Goal: Information Seeking & Learning: Learn about a topic

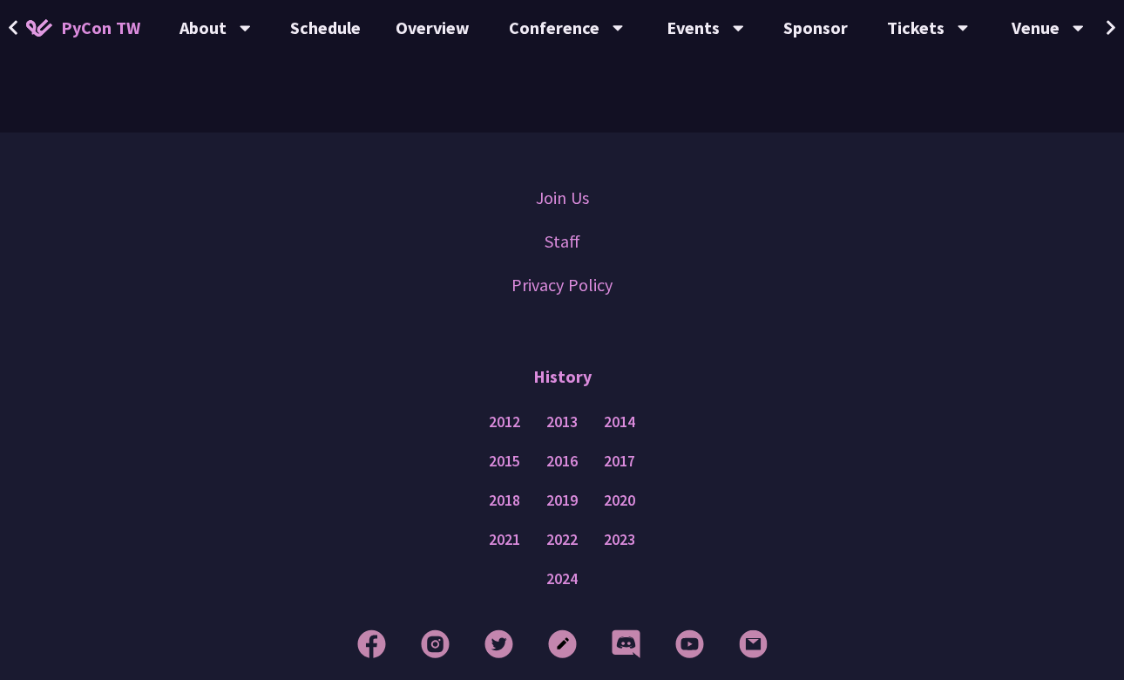
scroll to position [5271, 0]
click at [349, 24] on link "Schedule" at bounding box center [325, 28] width 105 height 56
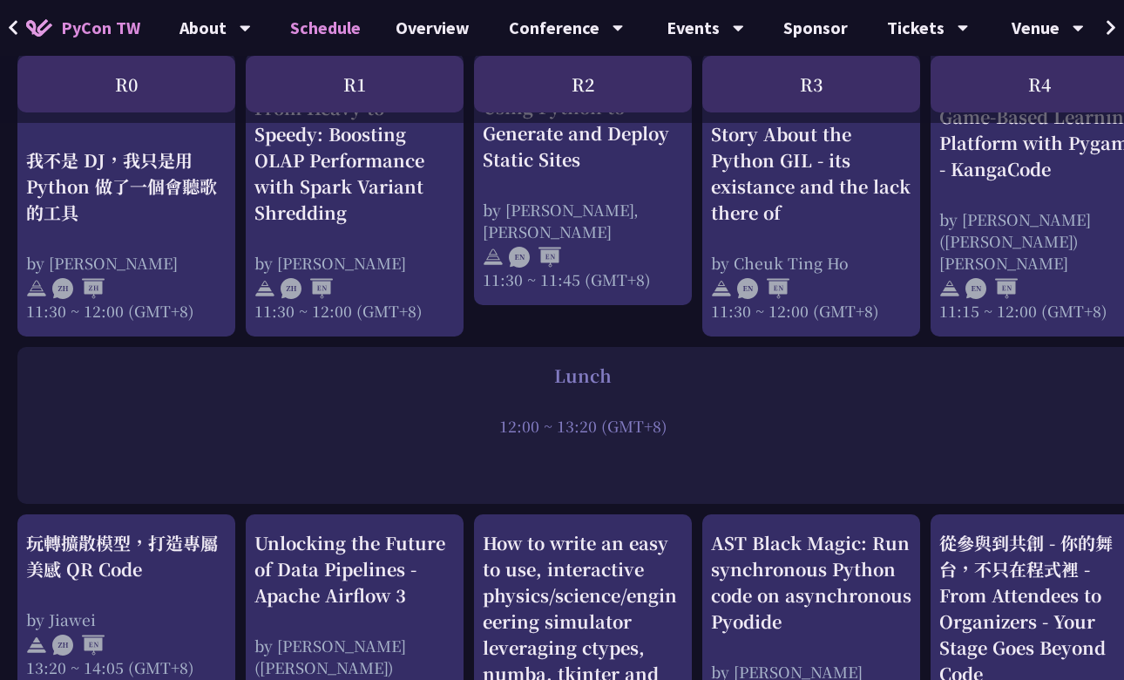
scroll to position [1123, 0]
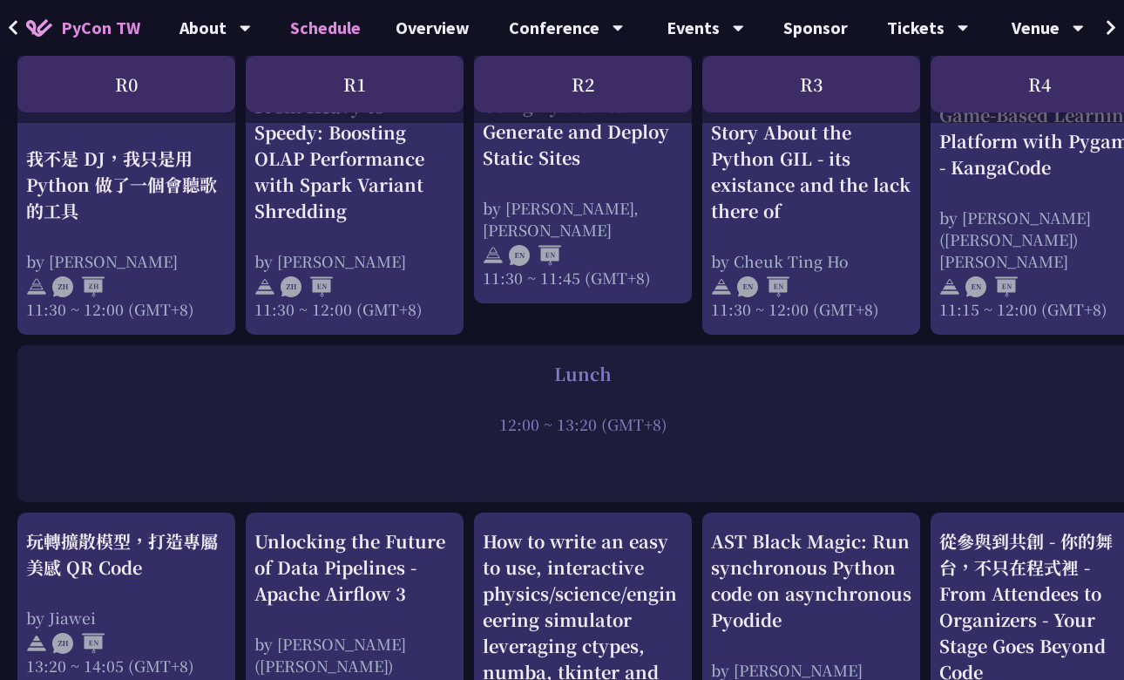
drag, startPoint x: 501, startPoint y: 409, endPoint x: 728, endPoint y: 423, distance: 227.0
click at [728, 423] on div "Lunch 12:00 ~ 13:20 (GMT+8)" at bounding box center [582, 423] width 1131 height 157
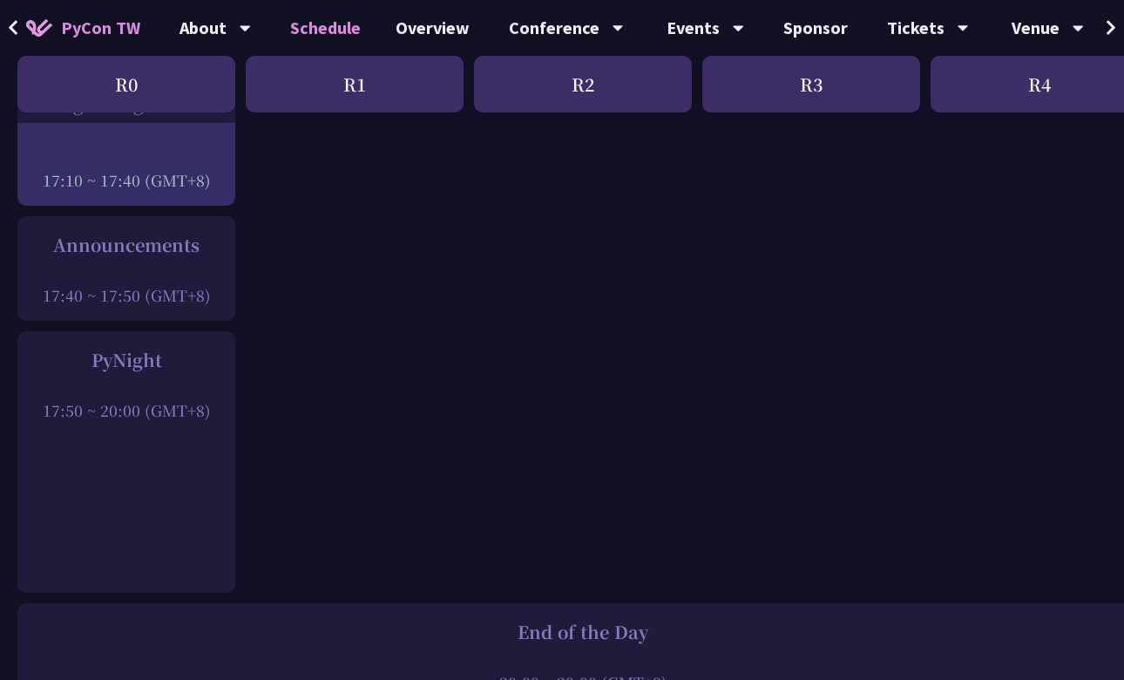
scroll to position [2499, 1]
click at [161, 373] on div at bounding box center [125, 386] width 200 height 26
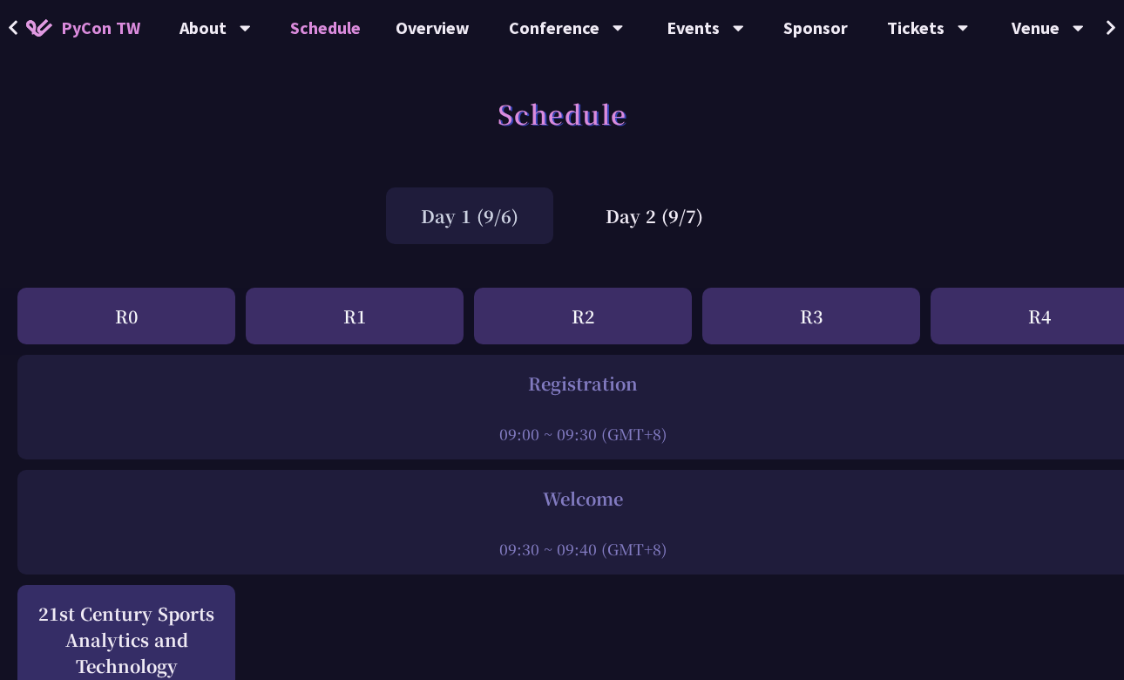
scroll to position [0, 0]
click at [638, 220] on div "Day 2 (9/7)" at bounding box center [654, 215] width 167 height 57
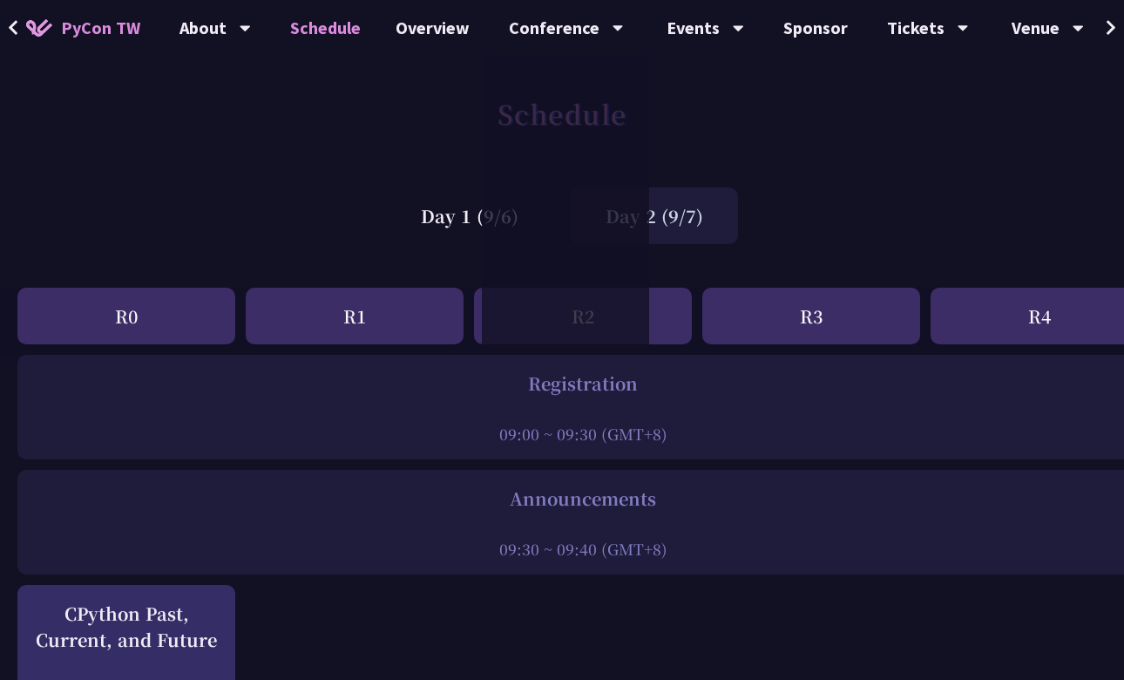
click at [360, 118] on div "Schedule" at bounding box center [562, 132] width 1124 height 91
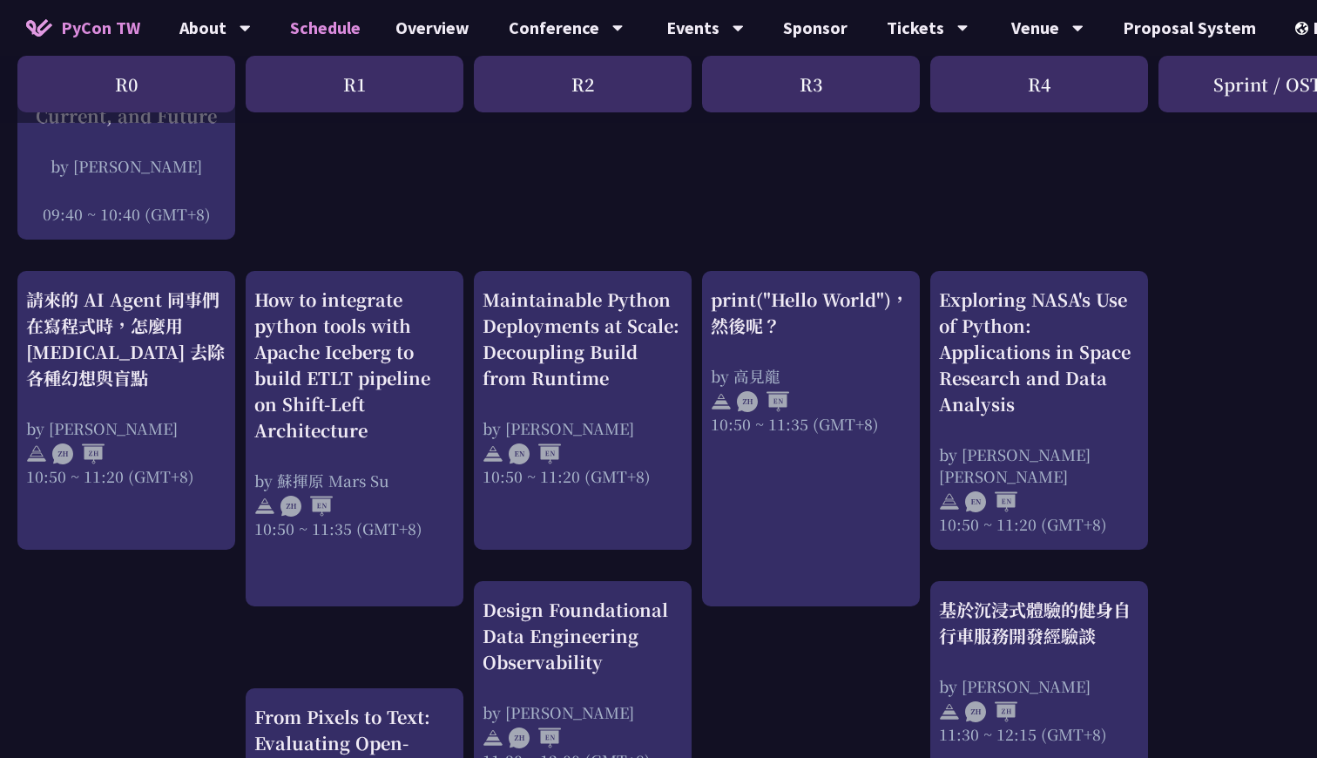
scroll to position [546, 0]
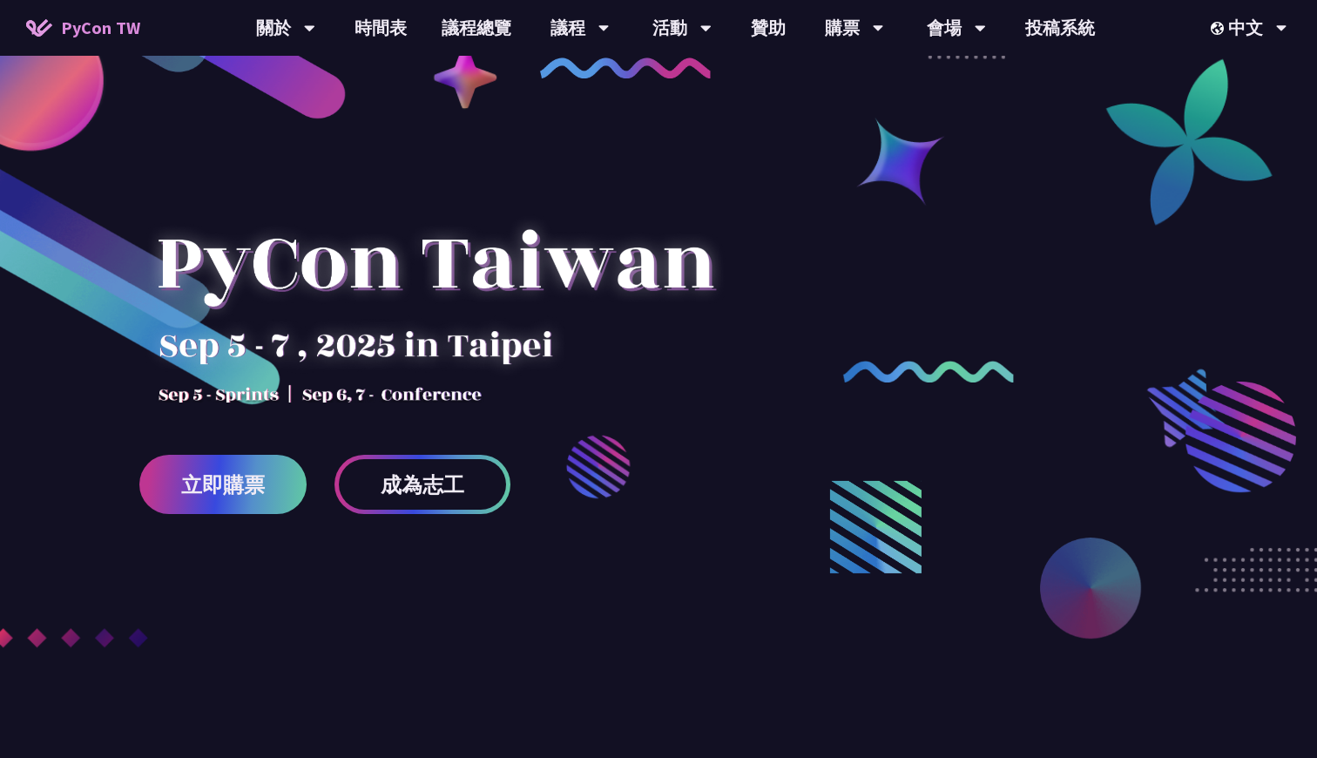
scroll to position [37, 0]
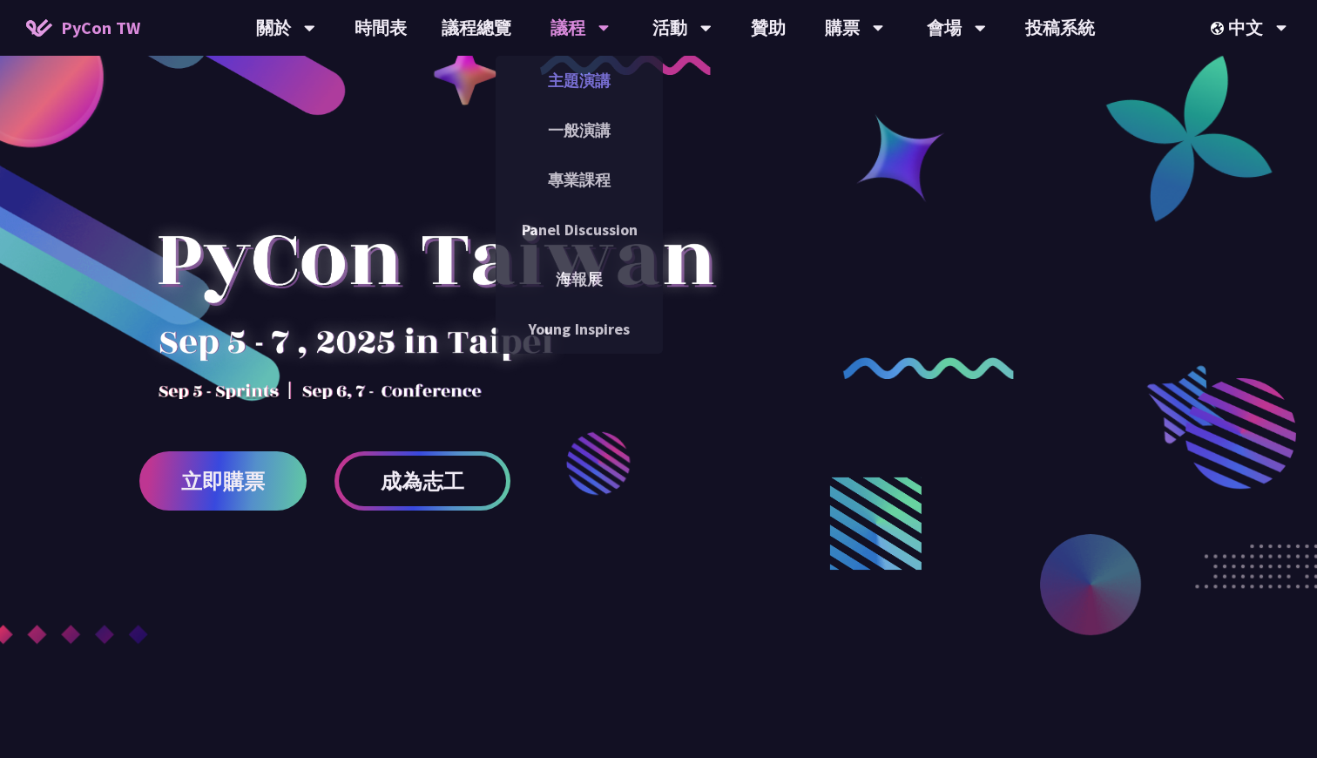
click at [583, 97] on link "主題演講" at bounding box center [579, 80] width 167 height 41
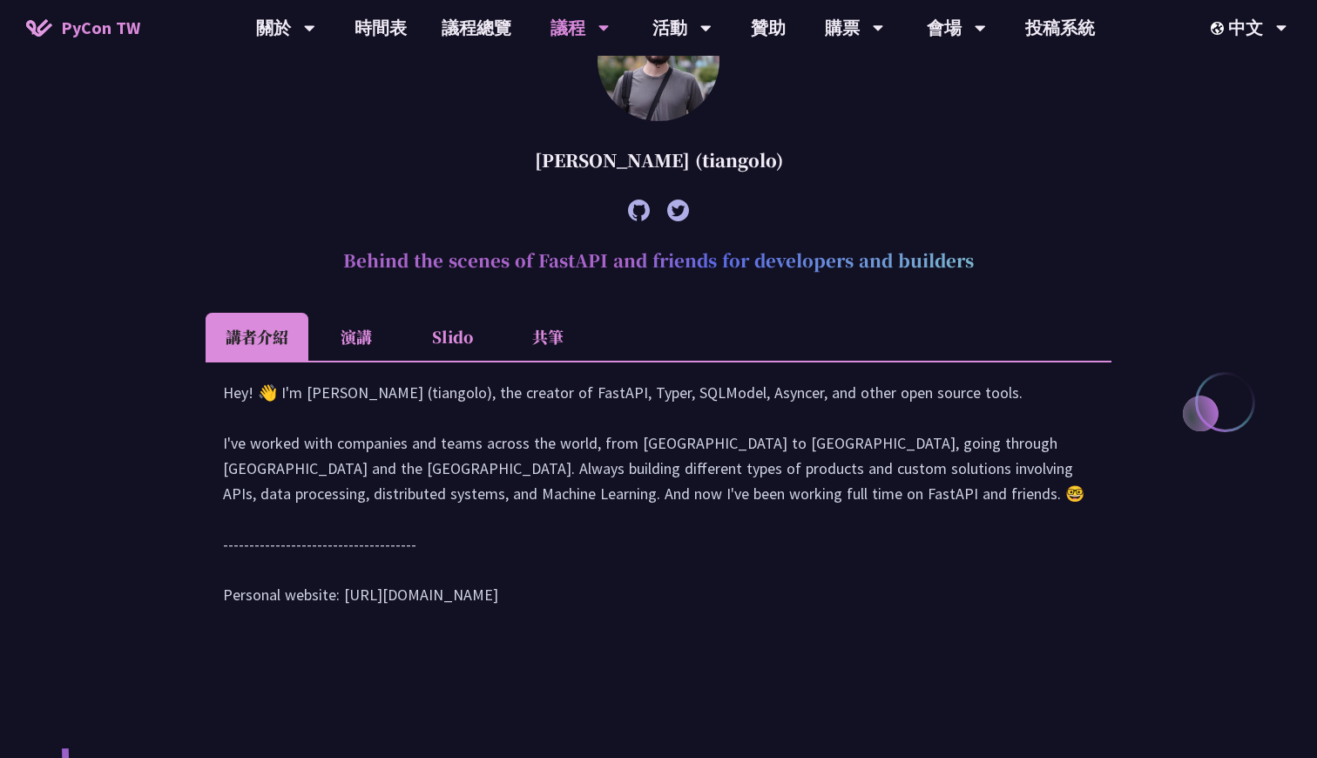
scroll to position [593, 0]
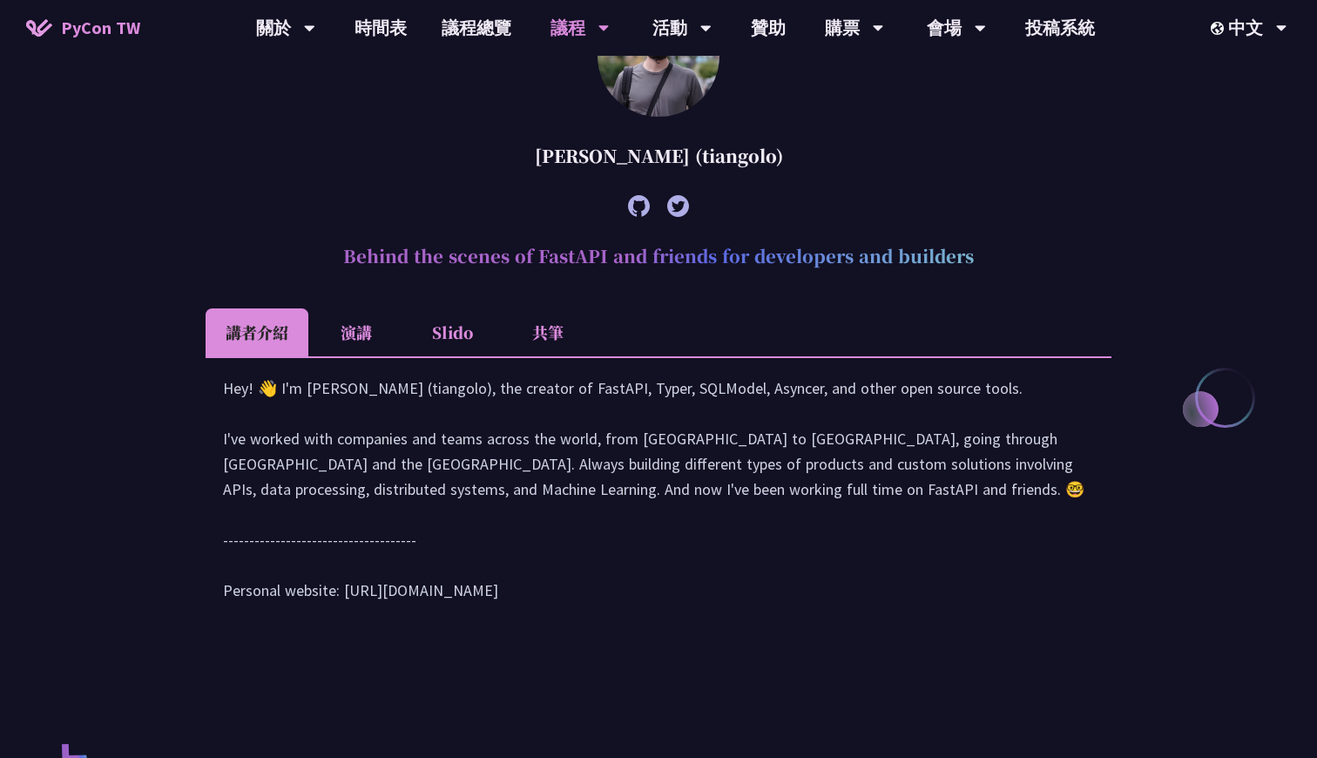
click at [463, 421] on div "Hey! 👋 I'm Sebastián Ramírez (tiangolo), the creator of FastAPI, Typer, SQLMode…" at bounding box center [658, 498] width 871 height 245
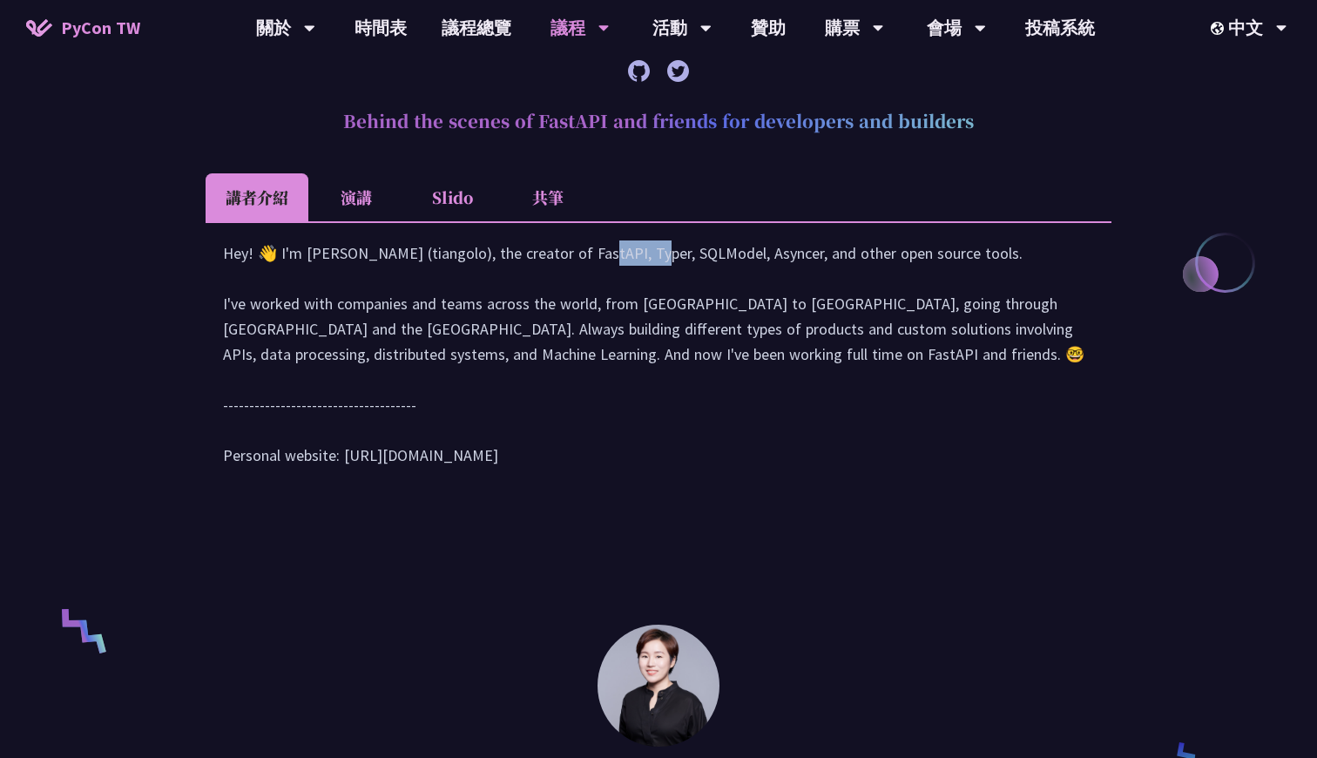
scroll to position [732, 0]
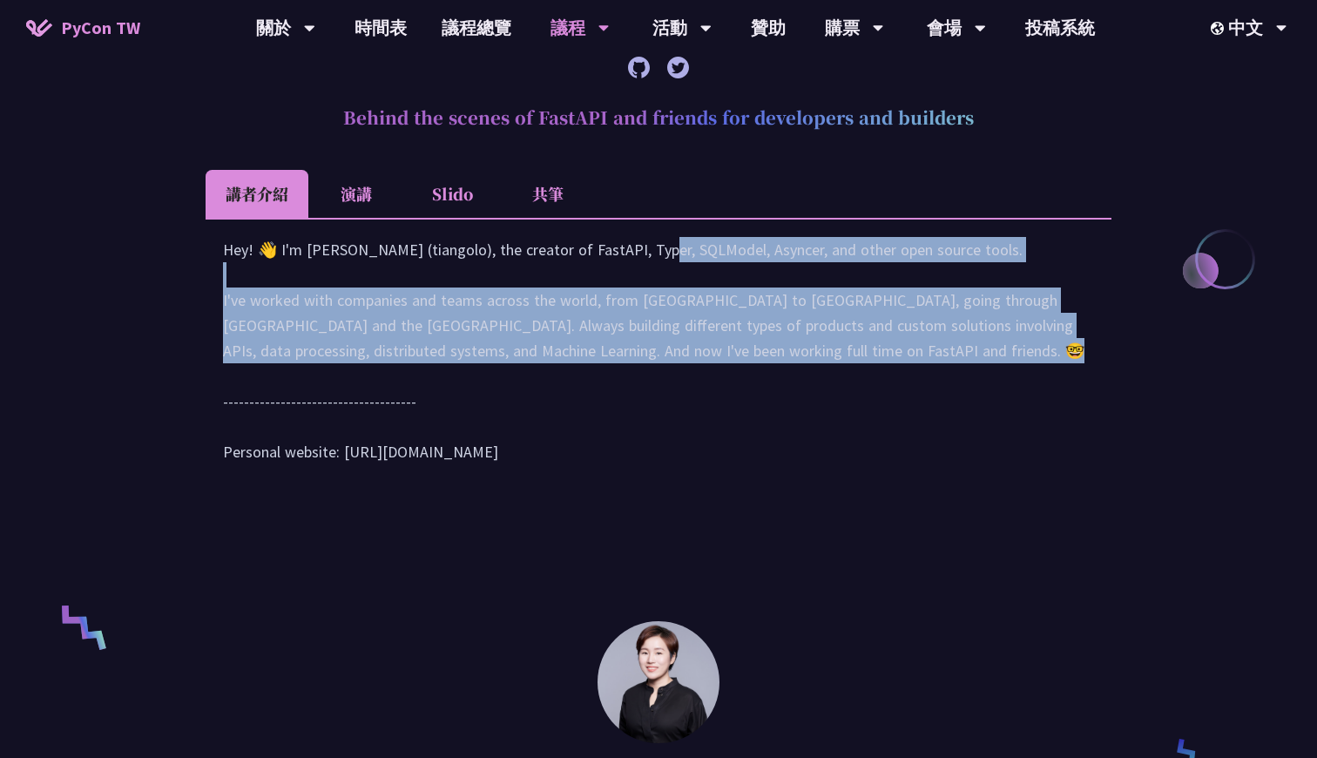
drag, startPoint x: 498, startPoint y: 272, endPoint x: 719, endPoint y: 389, distance: 250.2
click at [719, 389] on div "Hey! 👋 I'm Sebastián Ramírez (tiangolo), the creator of FastAPI, Typer, SQLMode…" at bounding box center [658, 359] width 871 height 245
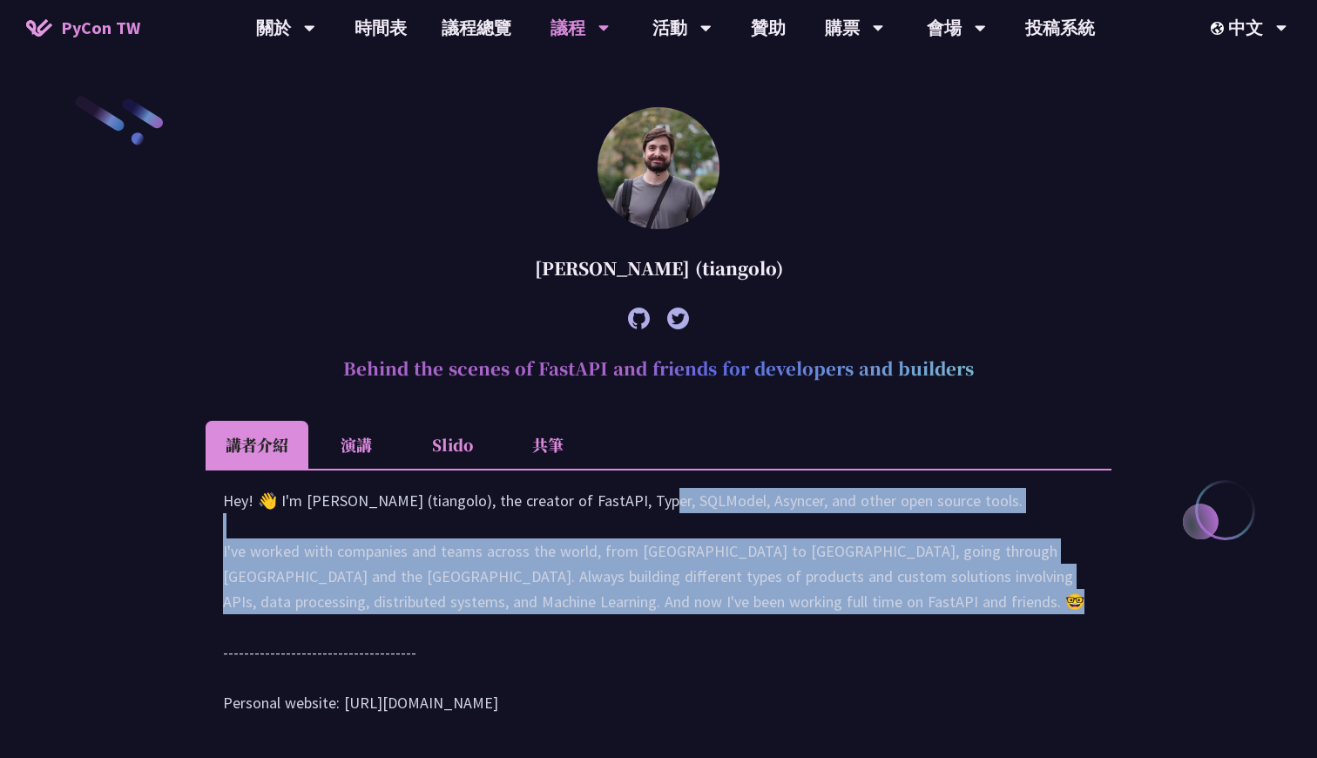
scroll to position [476, 0]
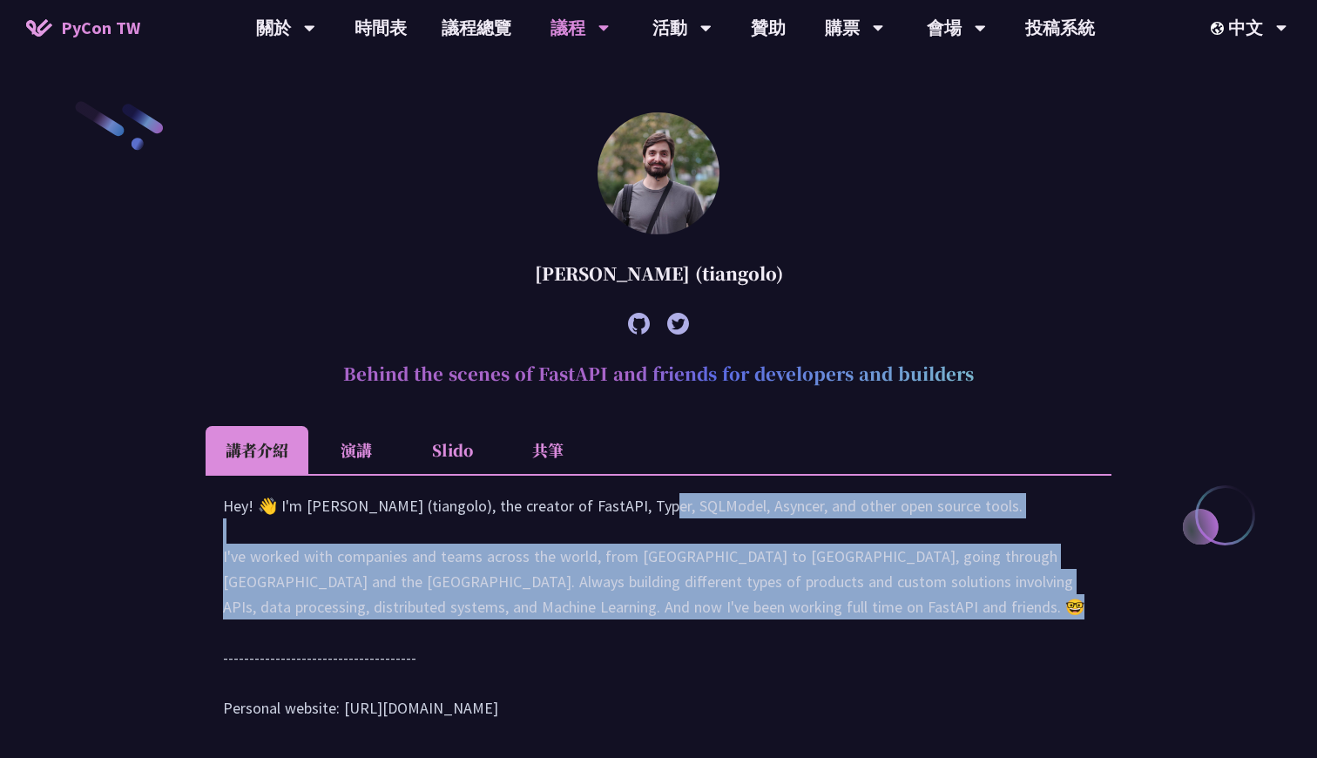
click at [361, 437] on li "演講" at bounding box center [356, 450] width 96 height 48
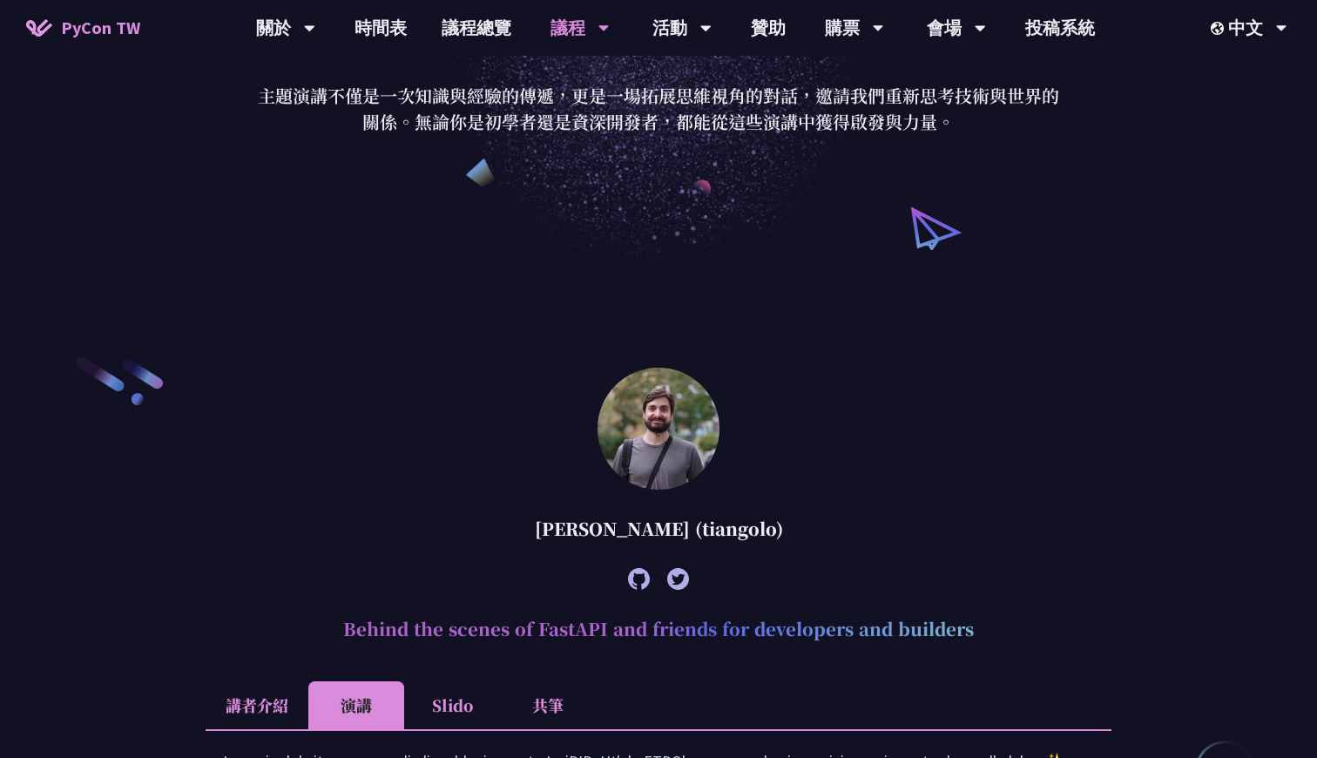
scroll to position [221, 0]
drag, startPoint x: 525, startPoint y: 526, endPoint x: 613, endPoint y: 524, distance: 88.0
click at [613, 524] on div "Sebastián Ramírez (tiangolo)" at bounding box center [659, 528] width 906 height 52
copy div "Sebastián"
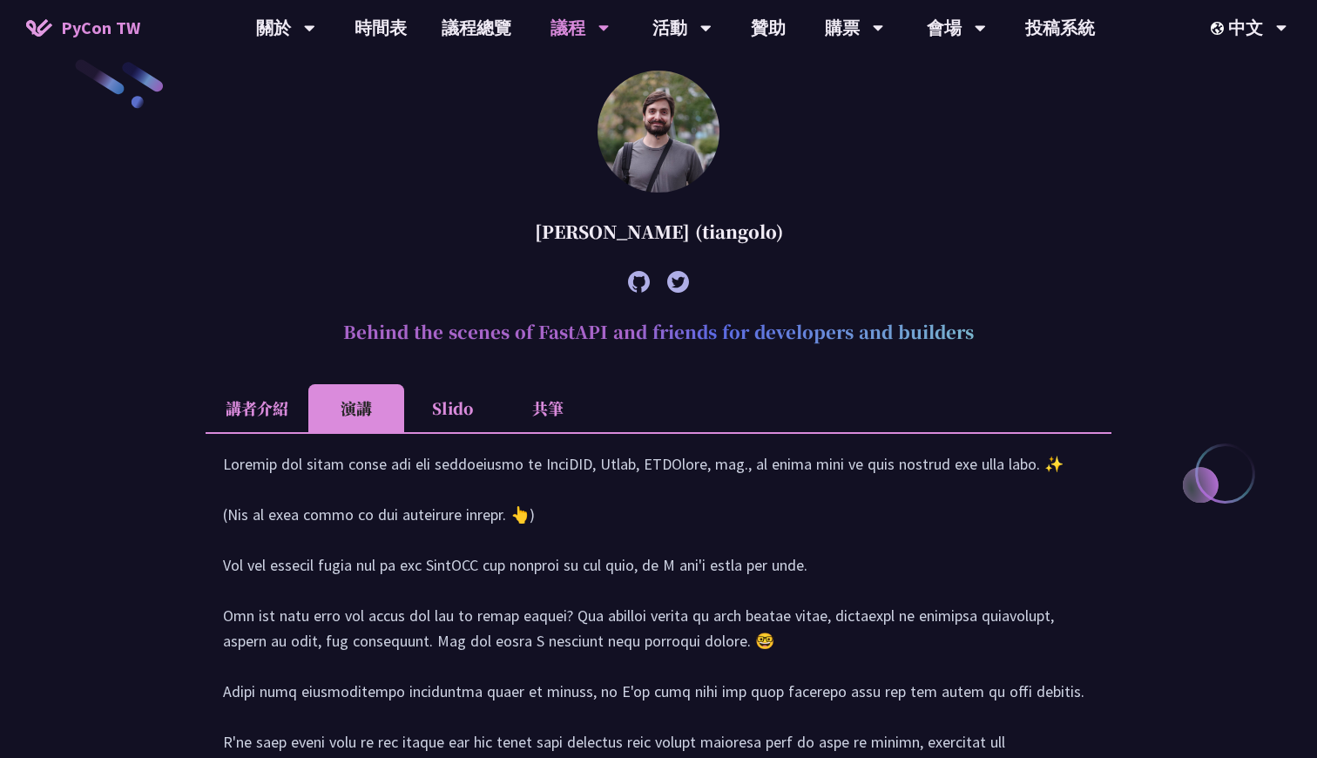
scroll to position [472, 0]
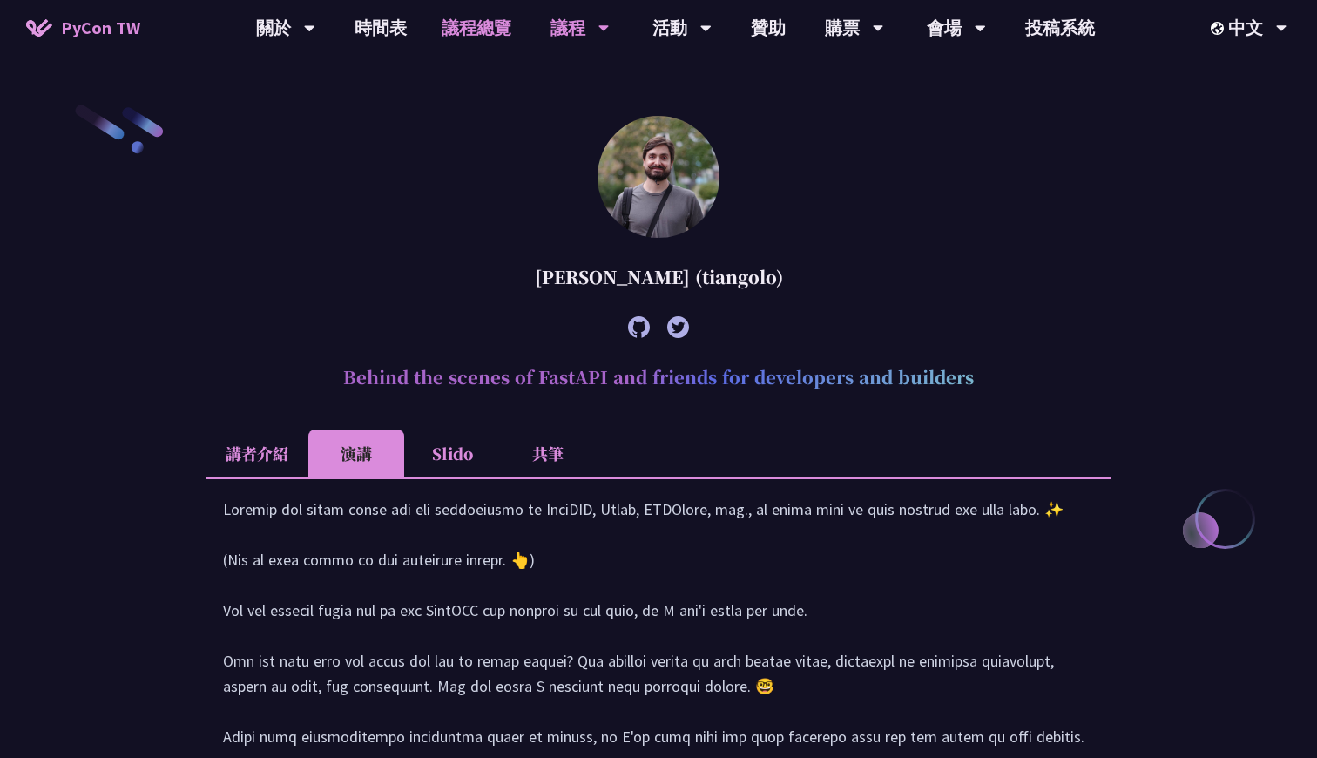
click at [465, 34] on link "議程總覽" at bounding box center [476, 28] width 105 height 56
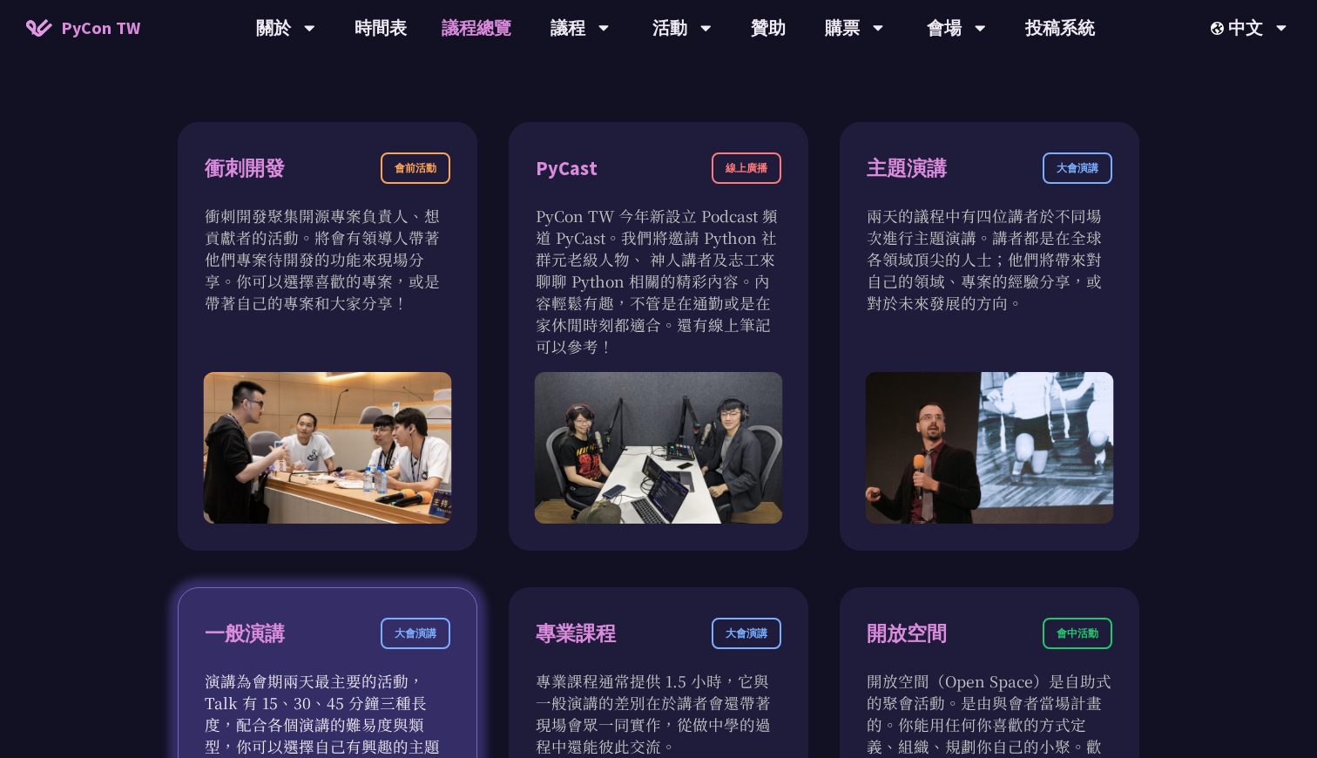
scroll to position [555, 0]
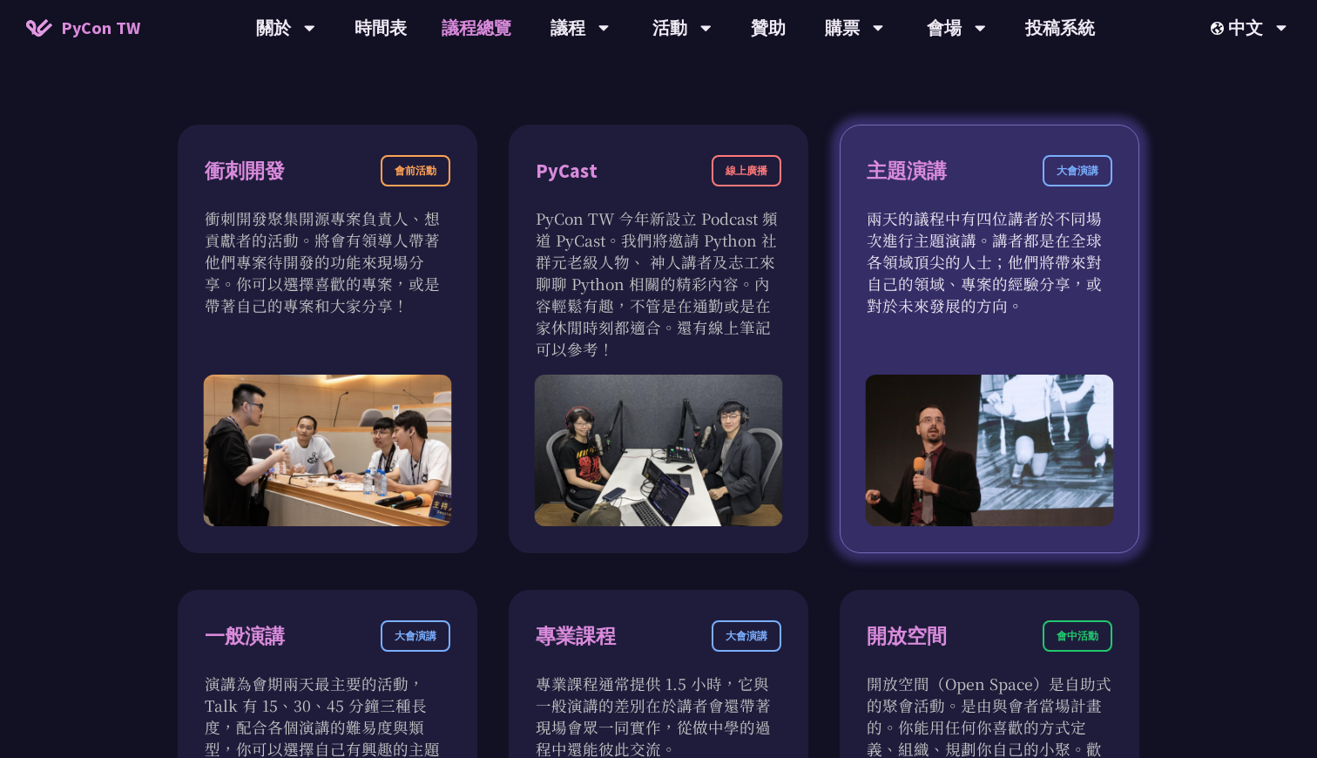
click at [997, 208] on p "兩天的議程中有四位講者於不同場次進行主題演講。講者都是在全球各領域頂尖的人士；他們將帶來對自己的領域、專案的經驗分享，或對於未來發展的方向。" at bounding box center [990, 261] width 246 height 109
click at [992, 172] on div "主題演講 大會演講" at bounding box center [990, 181] width 246 height 52
click at [953, 254] on p "兩天的議程中有四位講者於不同場次進行主題演講。講者都是在全球各領域頂尖的人士；他們將帶來對自己的領域、專案的經驗分享，或對於未來發展的方向。" at bounding box center [990, 261] width 246 height 109
click at [927, 436] on img at bounding box center [990, 451] width 248 height 152
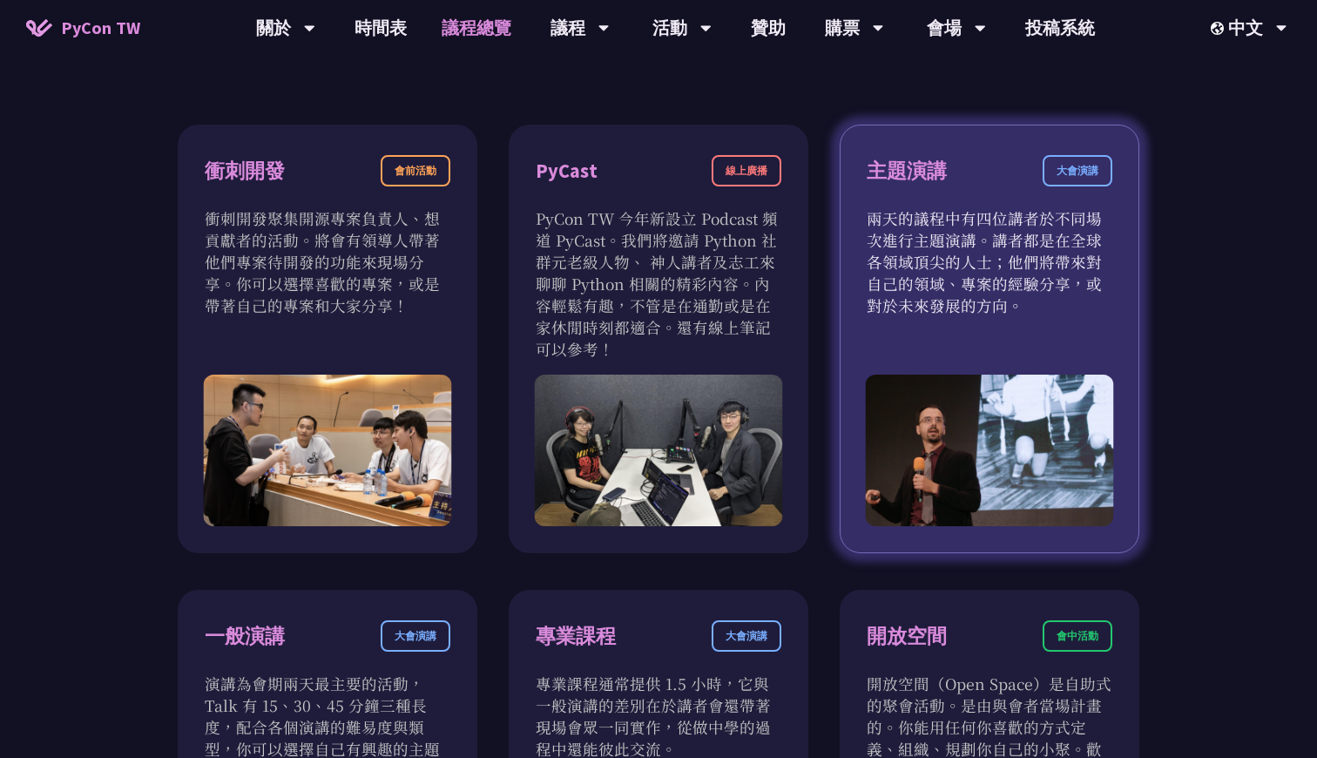
click at [1087, 174] on div "大會演講" at bounding box center [1078, 170] width 70 height 31
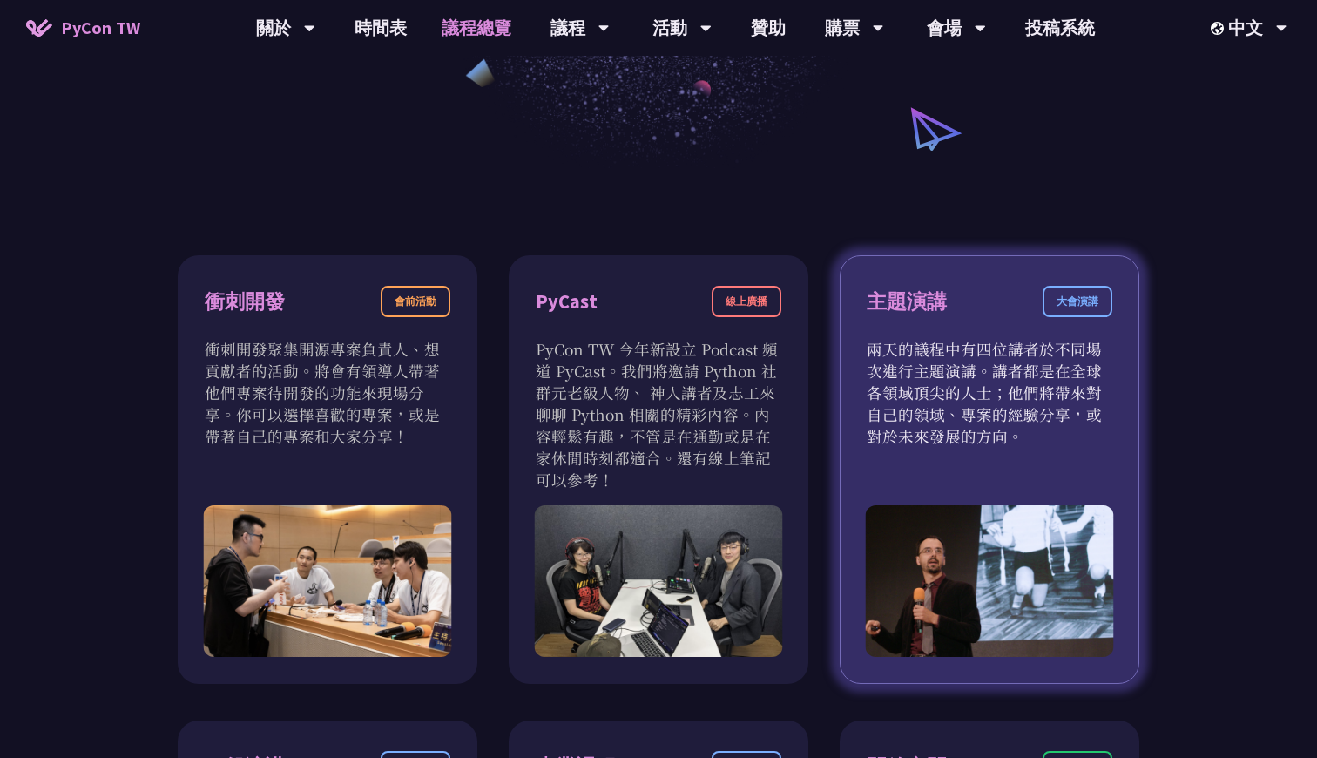
scroll to position [357, 0]
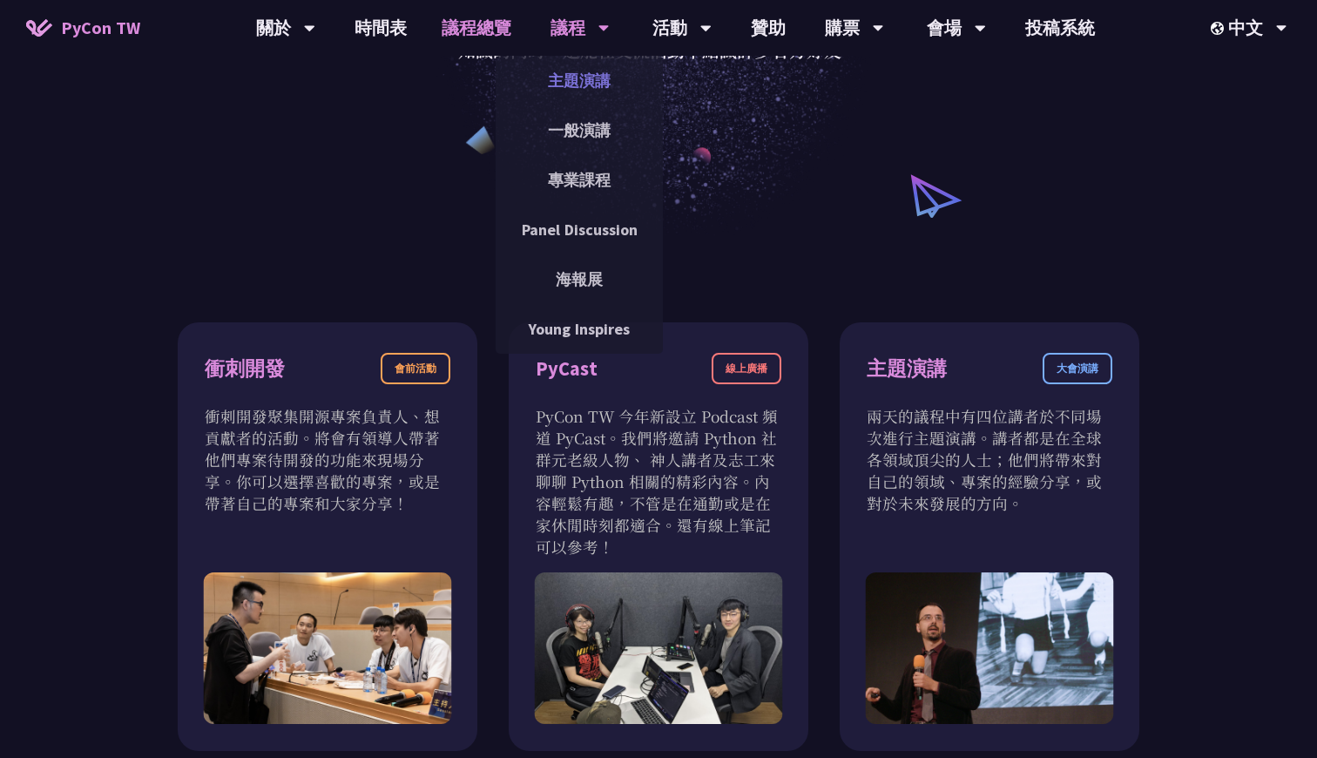
click at [586, 76] on link "主題演講" at bounding box center [579, 80] width 167 height 41
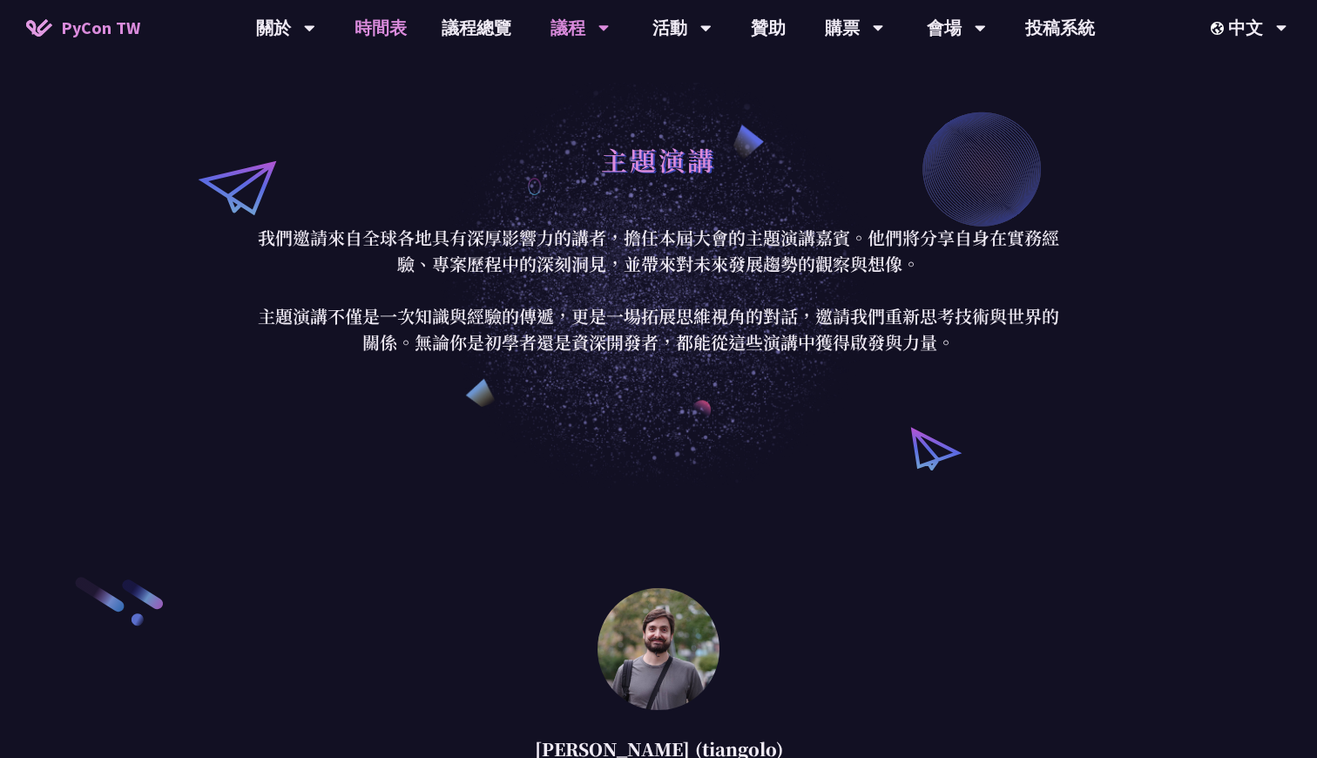
click at [391, 22] on link "時間表" at bounding box center [380, 28] width 87 height 56
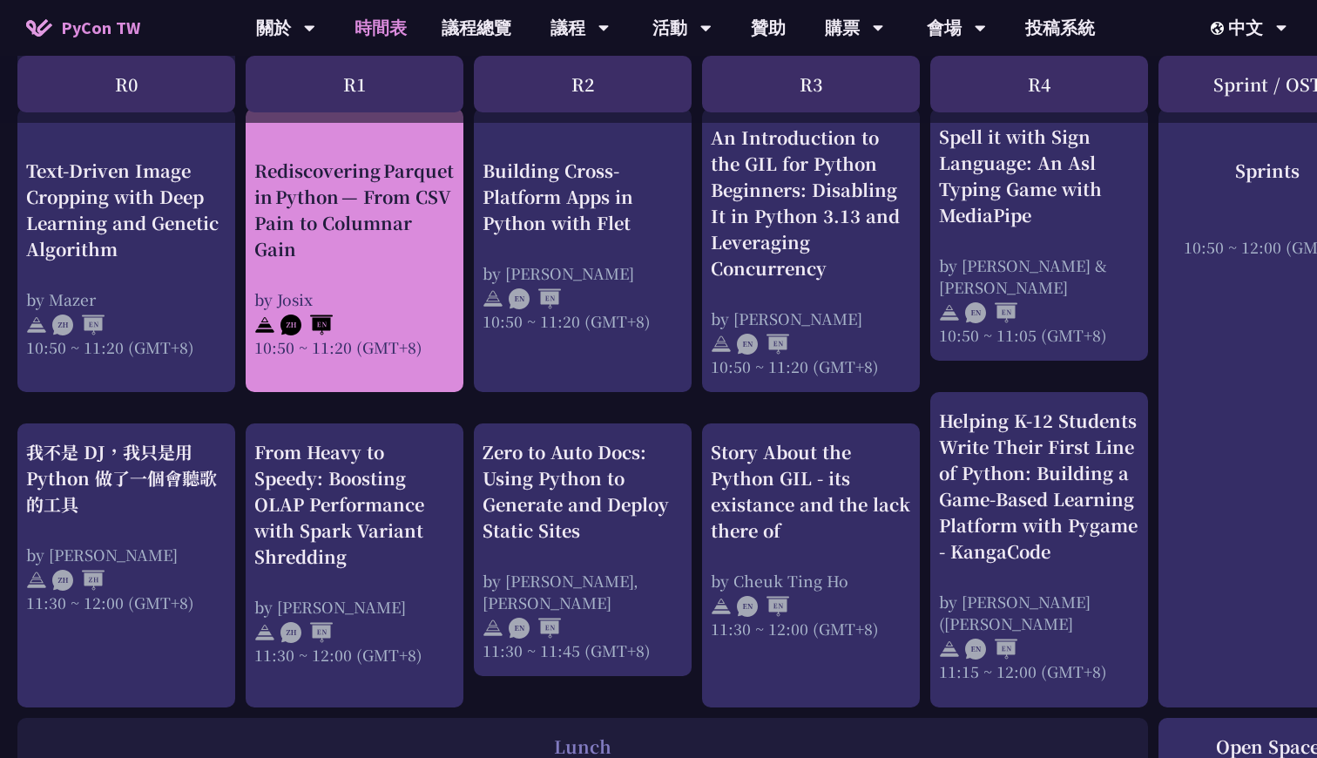
scroll to position [715, 0]
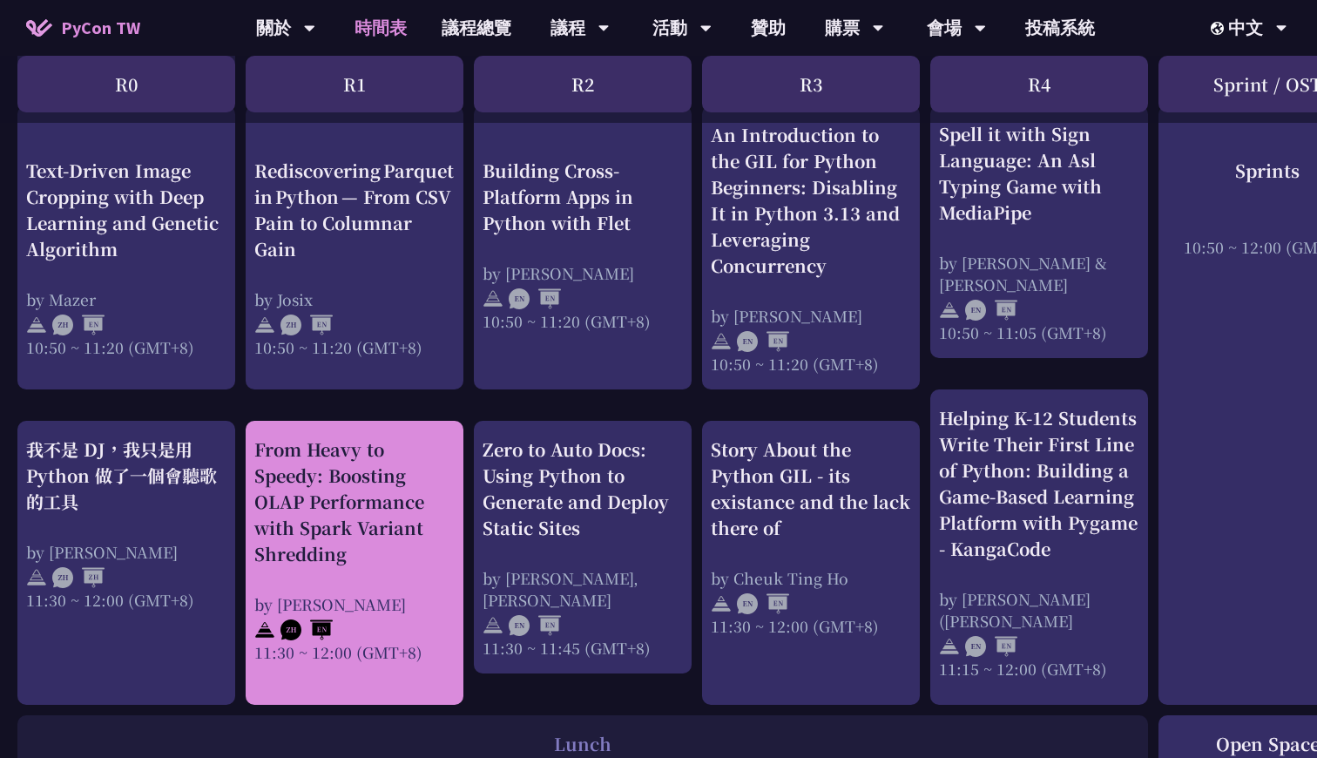
click at [418, 459] on div "From Heavy to Speedy: Boosting OLAP Performance with Spark Variant Shredding" at bounding box center [354, 502] width 200 height 131
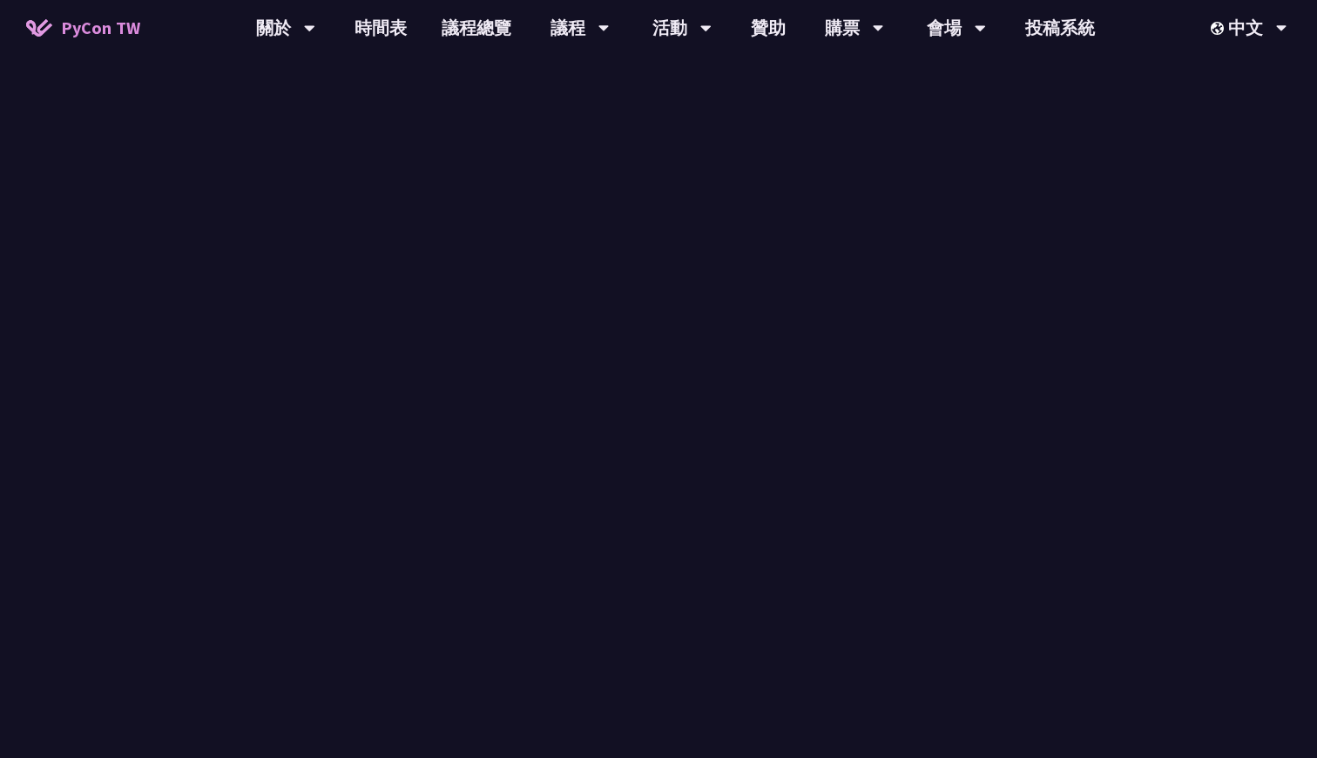
scroll to position [49, 0]
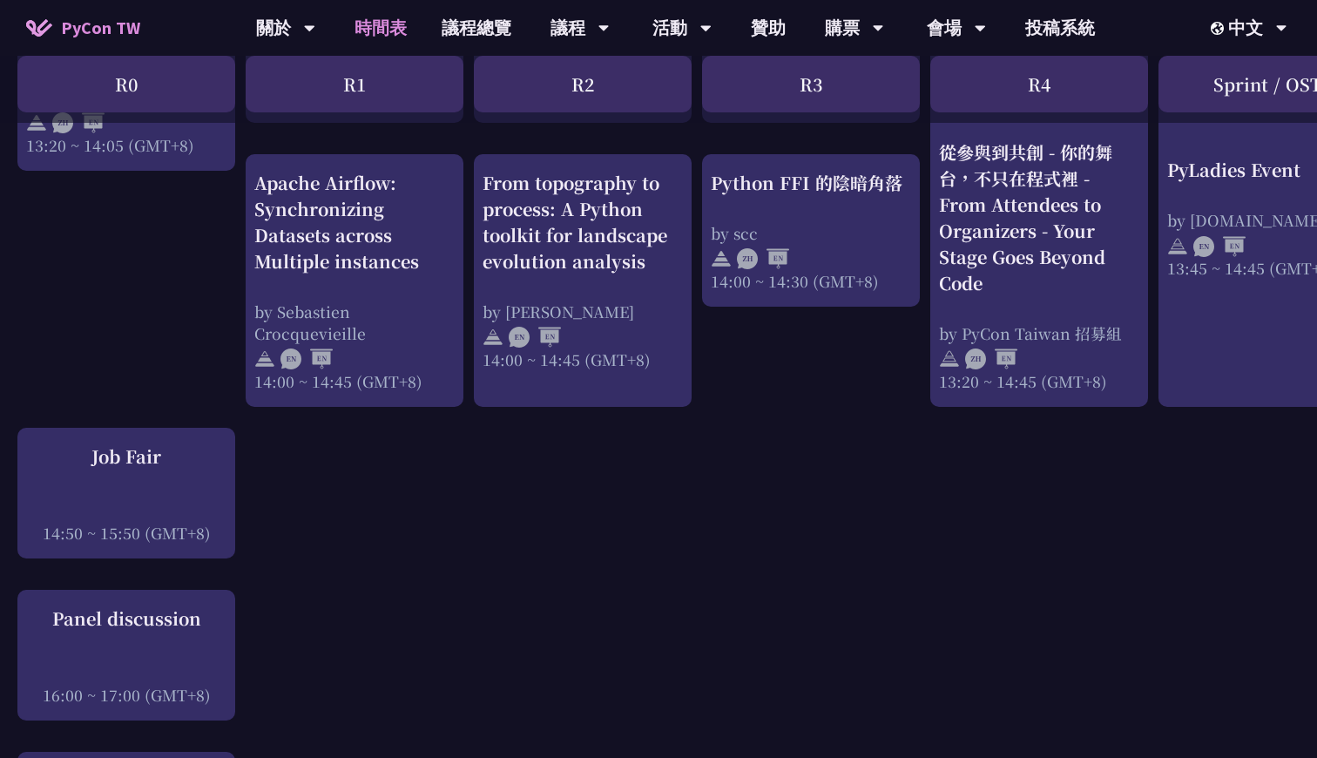
scroll to position [1791, 0]
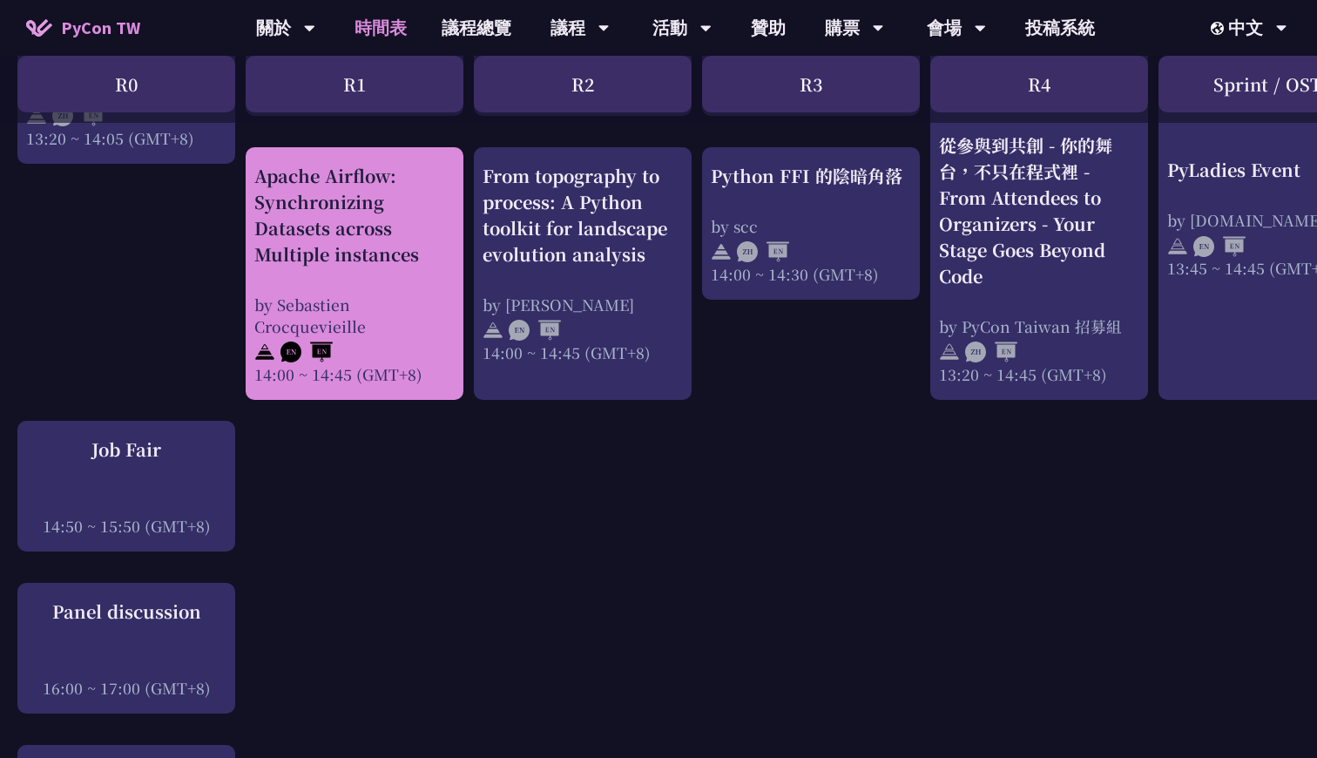
click at [431, 285] on div "Apache Airflow: Synchronizing Datasets across Multiple instances by Sebastien C…" at bounding box center [354, 274] width 200 height 222
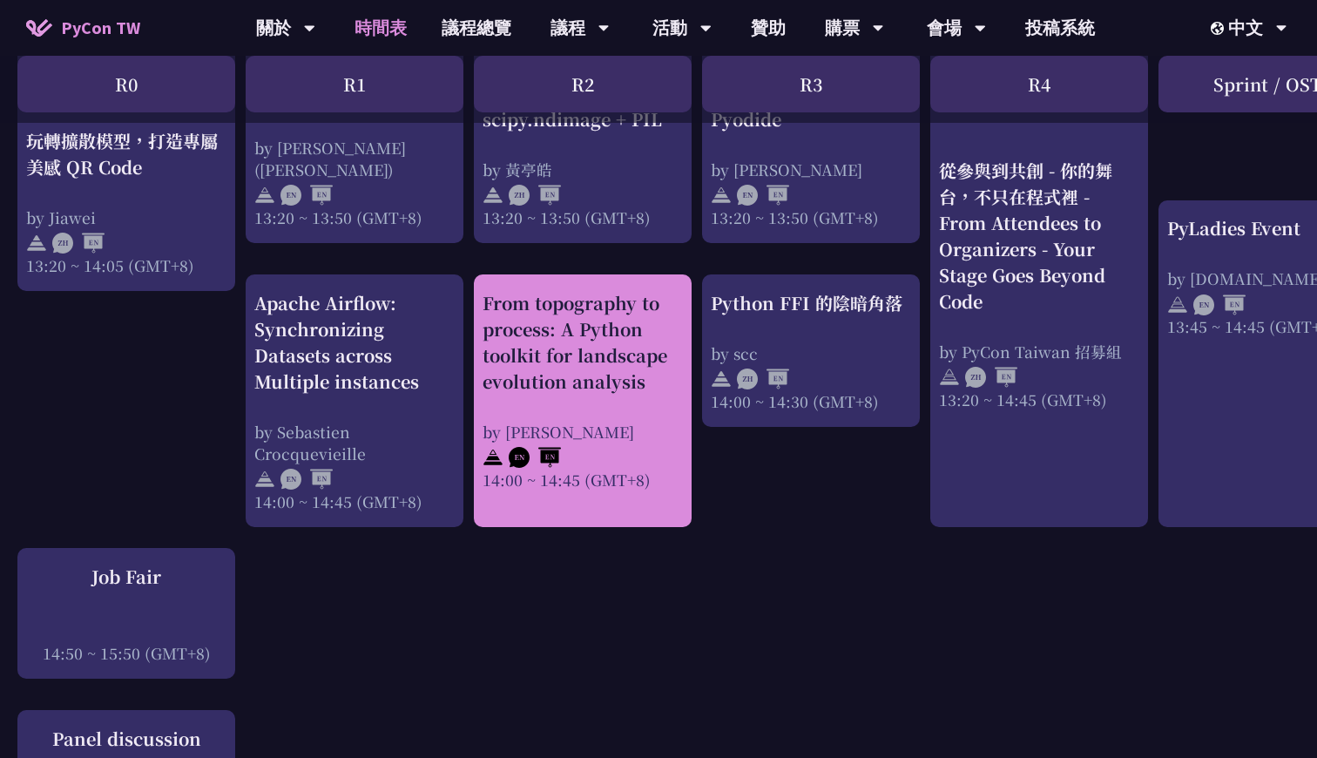
scroll to position [1638, 0]
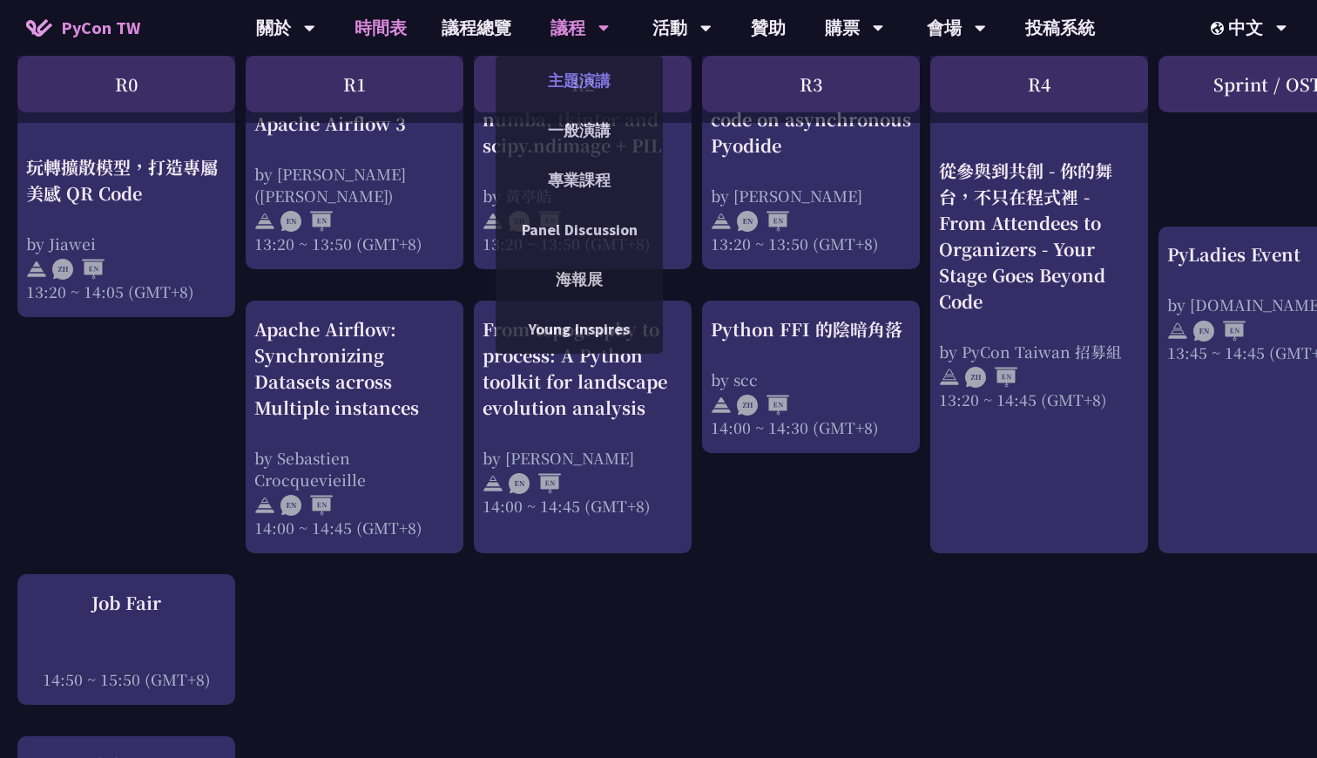
click at [574, 86] on link "主題演講" at bounding box center [579, 80] width 167 height 41
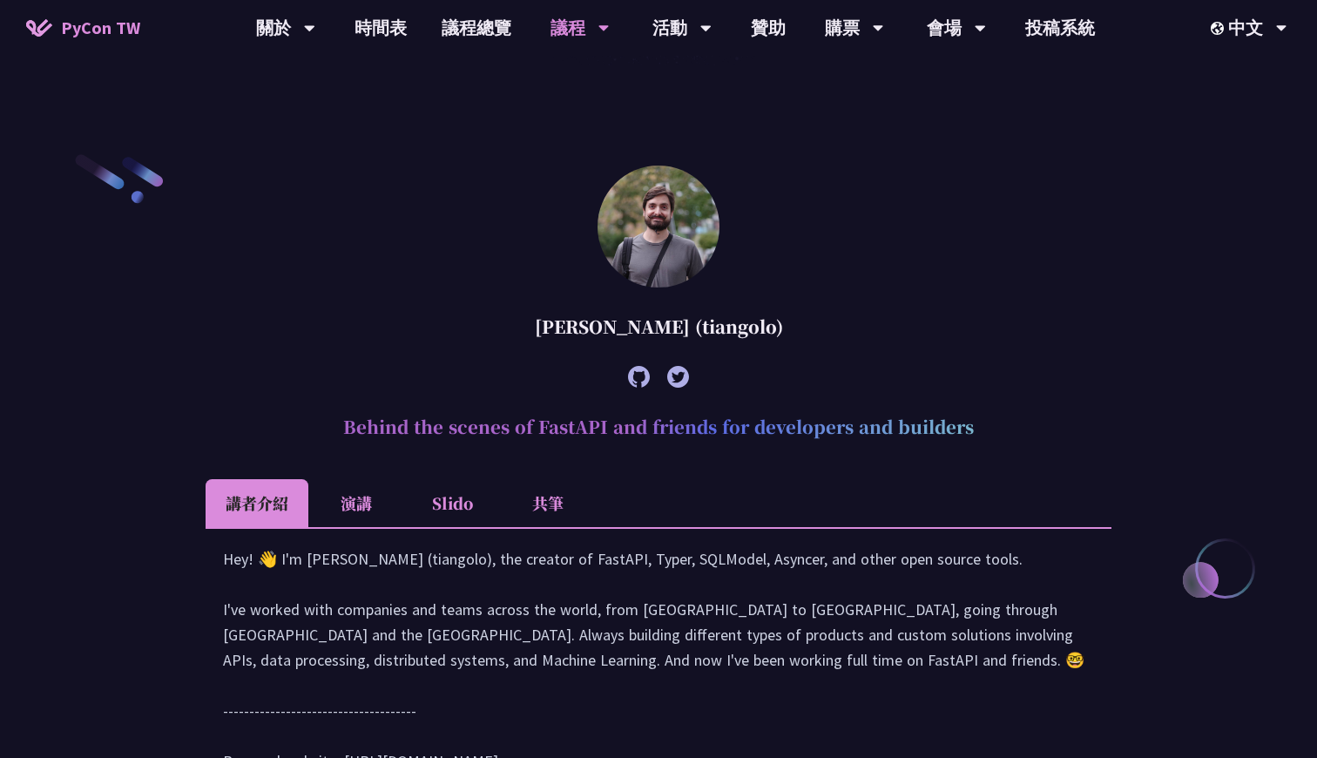
scroll to position [431, 0]
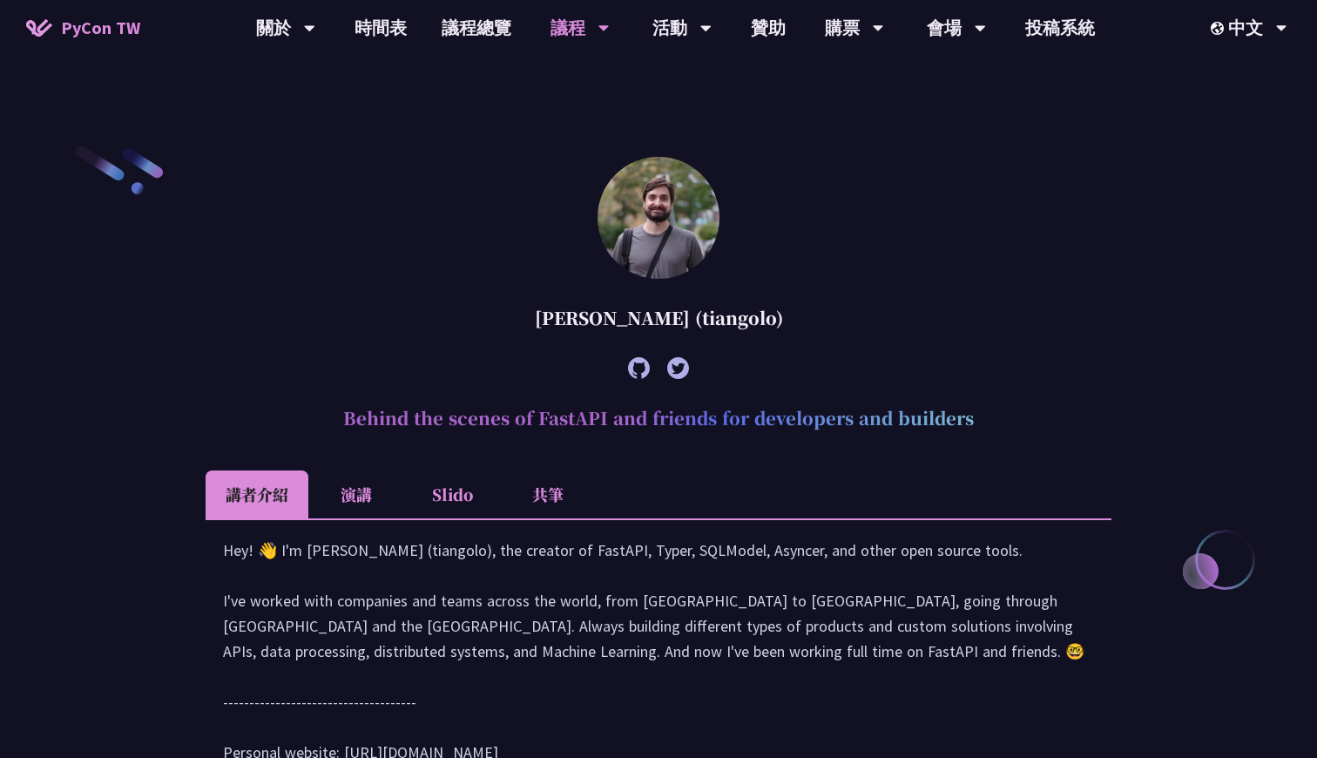
click at [646, 317] on div "Sebastián Ramírez (tiangolo)" at bounding box center [659, 318] width 906 height 52
drag, startPoint x: 343, startPoint y: 417, endPoint x: 599, endPoint y: 423, distance: 256.2
click at [599, 423] on h2 "Behind the scenes of FastAPI and friends for developers and builders" at bounding box center [659, 418] width 906 height 52
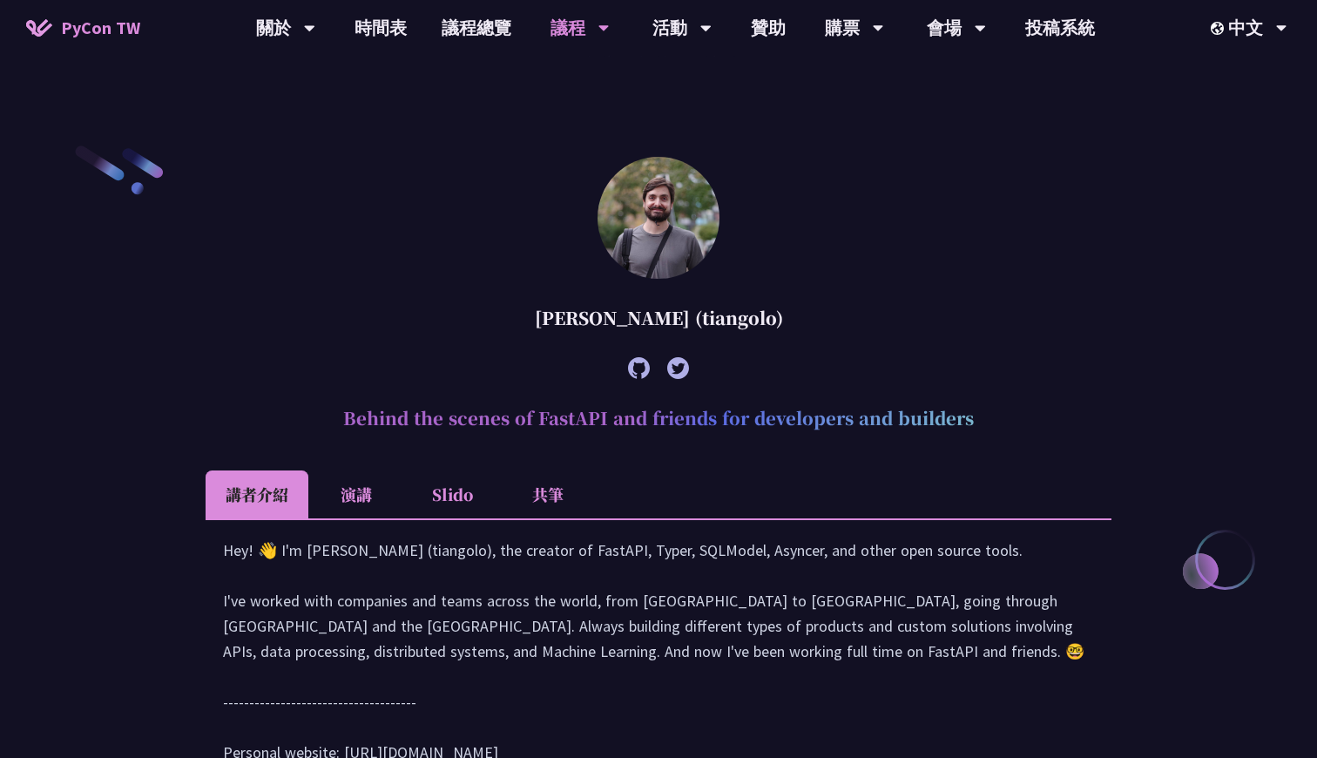
click at [599, 423] on h2 "Behind the scenes of FastAPI and friends for developers and builders" at bounding box center [659, 418] width 906 height 52
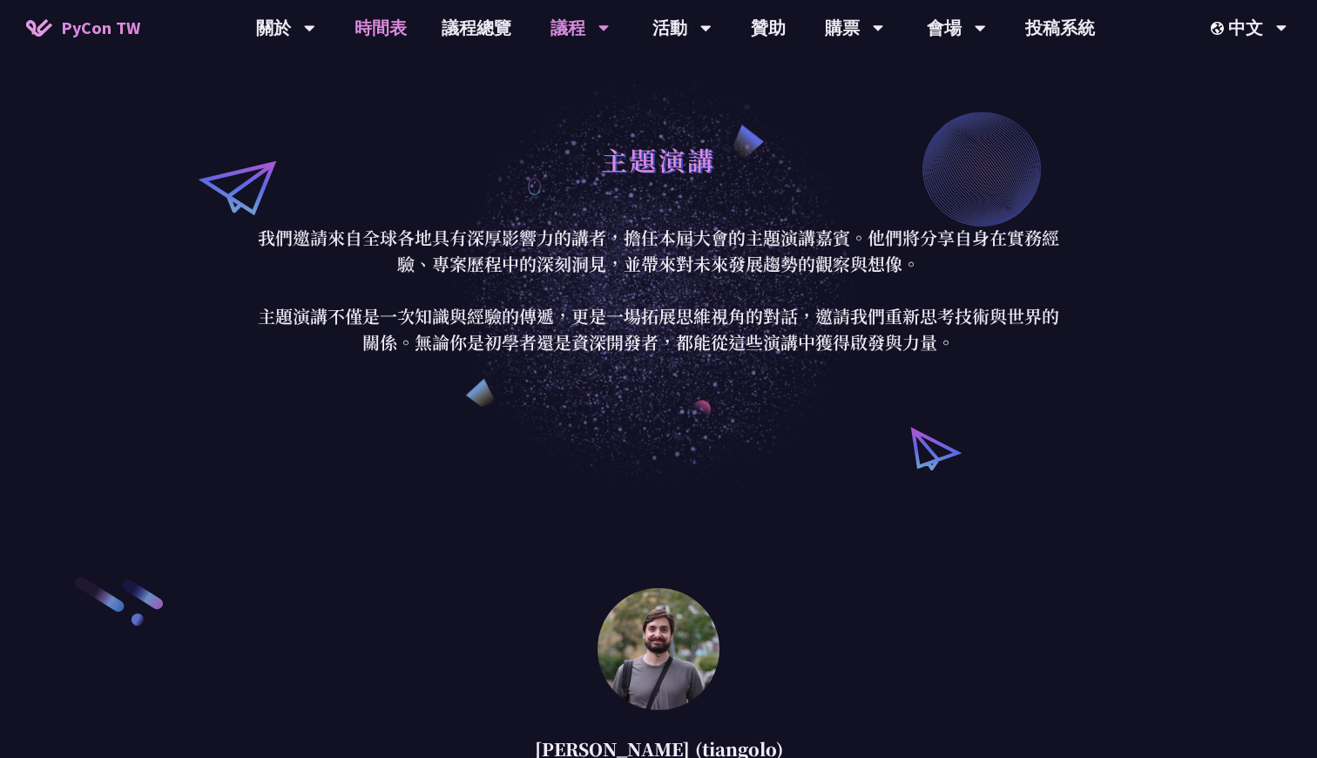
scroll to position [0, 0]
click at [392, 46] on link "時間表" at bounding box center [380, 28] width 87 height 56
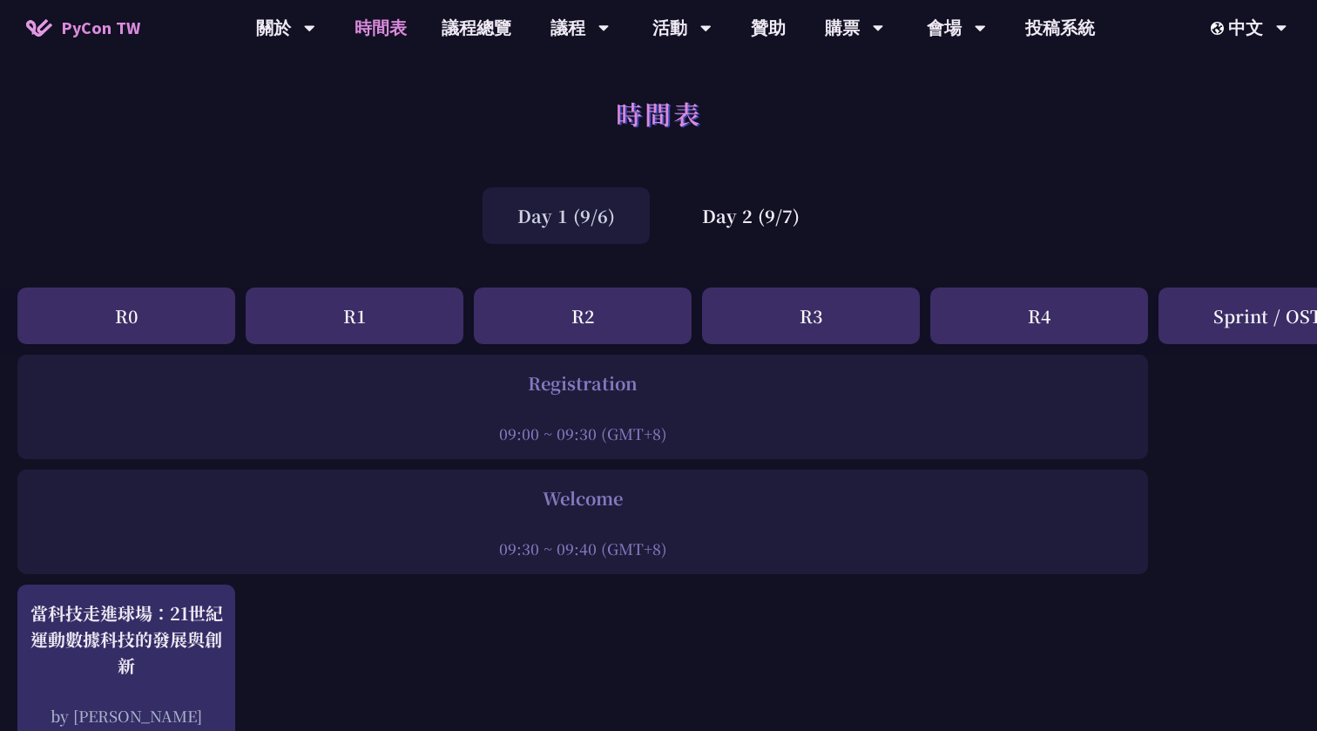
click at [164, 317] on div "R0" at bounding box center [126, 316] width 218 height 57
click at [317, 307] on div "R1" at bounding box center [355, 316] width 218 height 57
click at [507, 316] on div "R2" at bounding box center [583, 316] width 218 height 57
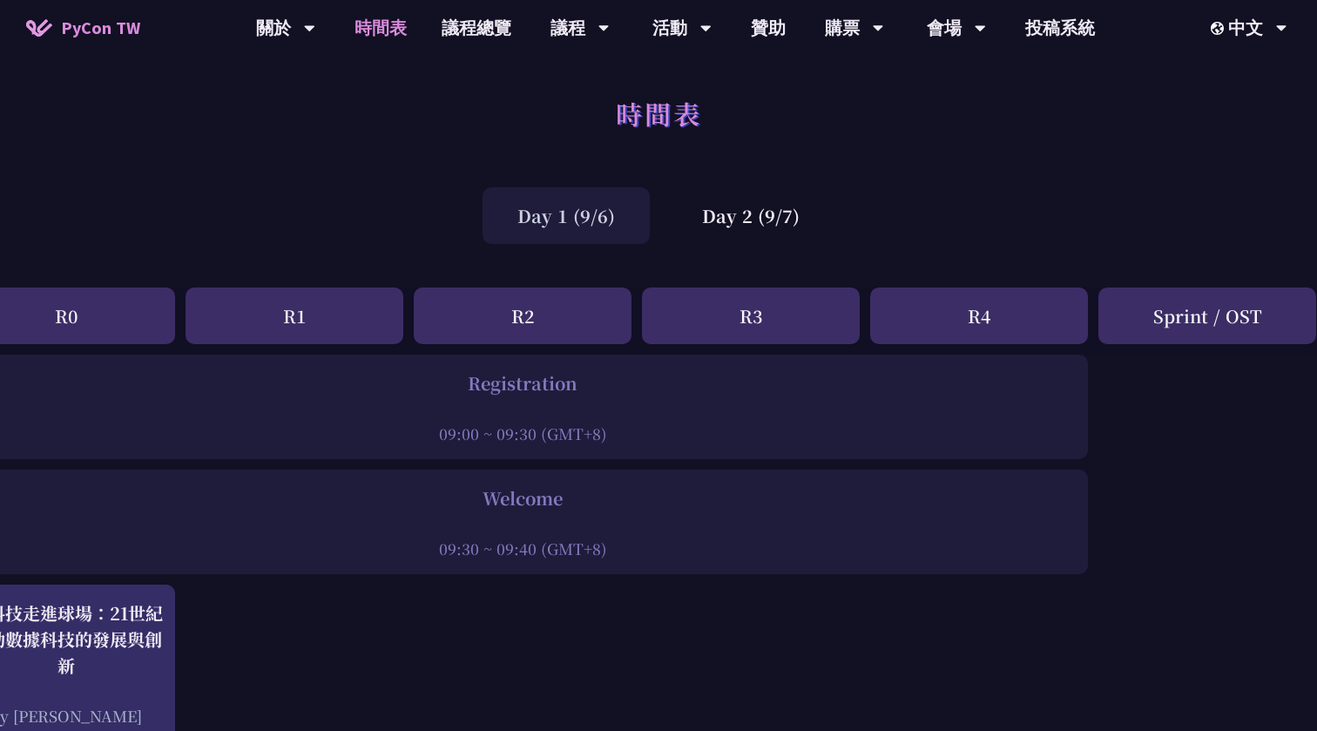
scroll to position [0, 60]
click at [749, 204] on div "Day 2 (9/7)" at bounding box center [750, 215] width 167 height 57
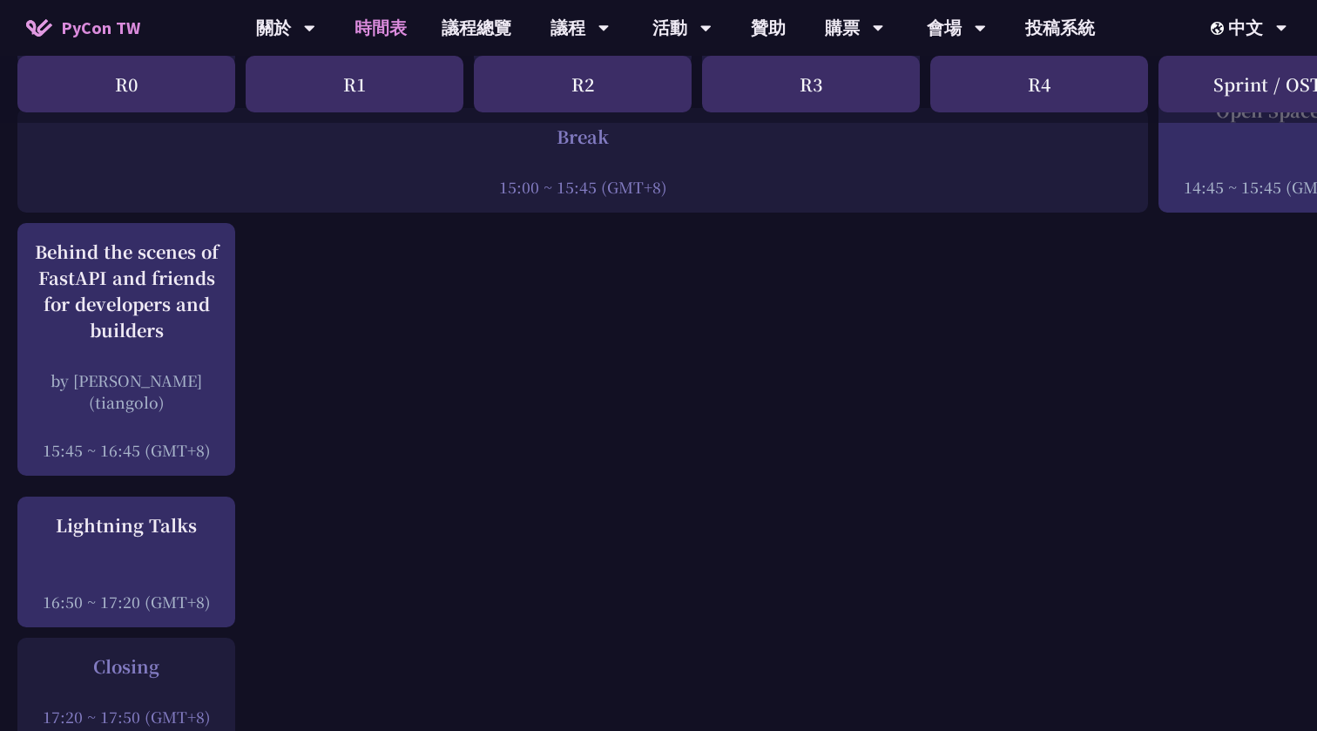
scroll to position [2211, 0]
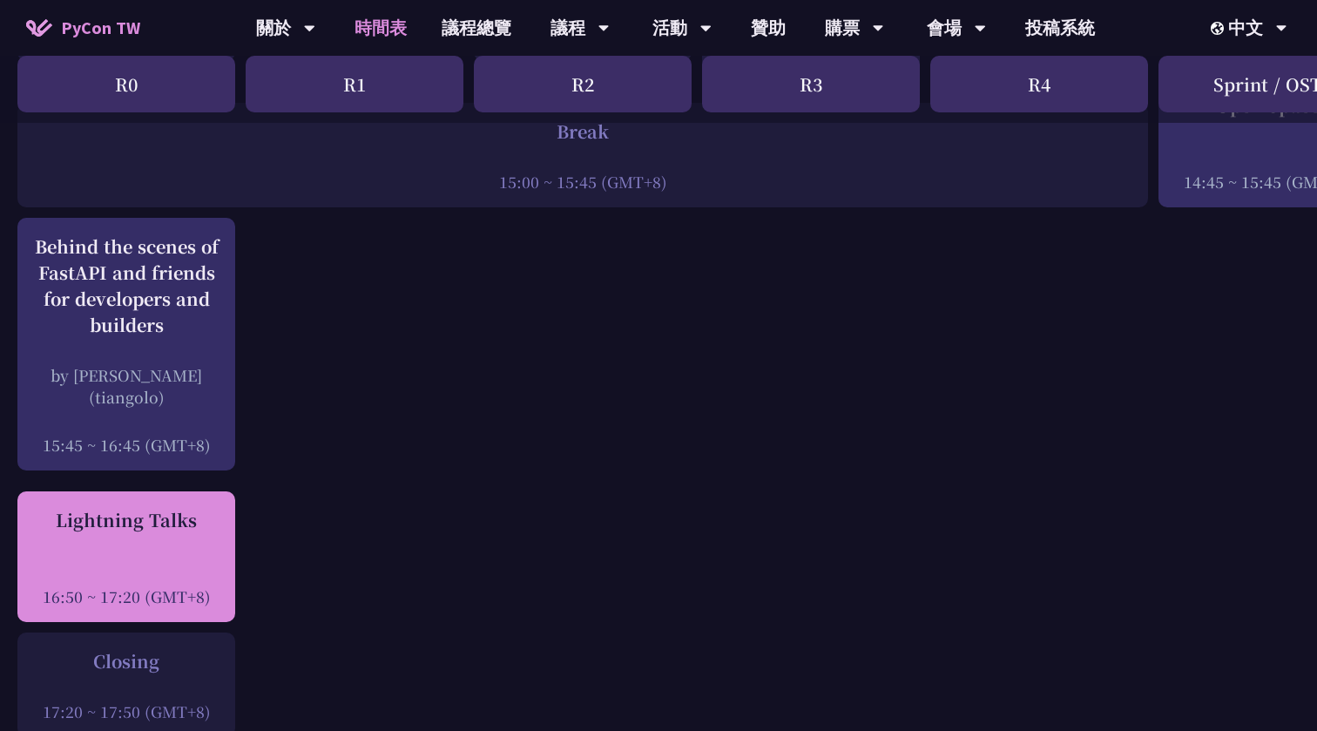
click at [199, 518] on div "Lightning Talks 16:50 ~ 17:20 (GMT+8)" at bounding box center [126, 557] width 200 height 100
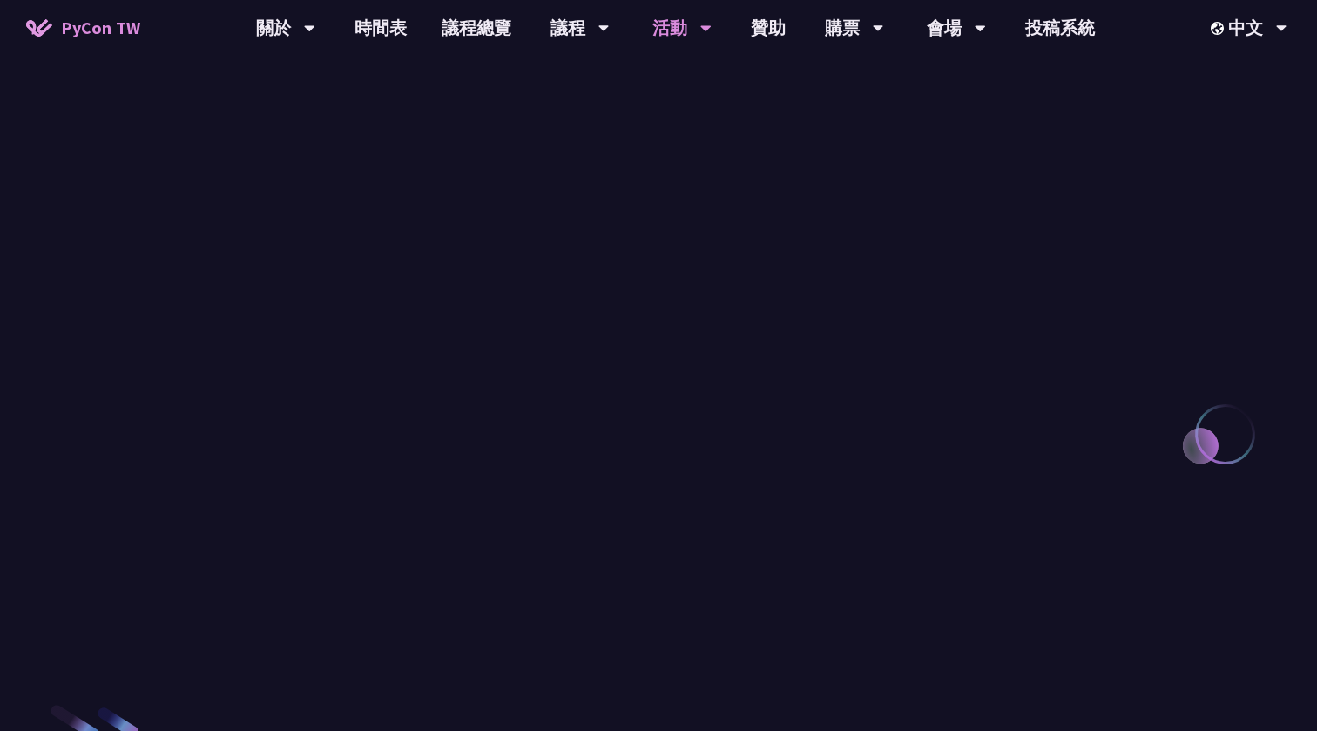
scroll to position [1628, 0]
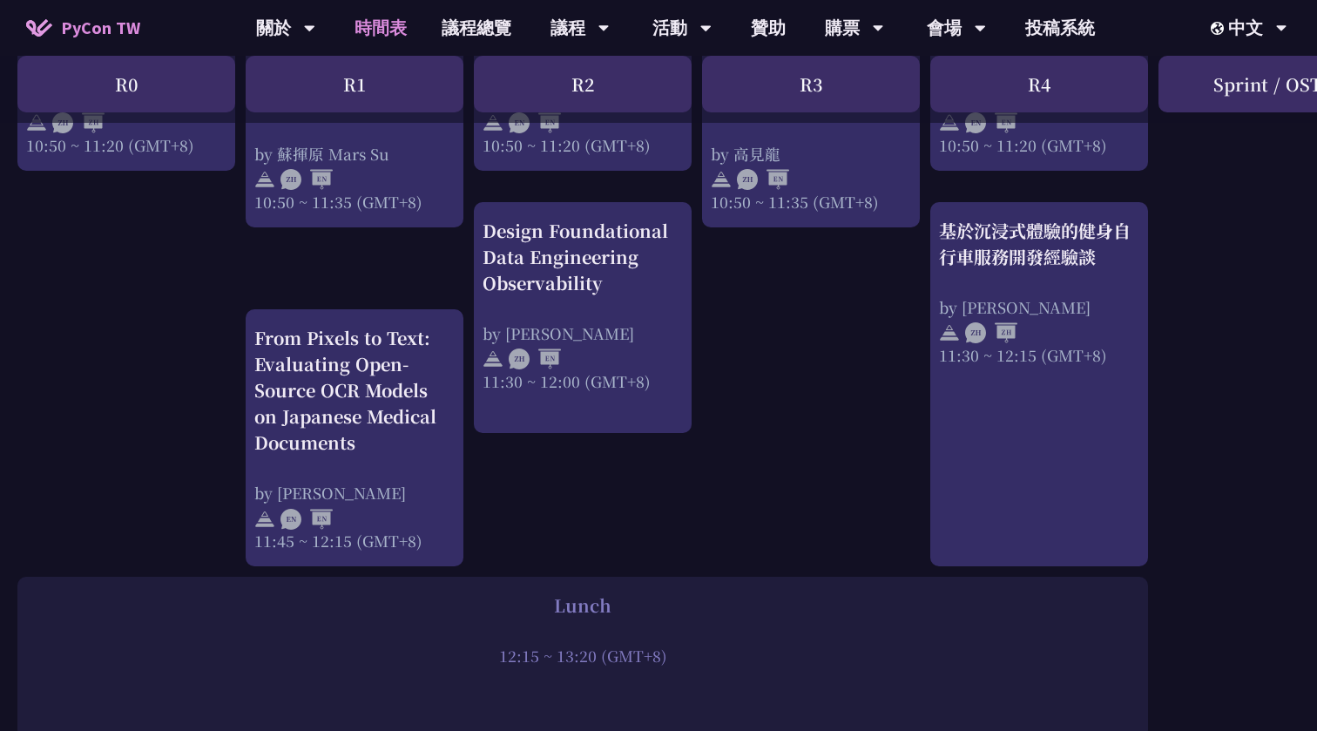
scroll to position [798, 0]
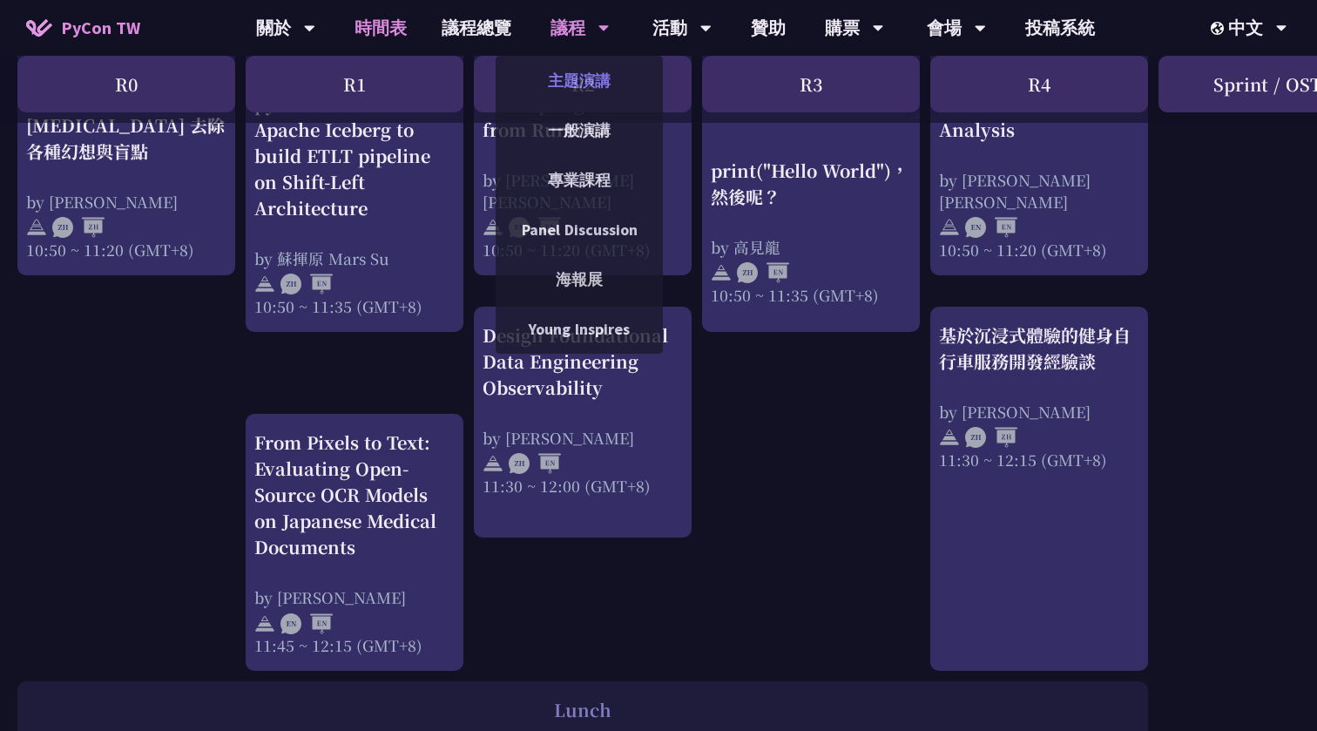
click at [564, 88] on link "主題演講" at bounding box center [579, 80] width 167 height 41
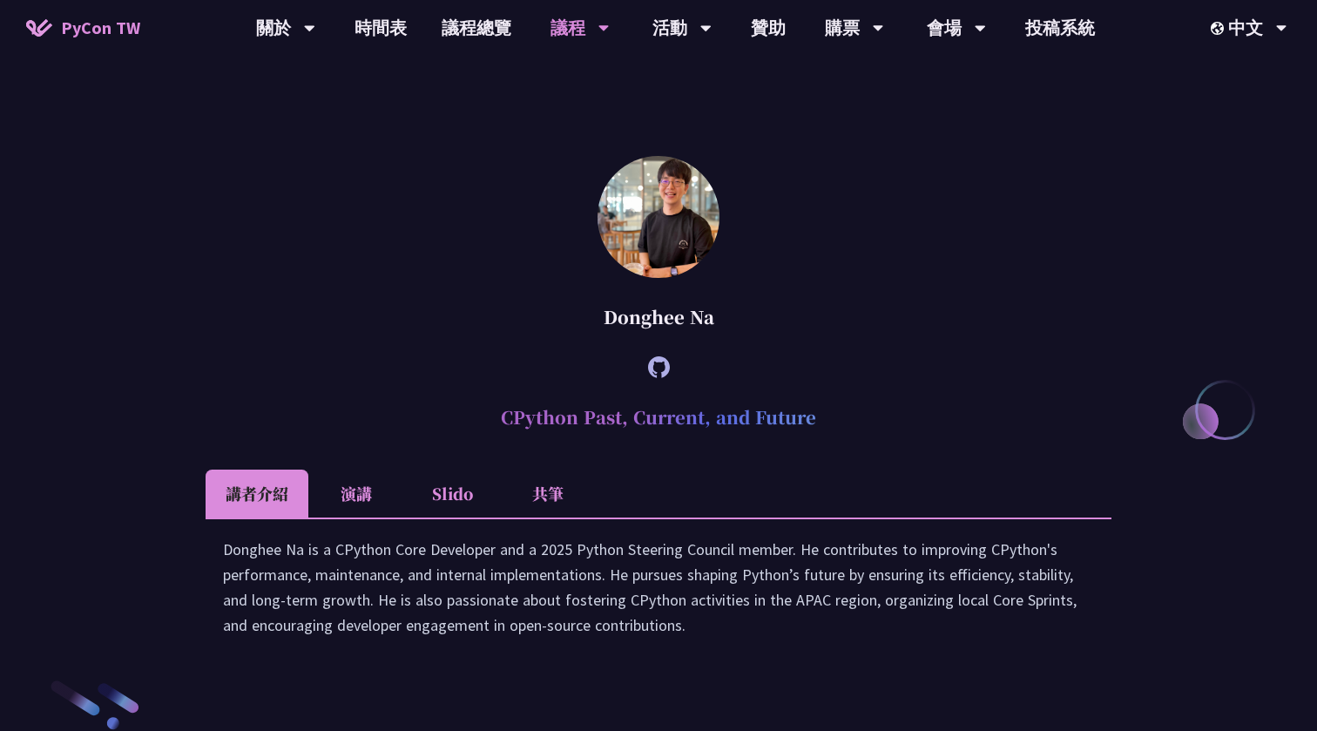
scroll to position [2141, 0]
drag, startPoint x: 604, startPoint y: 467, endPoint x: 732, endPoint y: 468, distance: 128.1
click at [732, 342] on div "Donghee Na" at bounding box center [659, 315] width 906 height 52
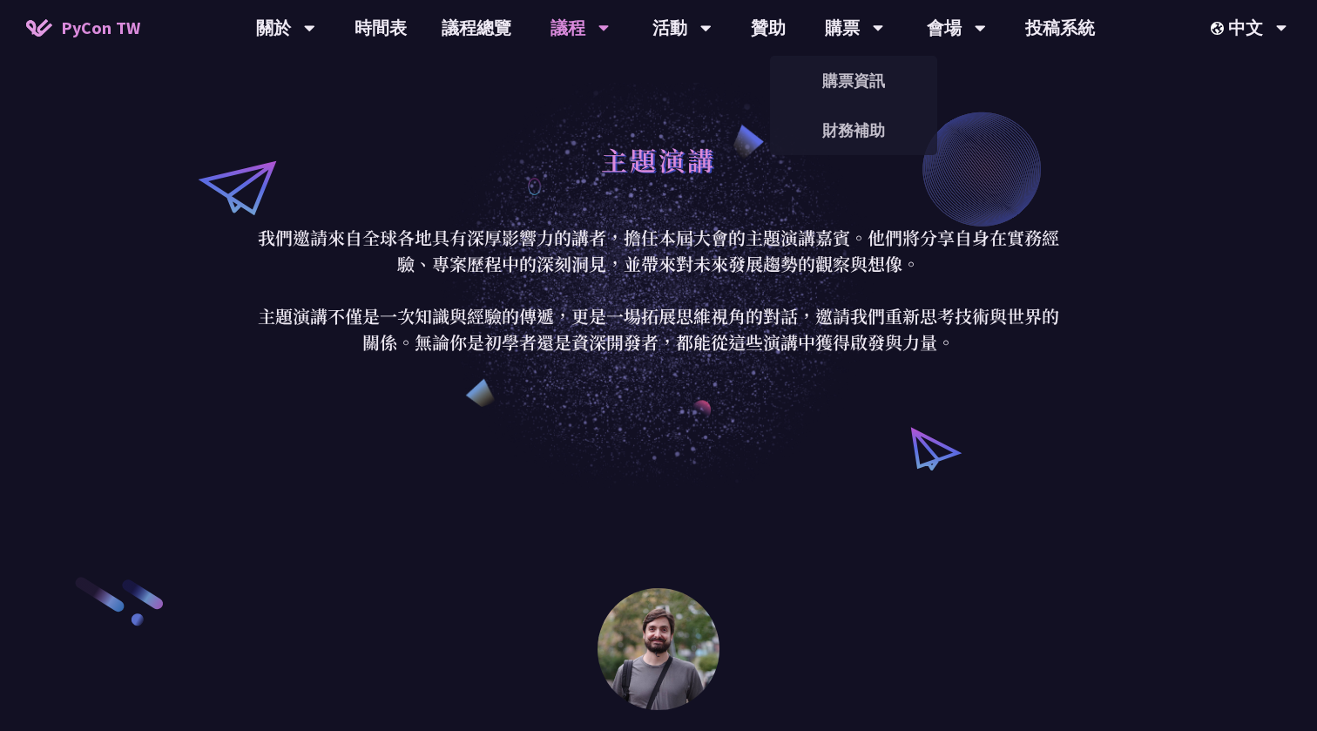
scroll to position [0, 0]
click at [676, 127] on div "主題演講 我們邀請來自全球各地具有深厚影響力的講者，擔任本屆大會的主題演講嘉賓。他們將分享自身在實務經驗、專案歷程中的深刻洞見，並帶來對未來發展趨勢的觀察與想…" at bounding box center [658, 244] width 1317 height 488
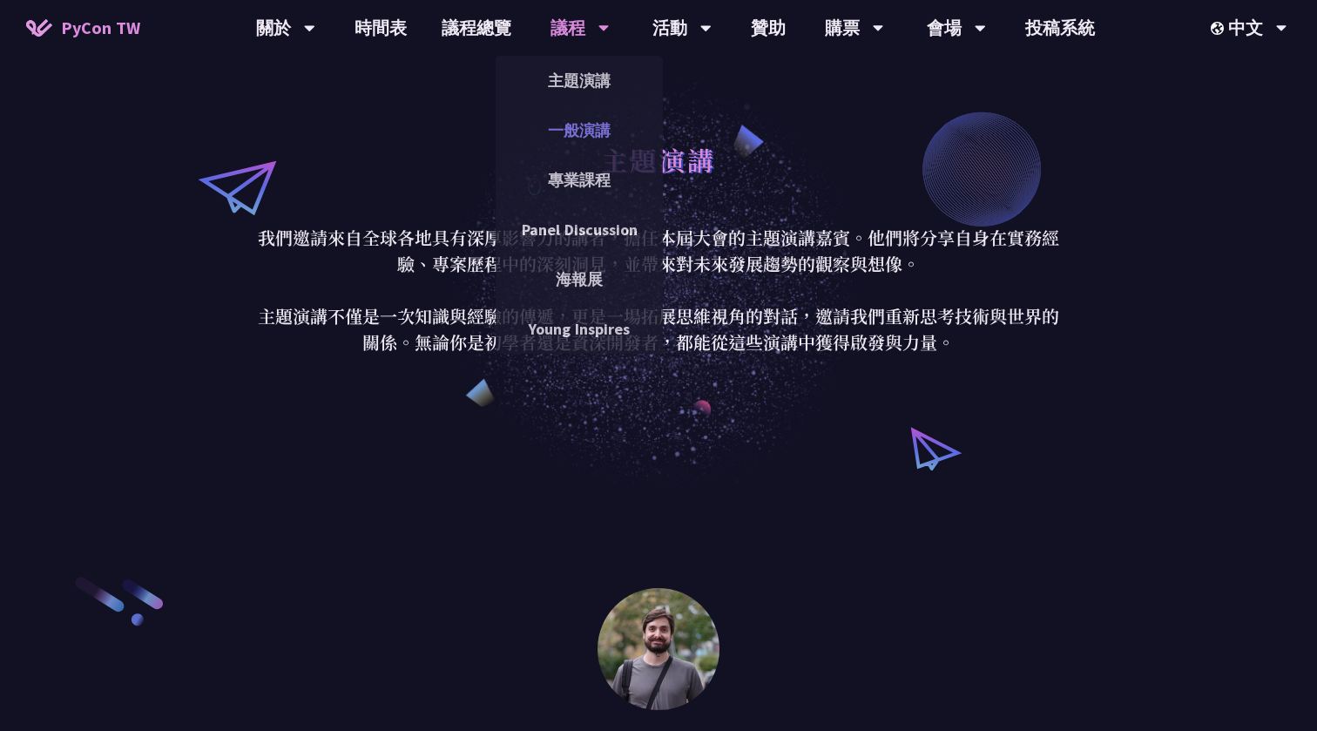
click at [571, 137] on link "一般演講" at bounding box center [579, 130] width 167 height 41
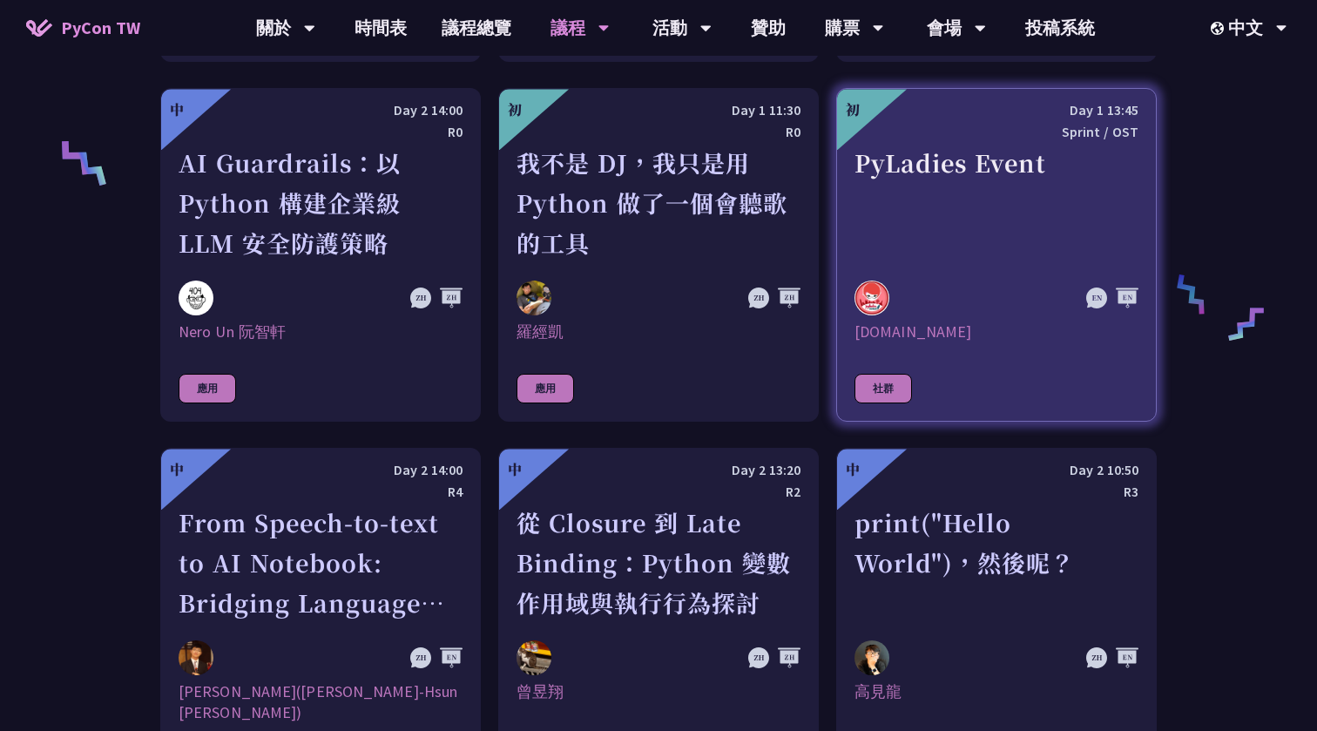
scroll to position [1298, 0]
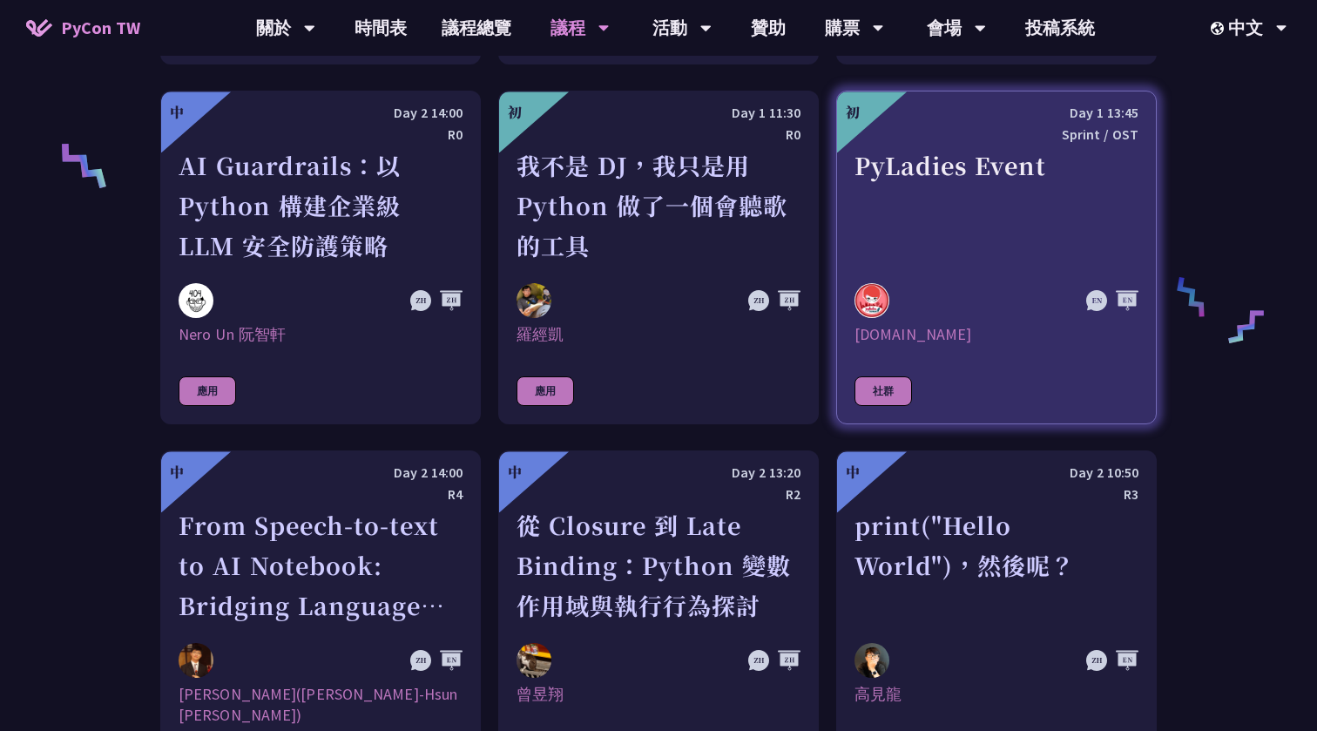
click at [945, 167] on div "PyLadies Event" at bounding box center [997, 206] width 284 height 120
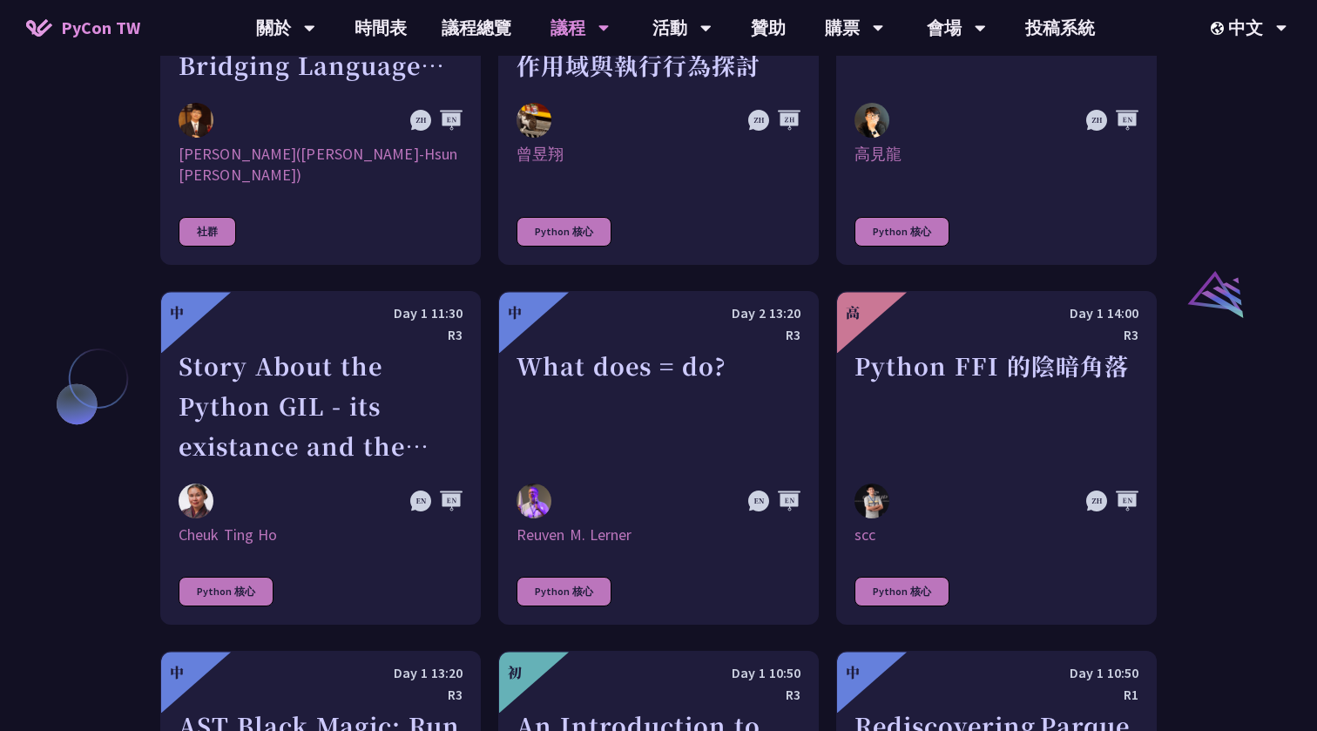
scroll to position [1849, 0]
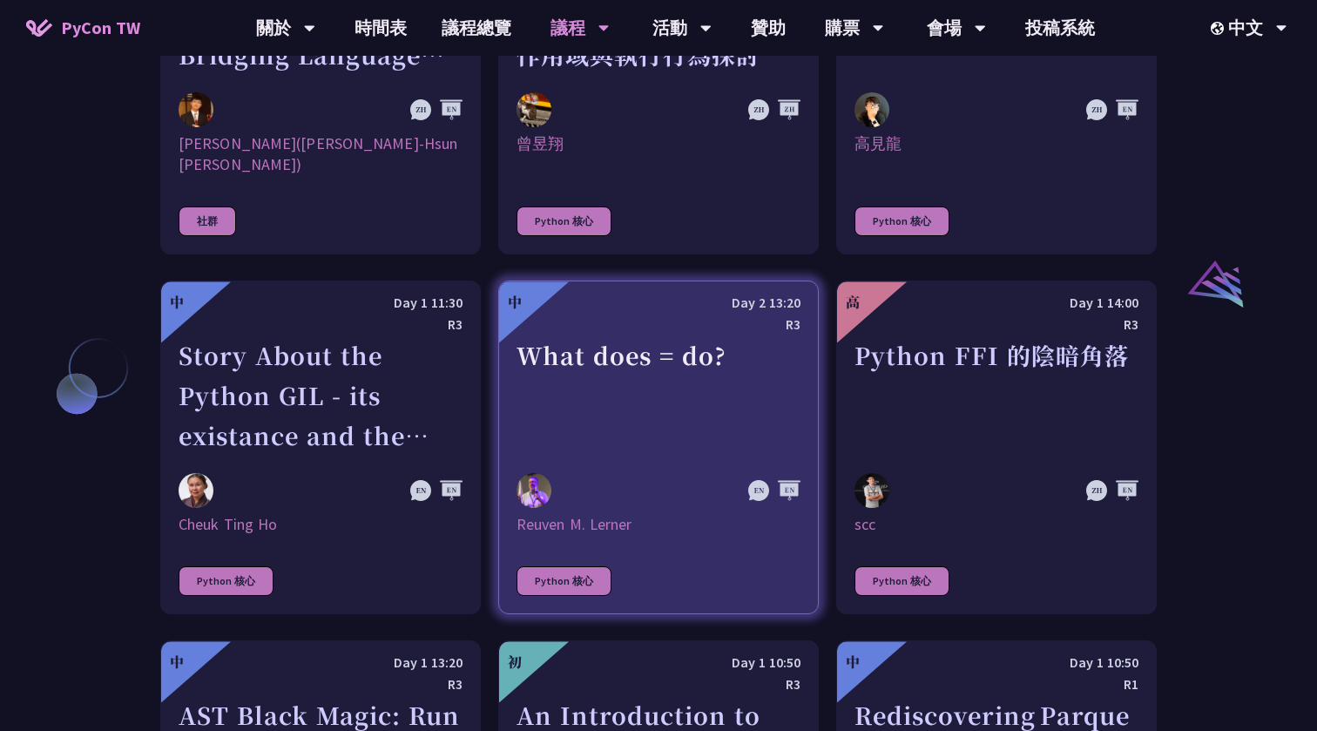
click at [721, 314] on div "R3" at bounding box center [659, 325] width 284 height 22
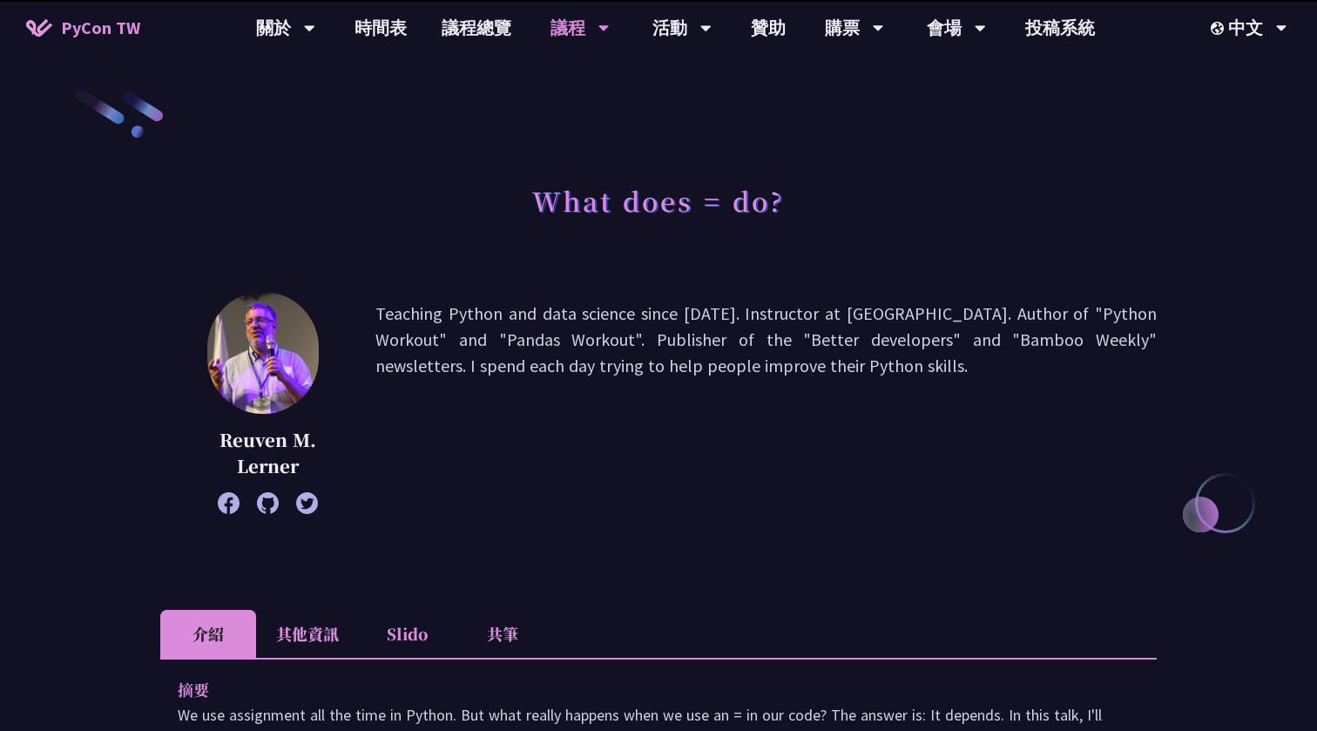
scroll to position [1849, 0]
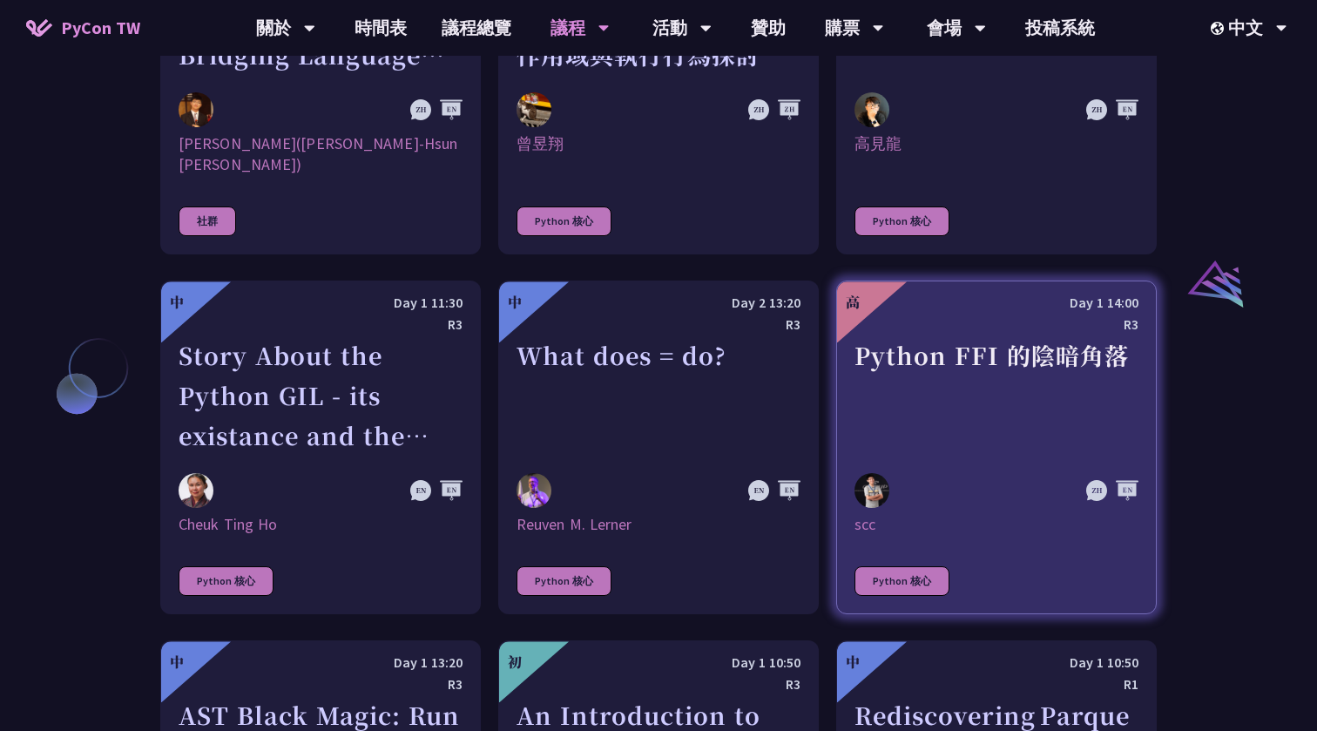
click at [992, 358] on div "Python FFI 的陰暗角落" at bounding box center [997, 395] width 284 height 120
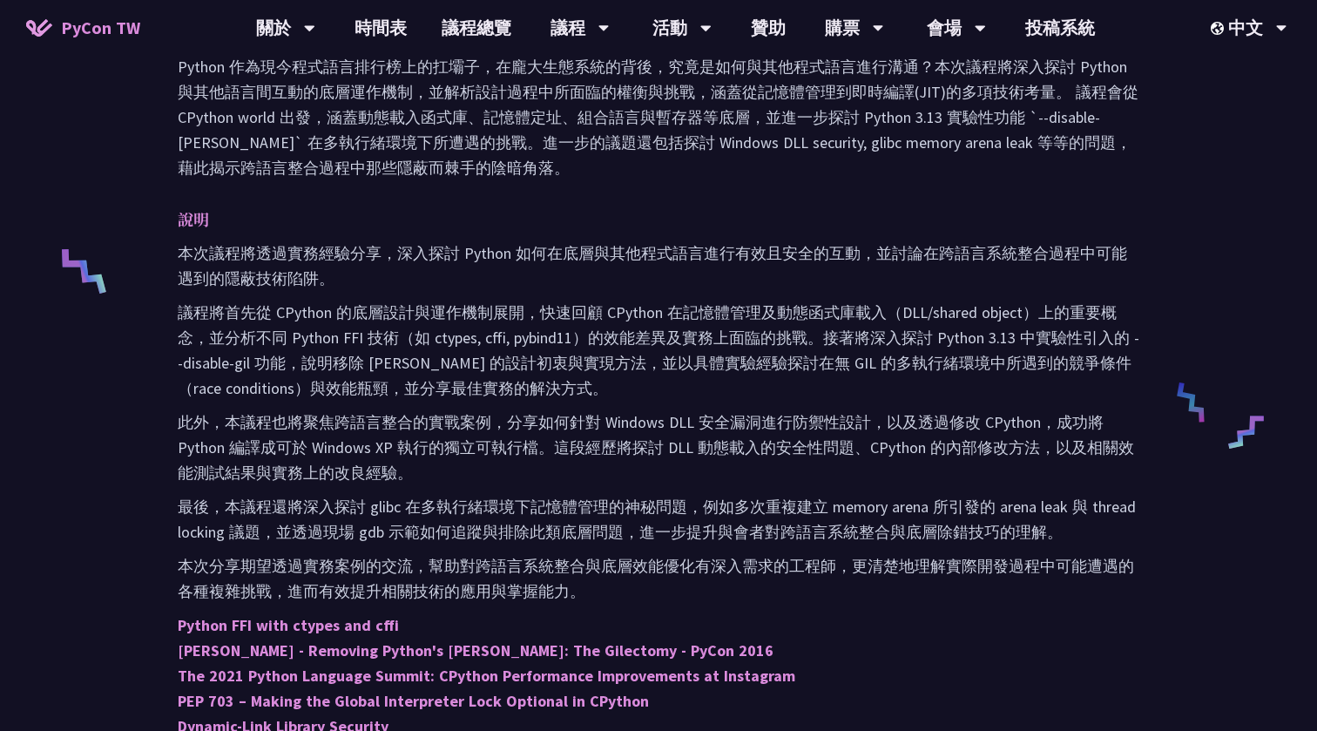
scroll to position [604, 0]
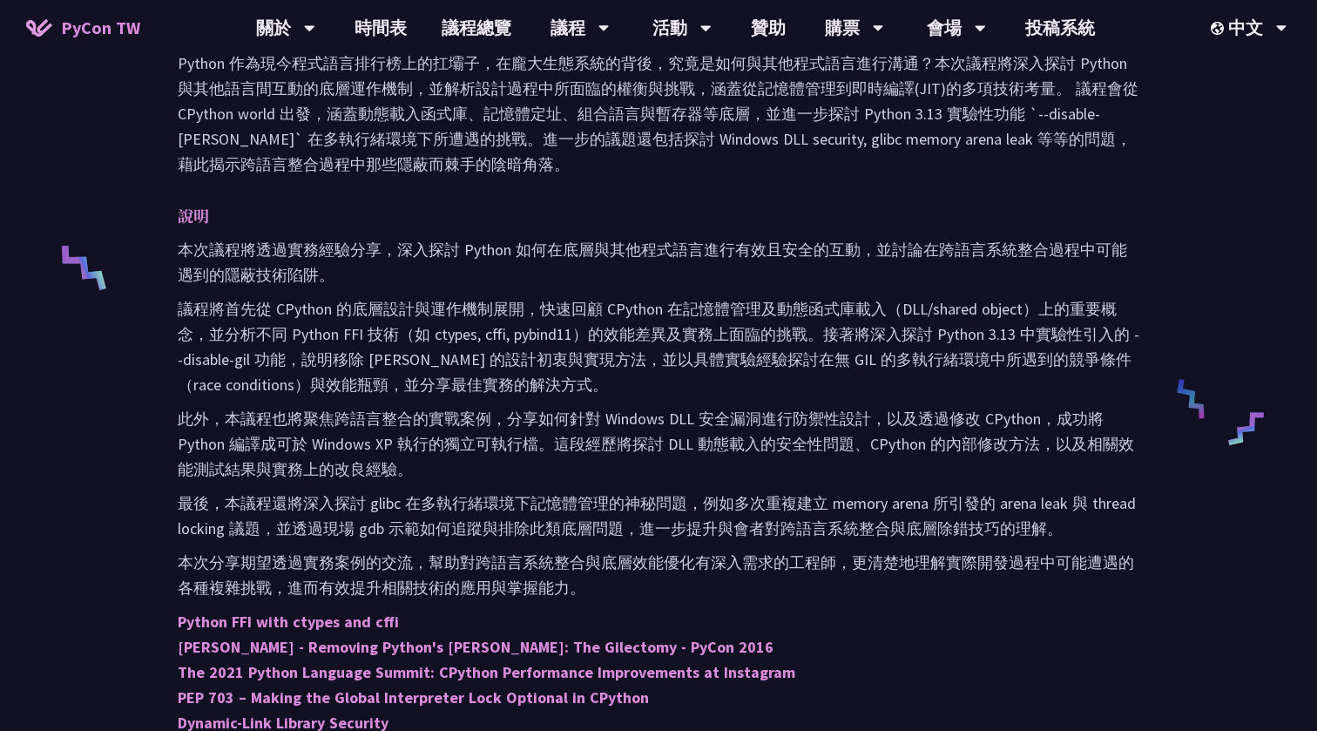
click at [811, 457] on p "此外，本議程也將聚焦跨語言整合的實戰案例，分享如何針對 Windows DLL 安全漏洞進行防禦性設計，以及透過修改 CPython，成功將 Python 編…" at bounding box center [659, 444] width 962 height 76
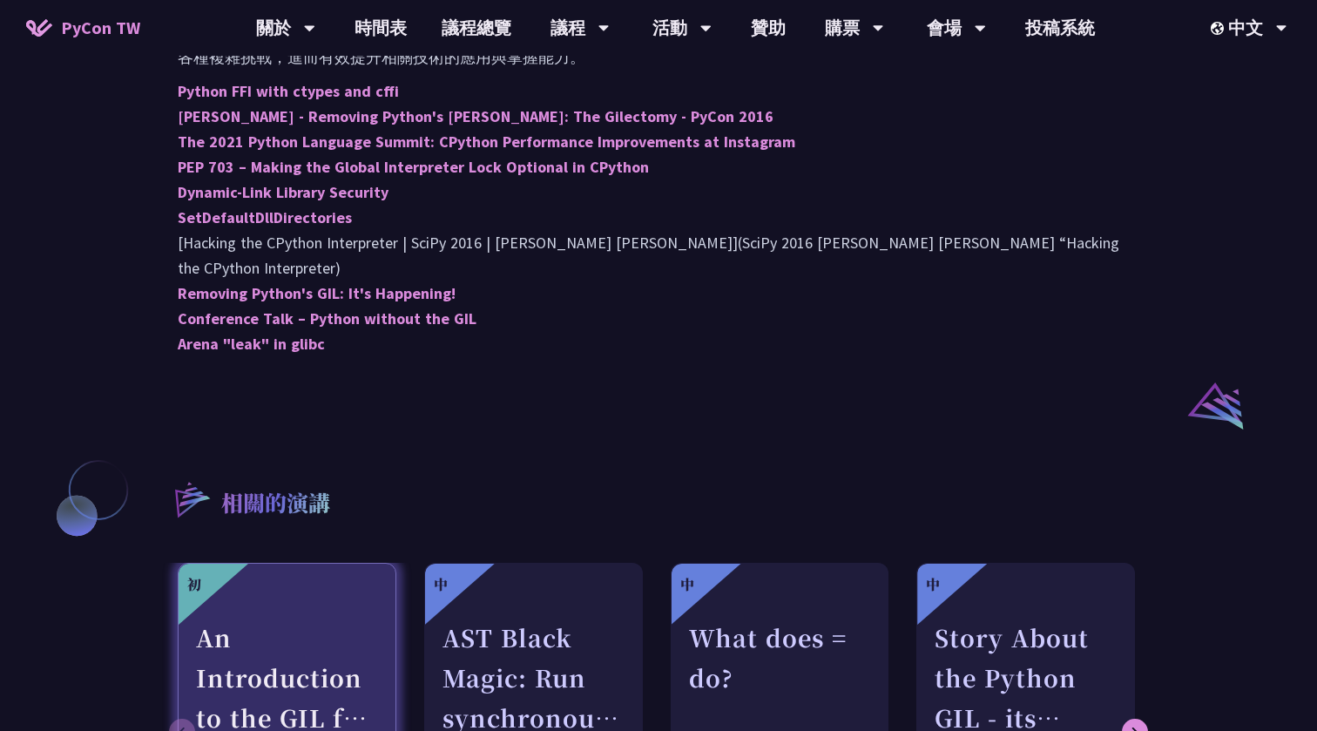
scroll to position [1127, 0]
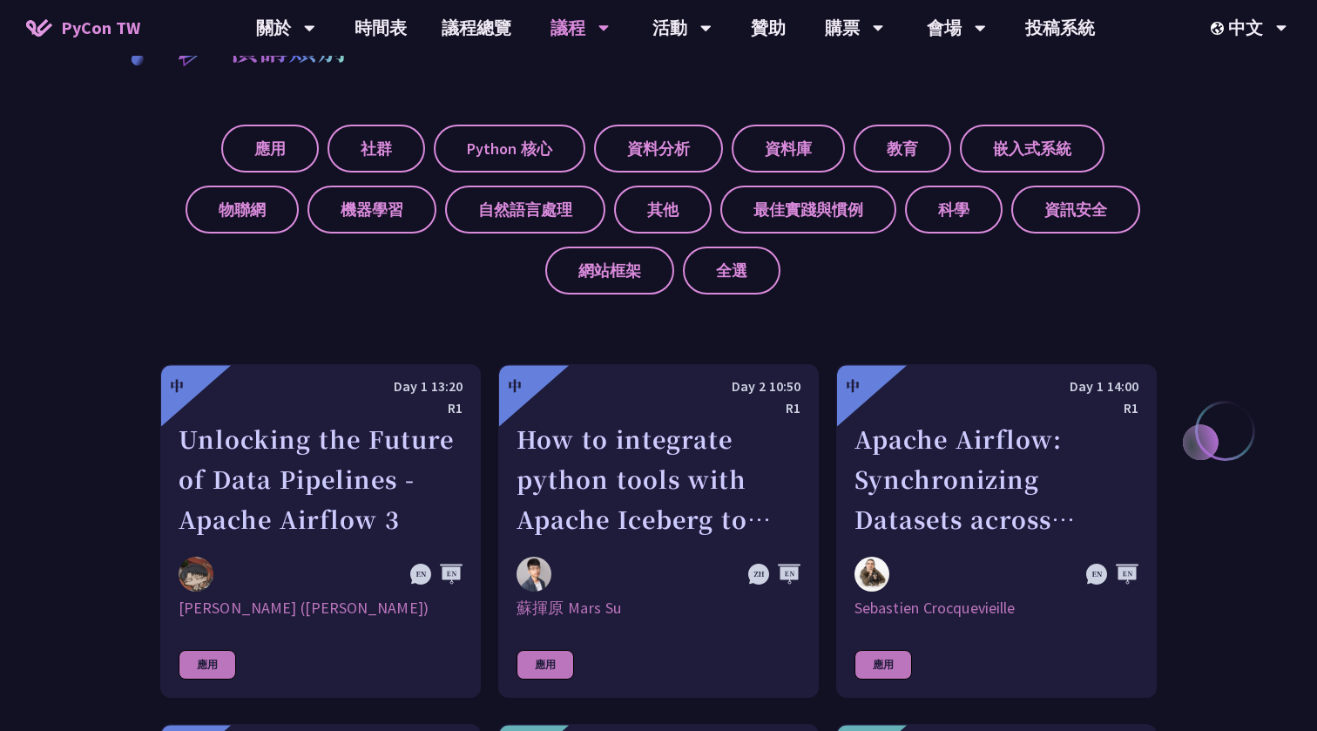
scroll to position [543, 0]
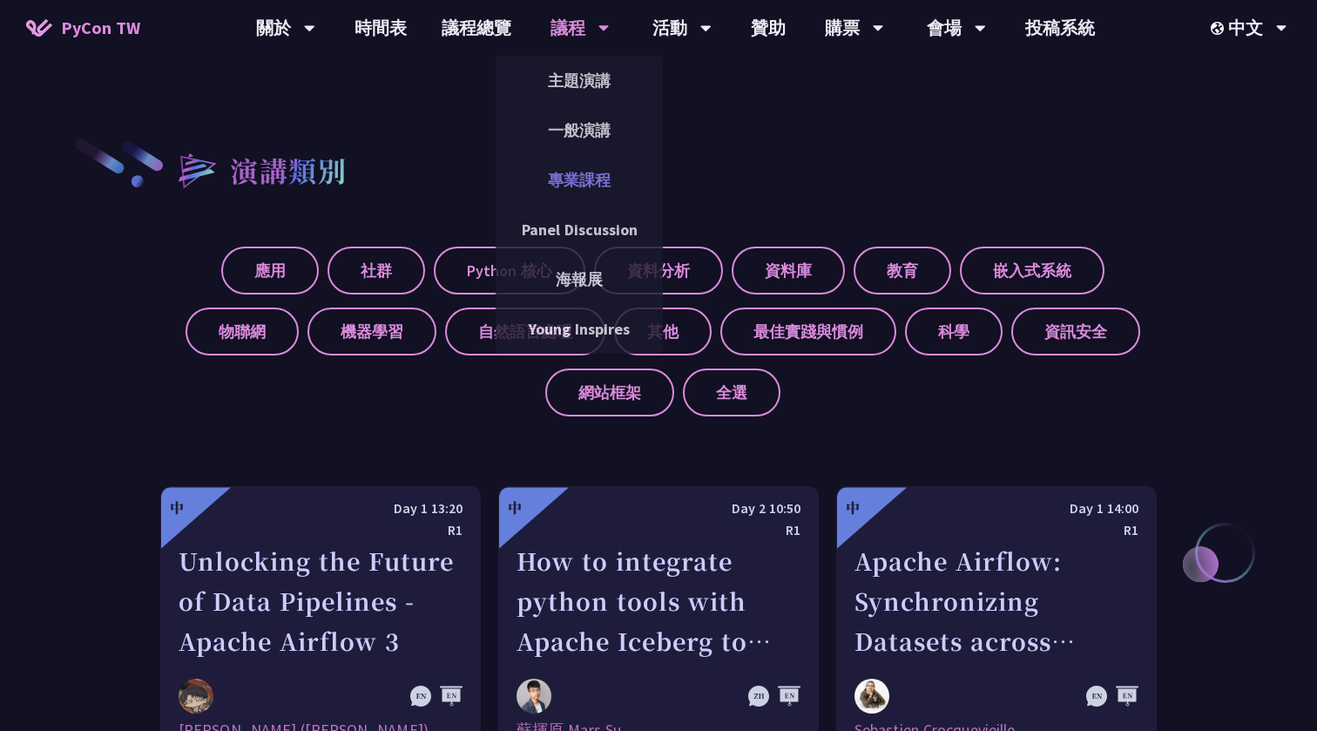
click at [561, 163] on link "專業課程" at bounding box center [579, 179] width 167 height 41
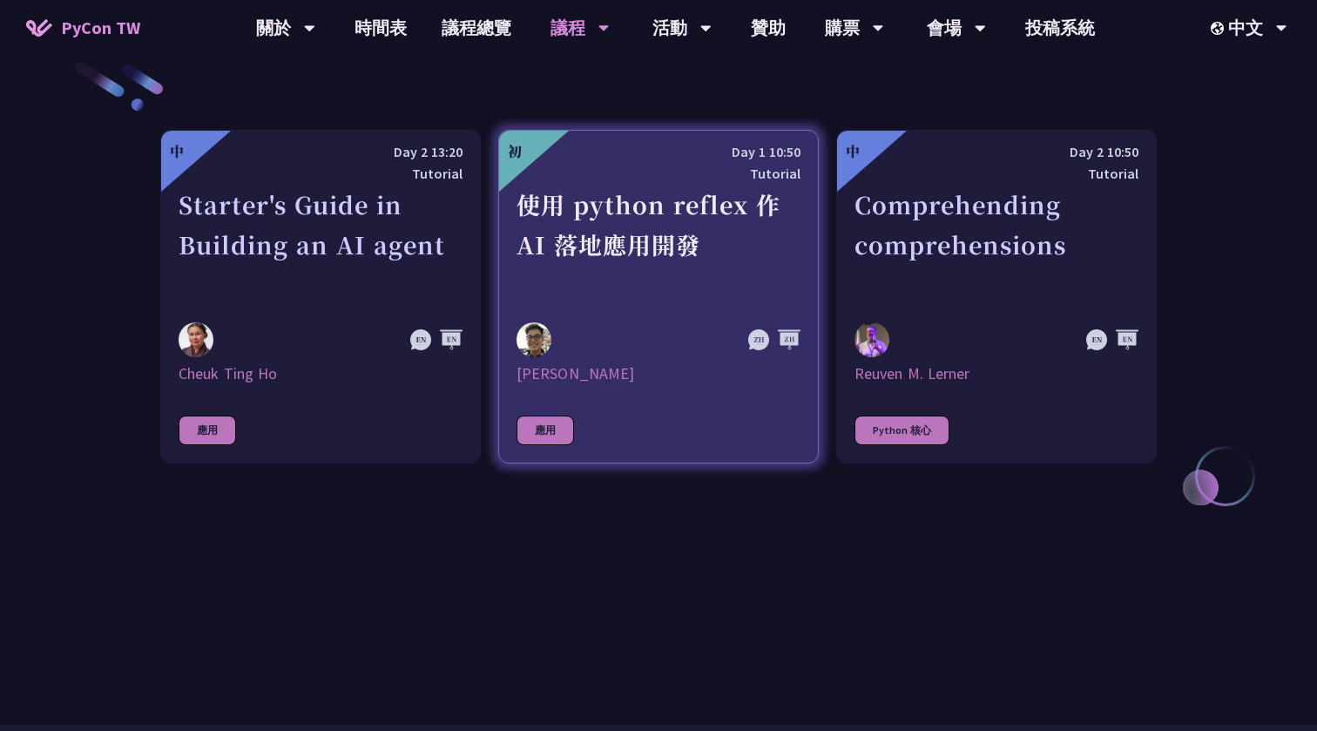
scroll to position [619, 0]
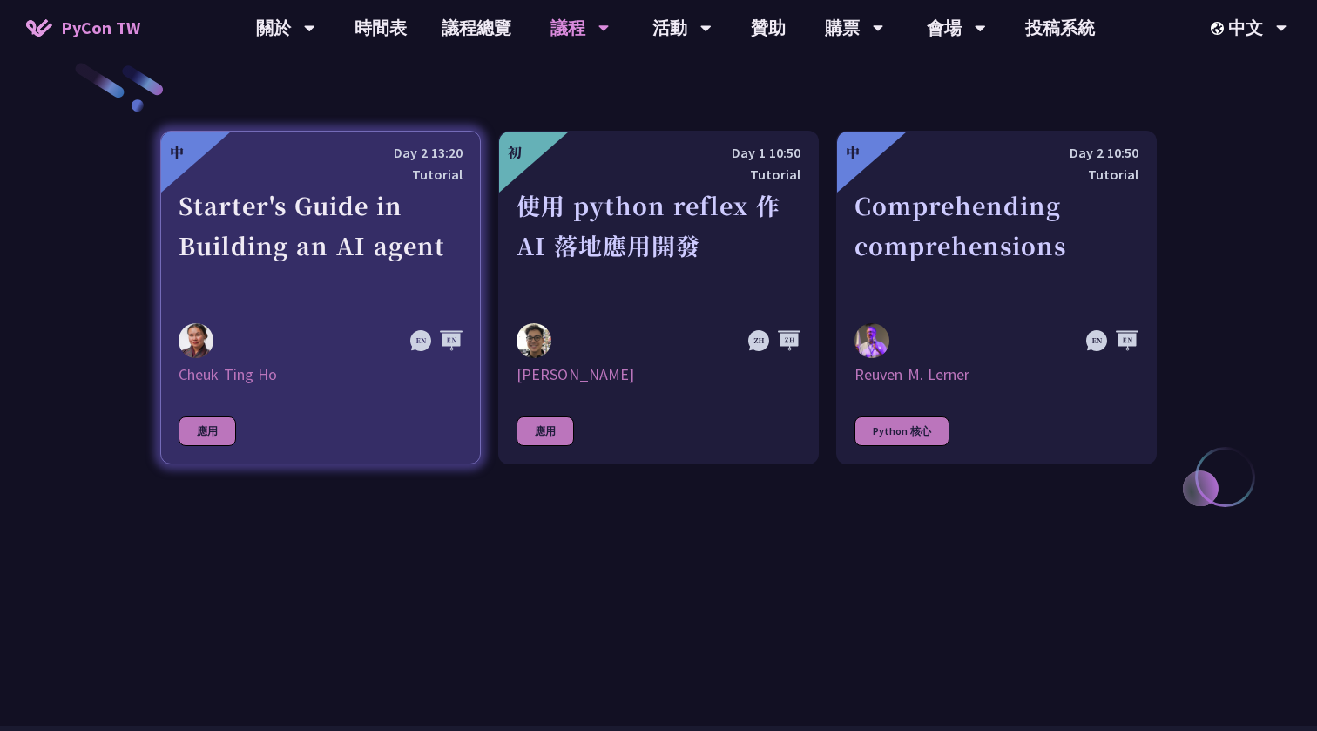
click at [385, 219] on div "Starter's Guide in Building an AI agent" at bounding box center [321, 246] width 284 height 120
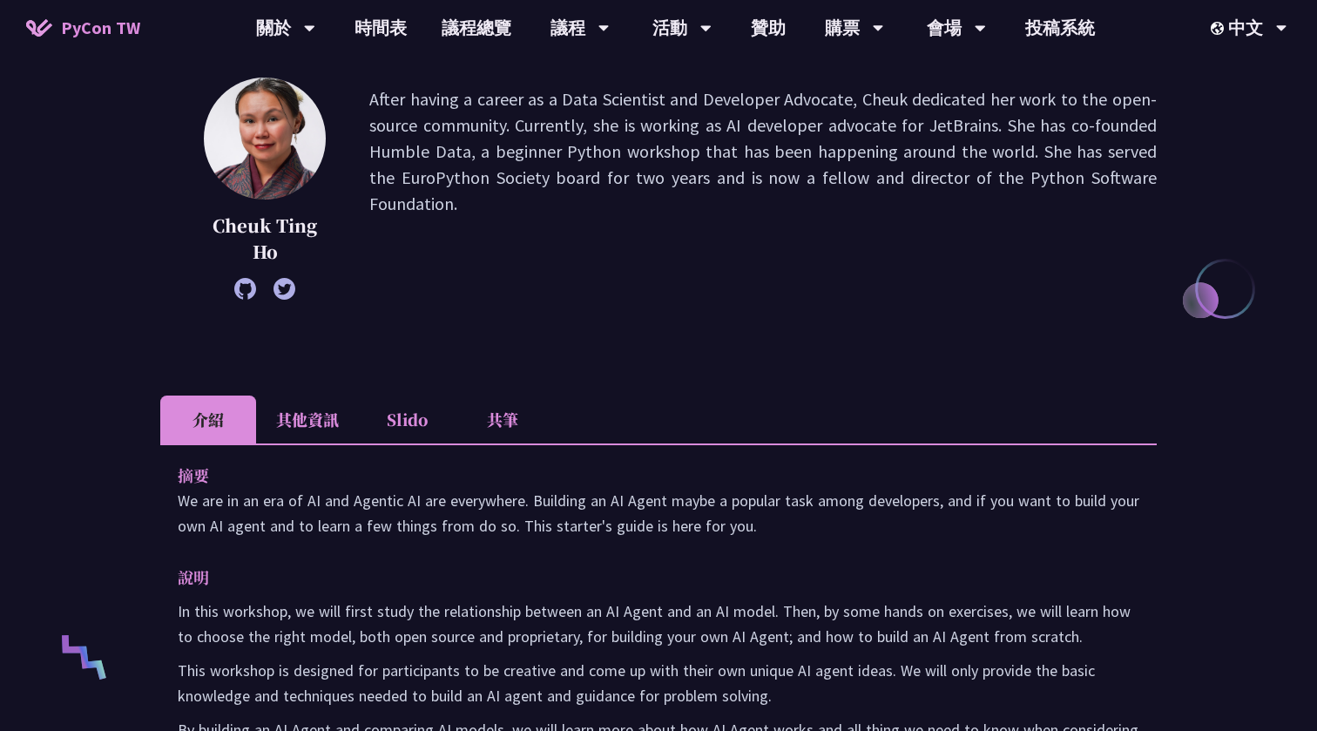
scroll to position [245, 0]
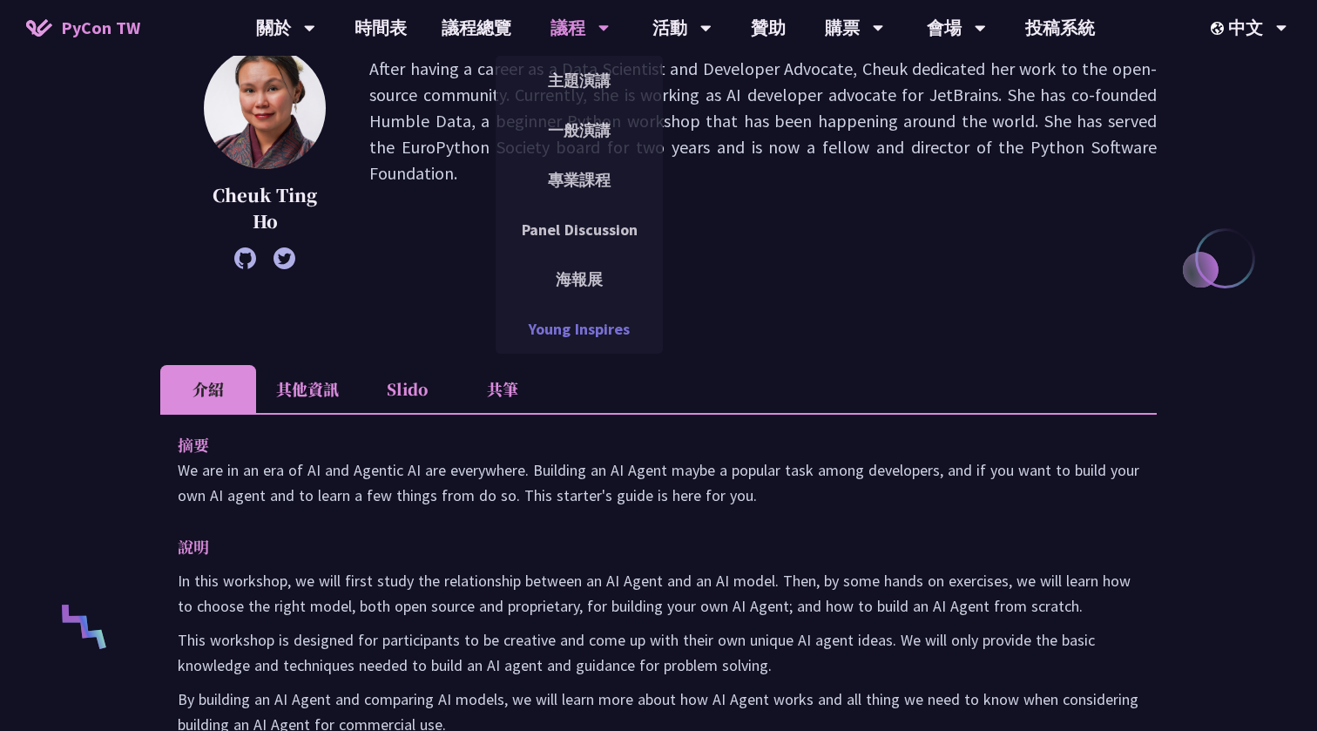
click at [572, 339] on link "Young Inspires" at bounding box center [579, 328] width 167 height 41
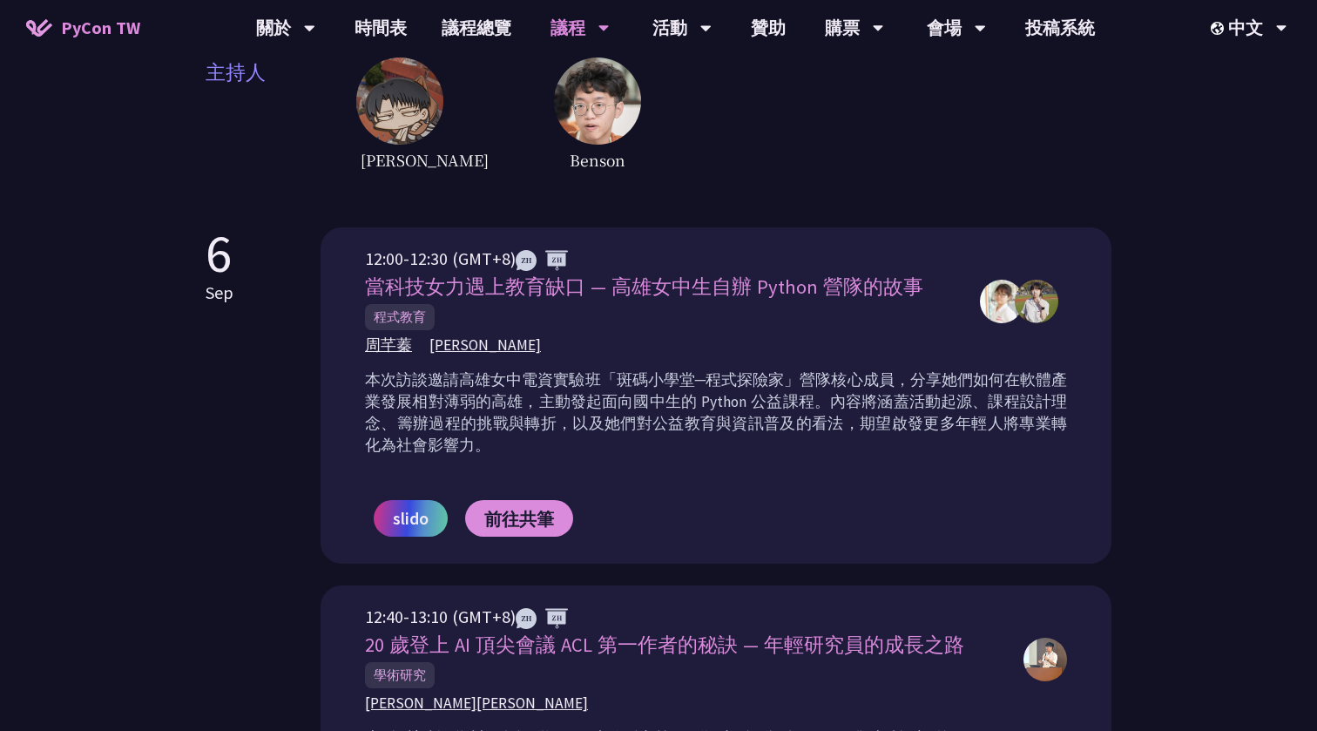
scroll to position [484, 0]
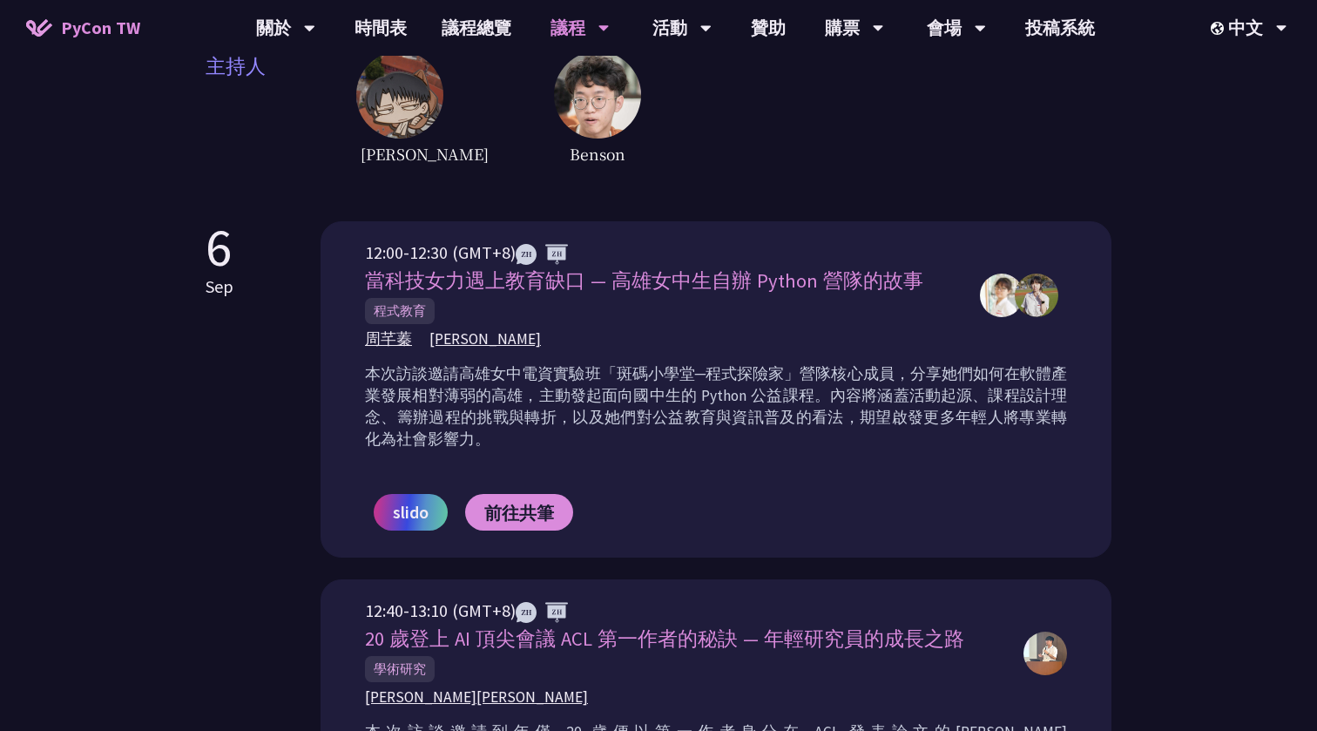
drag, startPoint x: 355, startPoint y: 345, endPoint x: 947, endPoint y: 385, distance: 593.9
click at [945, 386] on div "12:00-12:30 (GMT+8) 當科技女力遇上教育缺口 — 高雄女中生自辦 Python 營隊的故事 程式教育 周芊蓁 郭昱 slido 前往共筆" at bounding box center [716, 389] width 791 height 336
click at [1093, 395] on div "12:00-12:30 (GMT+8) 當科技女力遇上教育缺口 — 高雄女中生自辦 Python 營隊的故事 程式教育 周芊蓁 郭昱 slido 前往共筆" at bounding box center [716, 389] width 791 height 336
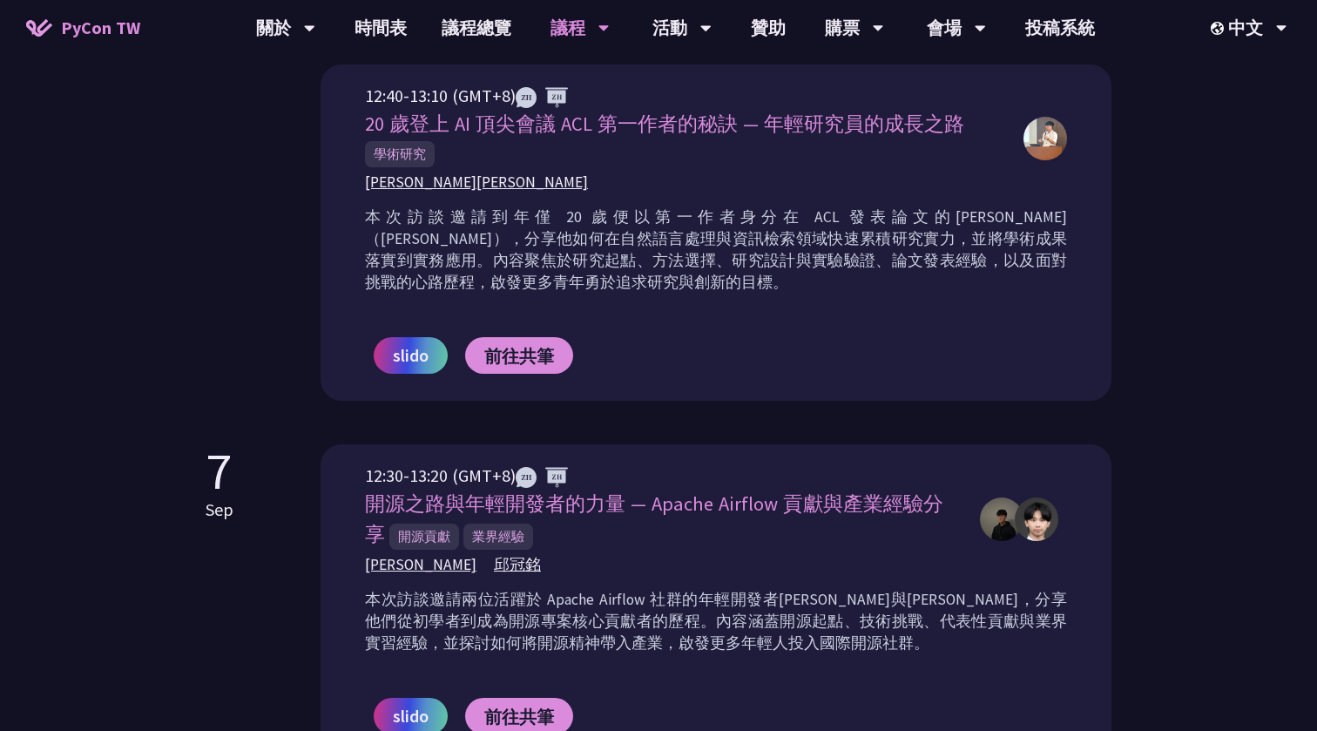
scroll to position [1001, 0]
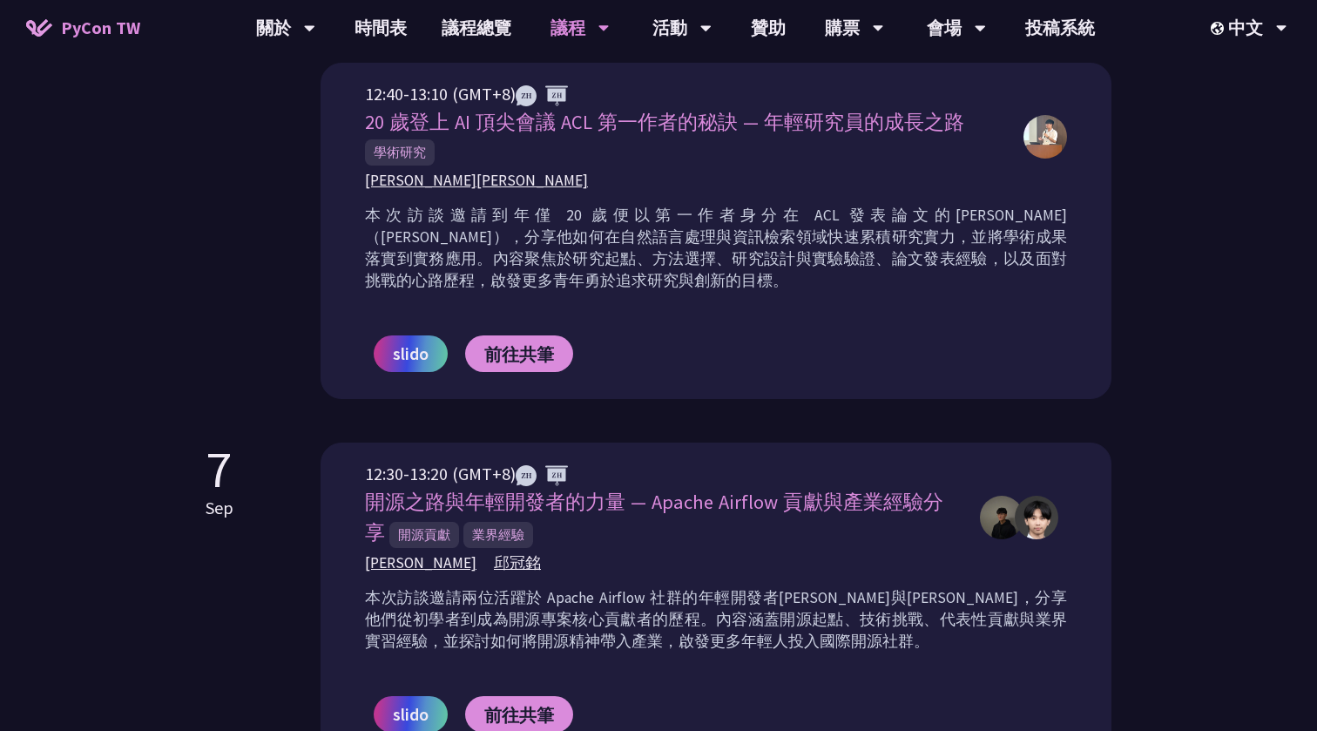
drag, startPoint x: 866, startPoint y: 481, endPoint x: 848, endPoint y: 544, distance: 65.3
click at [848, 583] on div "本次訪談邀請兩位活躍於 Apache Airflow 社群的年輕開發者劉哲祐與邱冠銘，分享他們從初學者到成為開源專案核心貢獻者的歷程。內容涵蓋開源起點、技術挑…" at bounding box center [716, 626] width 702 height 87
click at [848, 587] on p "本次訪談邀請兩位活躍於 Apache Airflow 社群的年輕開發者劉哲祐與邱冠銘，分享他們從初學者到成為開源專案核心貢獻者的歷程。內容涵蓋開源起點、技術挑…" at bounding box center [716, 619] width 702 height 65
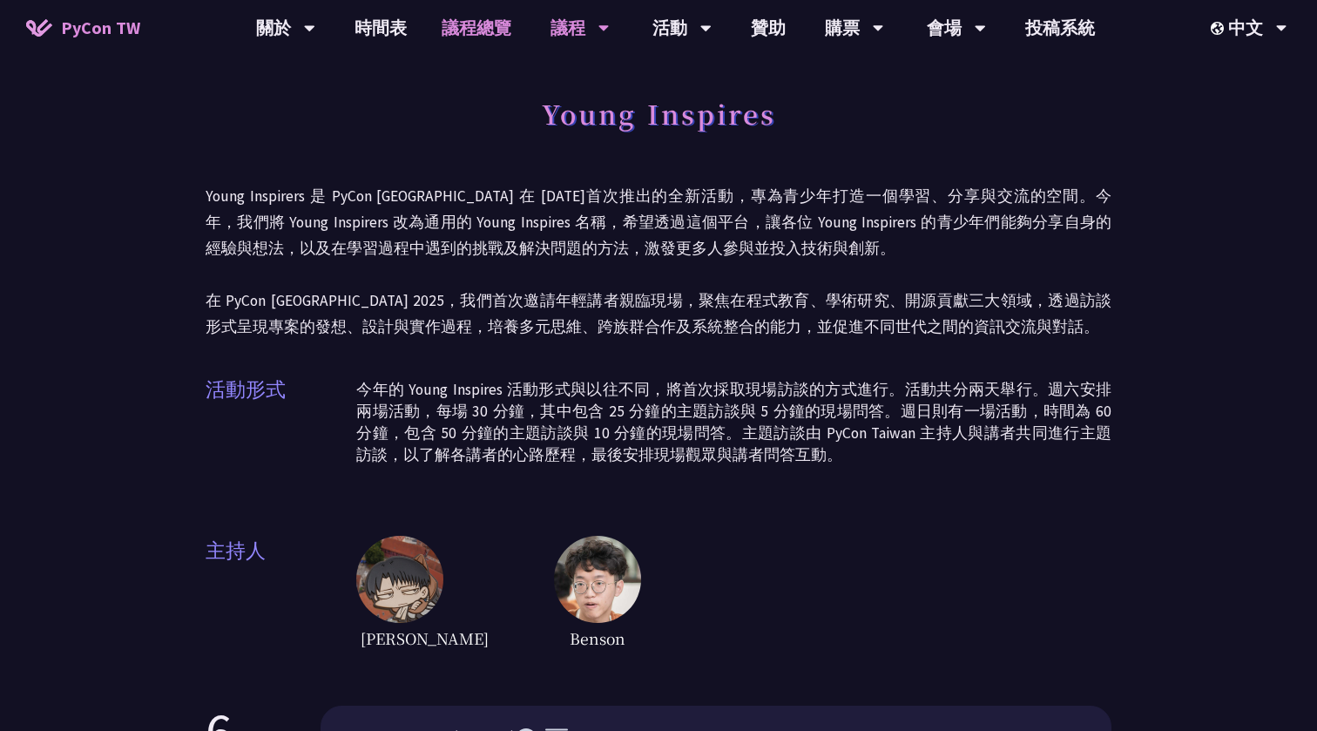
scroll to position [0, 0]
click at [407, 30] on link "時間表" at bounding box center [380, 28] width 87 height 56
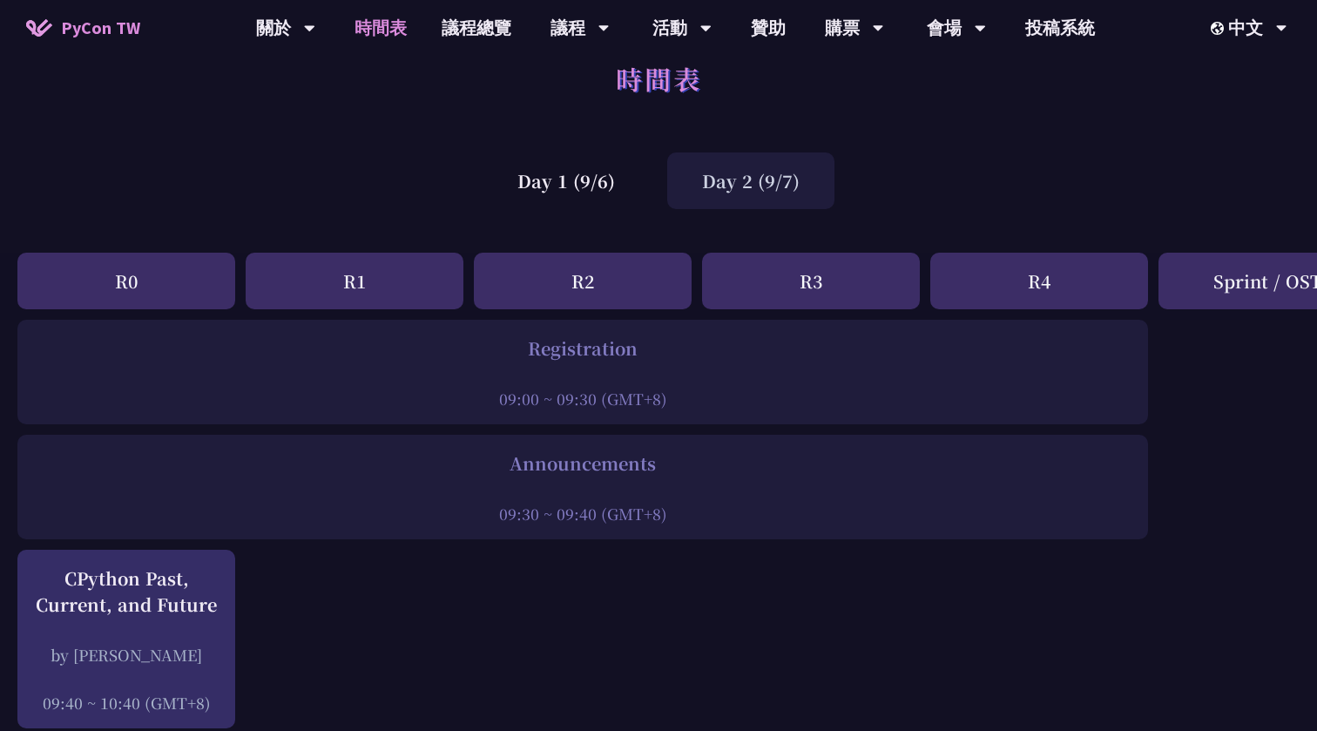
scroll to position [50, 0]
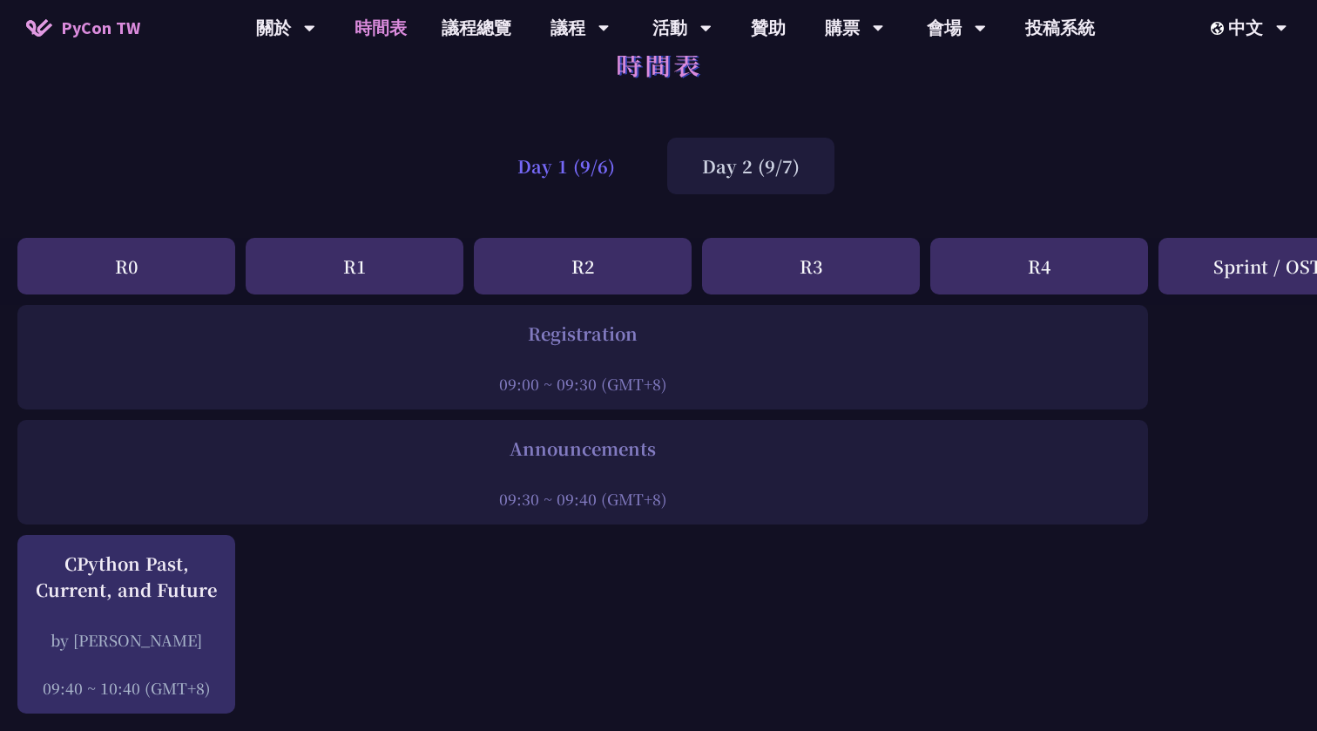
click at [568, 165] on div "Day 1 (9/6)" at bounding box center [566, 166] width 167 height 57
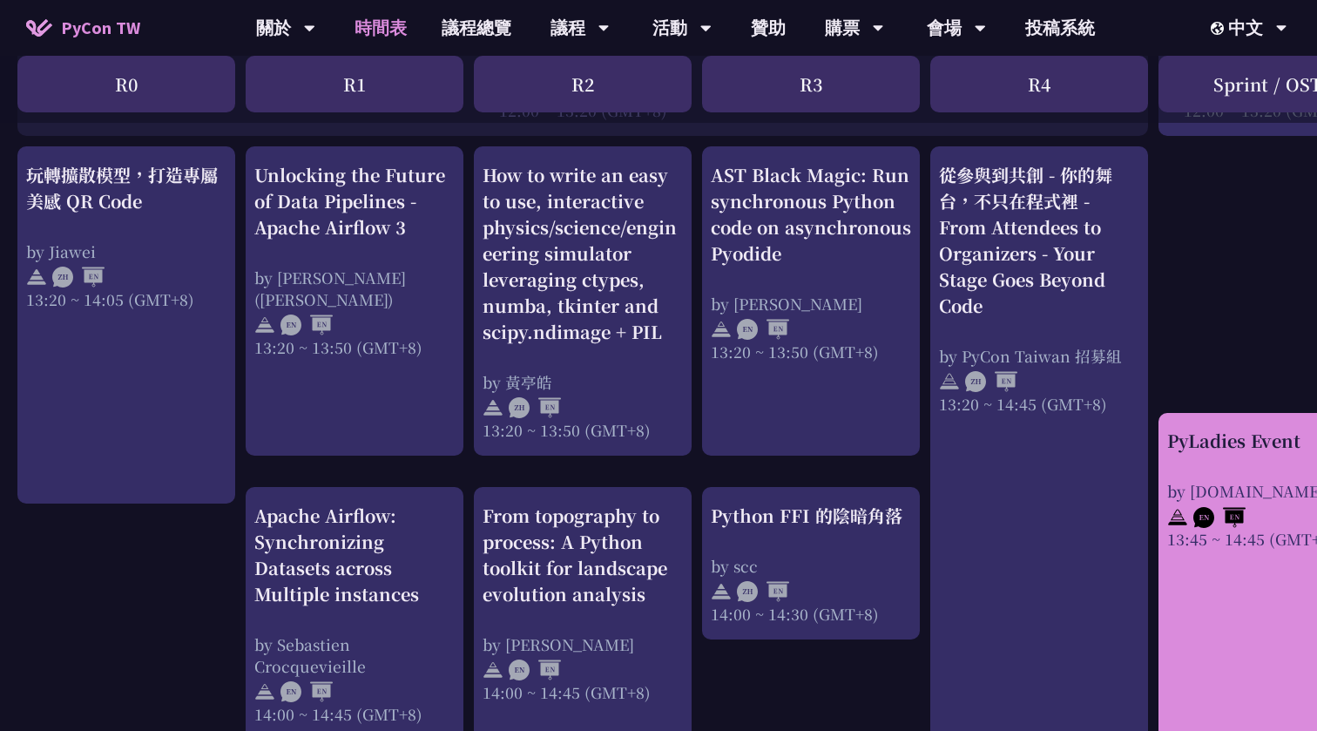
scroll to position [1431, 0]
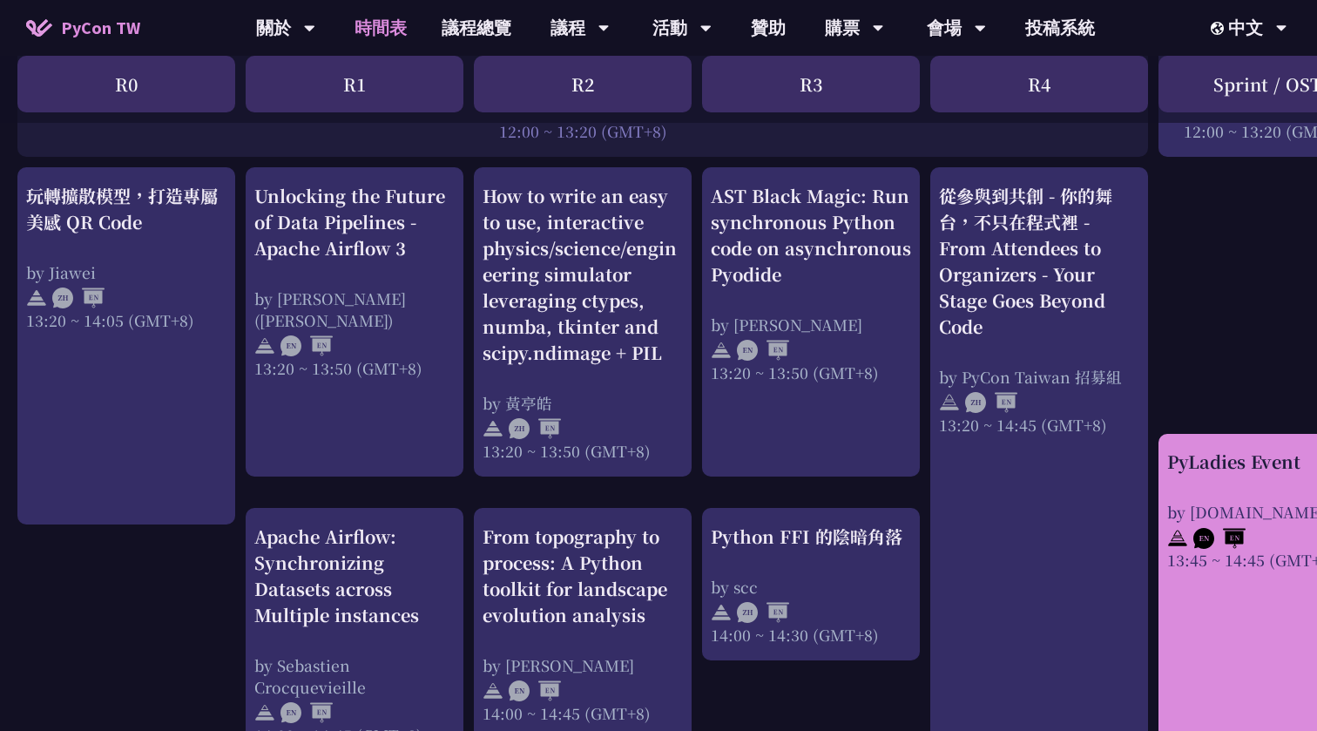
click at [1167, 484] on div "PyLadies Event by pyladies.tw 13:45 ~ 14:45 (GMT+8)" at bounding box center [1268, 597] width 218 height 327
click at [1221, 475] on div "PyLadies Event by pyladies.tw 13:45 ~ 14:45 (GMT+8)" at bounding box center [1268, 510] width 200 height 122
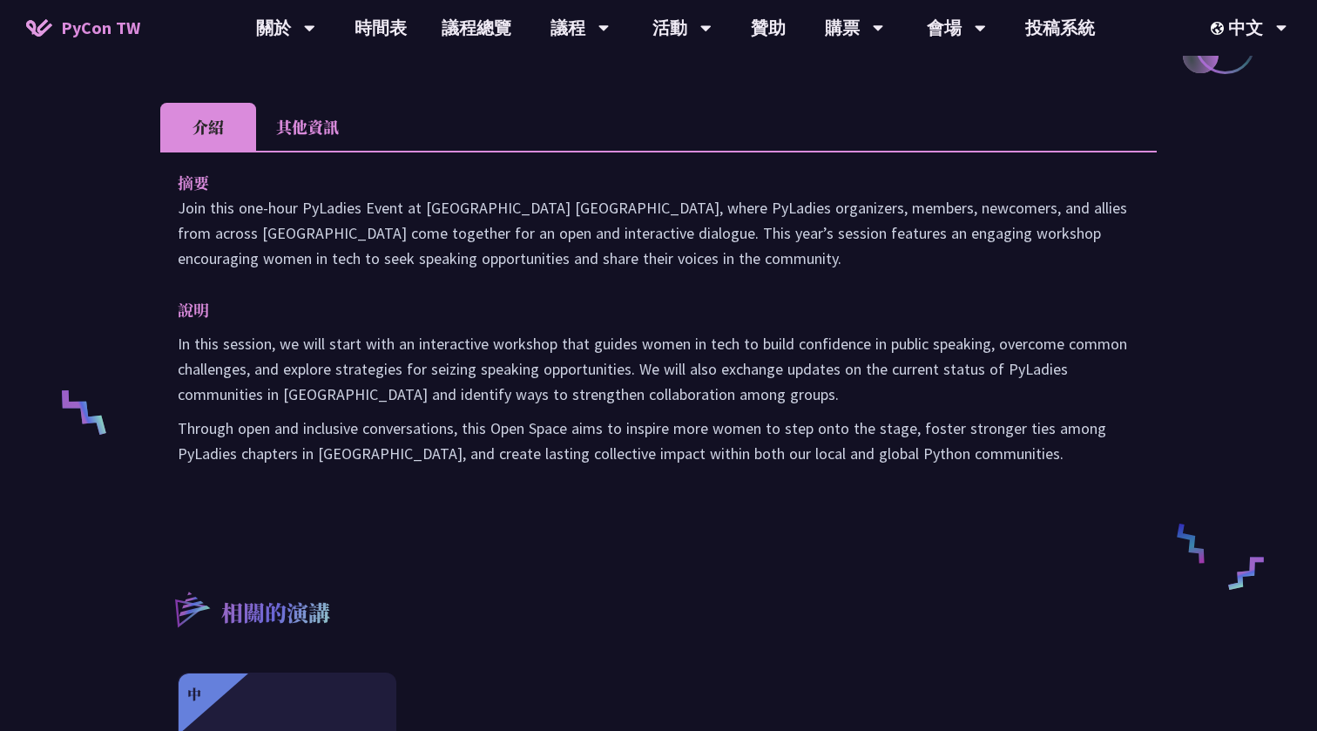
scroll to position [483, 0]
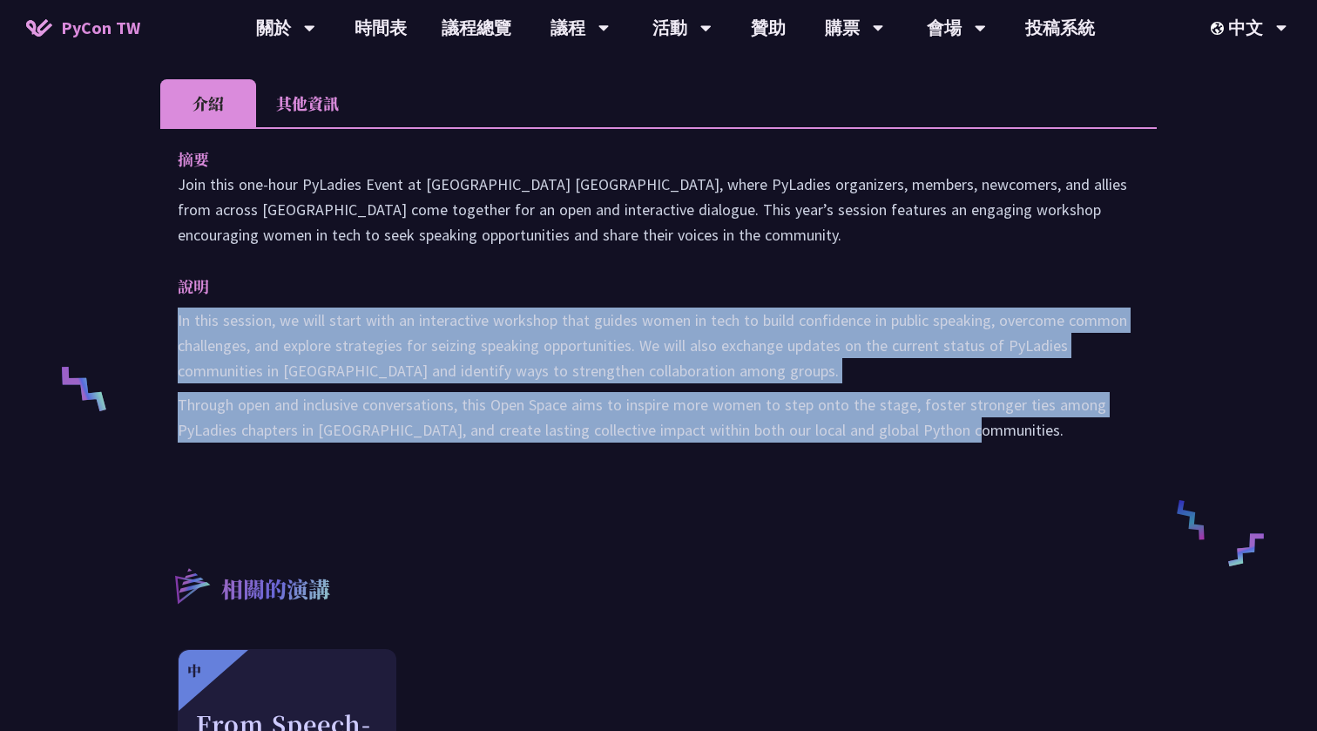
drag, startPoint x: 176, startPoint y: 319, endPoint x: 893, endPoint y: 485, distance: 736.2
click at [893, 485] on div "摘要 Join this one-hour PyLadies Event at PyCon Taiwan, where PyLadies organizers…" at bounding box center [658, 306] width 997 height 359
copy div "In this session, we will start with an interactive workshop that guides women i…"
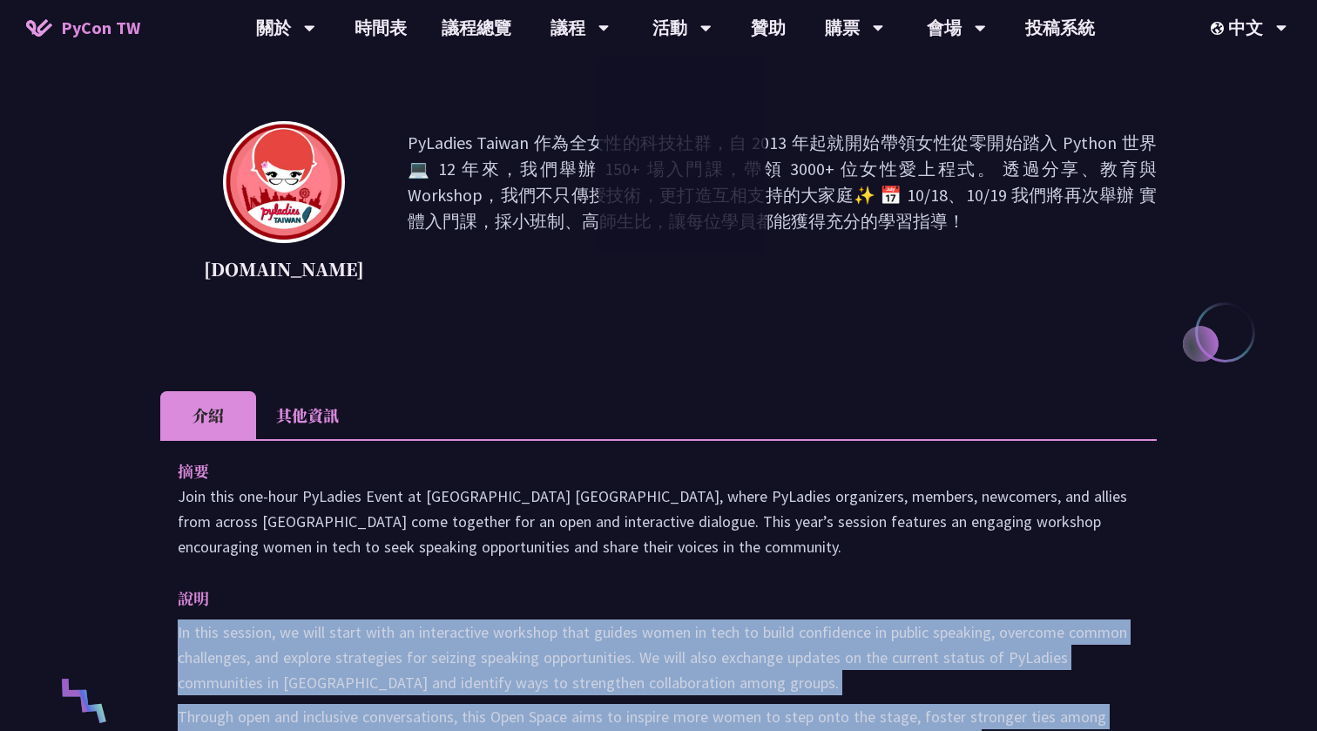
scroll to position [170, 0]
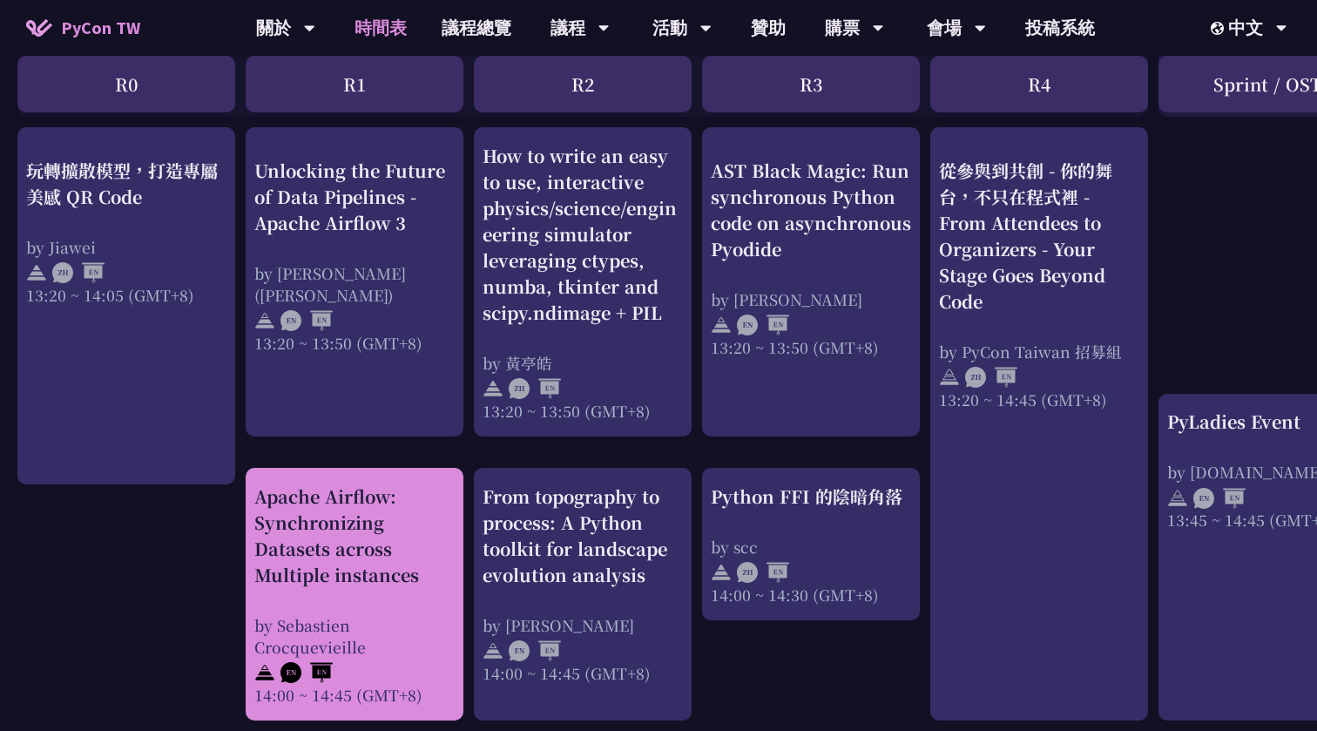
scroll to position [1469, 0]
click at [399, 511] on div "Apache Airflow: Synchronizing Datasets across Multiple instances" at bounding box center [354, 537] width 200 height 105
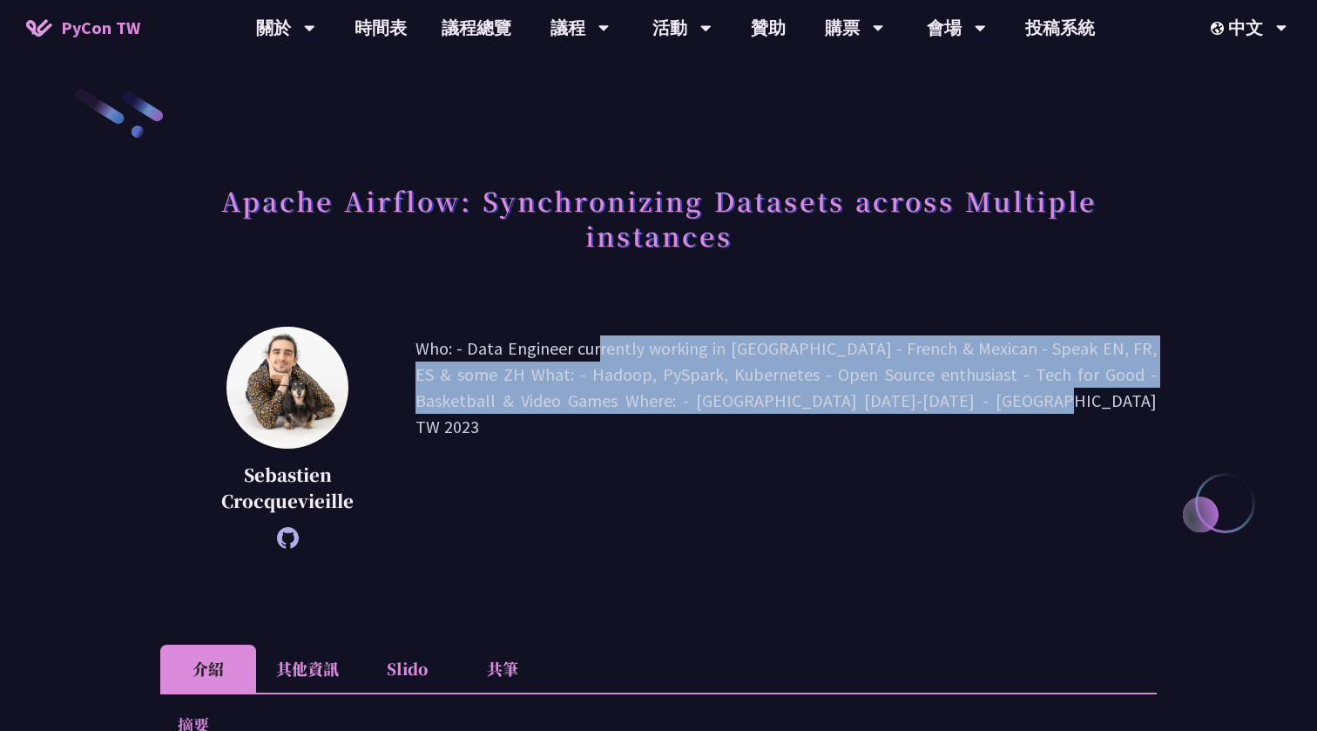
drag, startPoint x: 469, startPoint y: 347, endPoint x: 765, endPoint y: 435, distance: 309.0
click at [765, 435] on p "Who: - Data Engineer currently working in Taiwan - French & Mexican - Speak EN,…" at bounding box center [786, 437] width 741 height 205
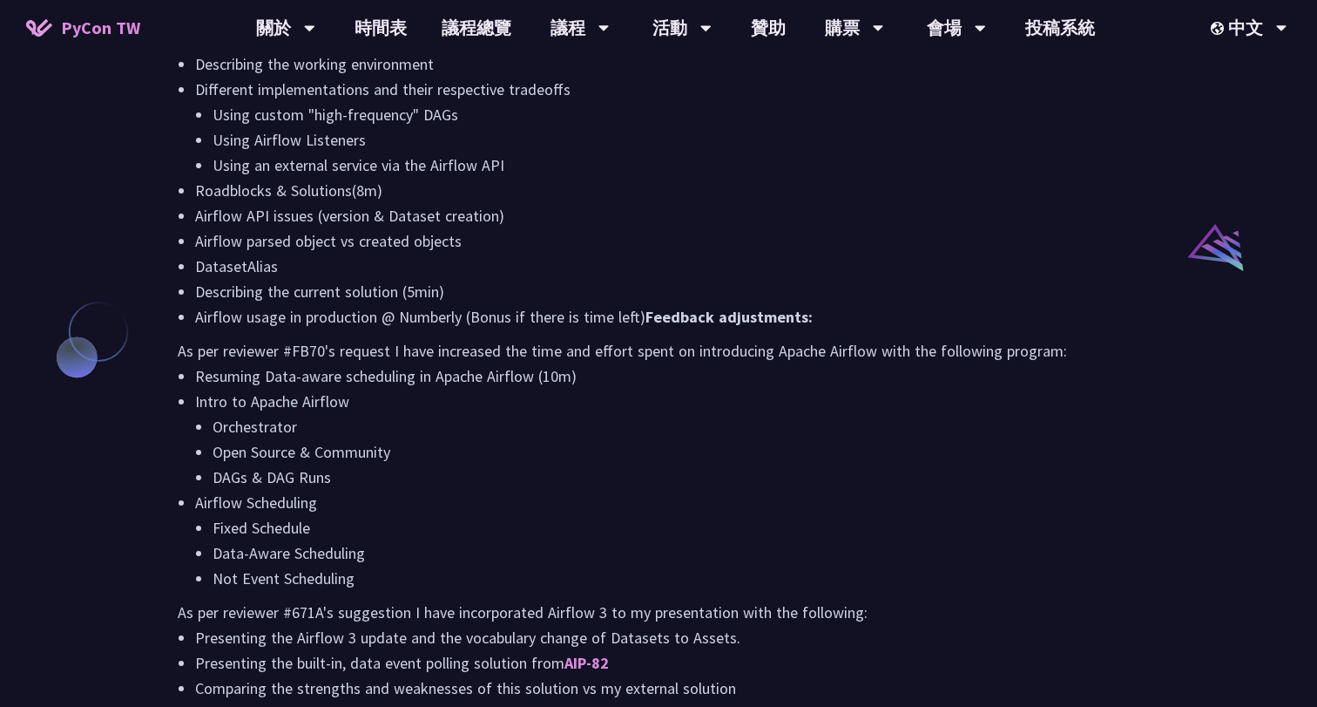
scroll to position [1319, 0]
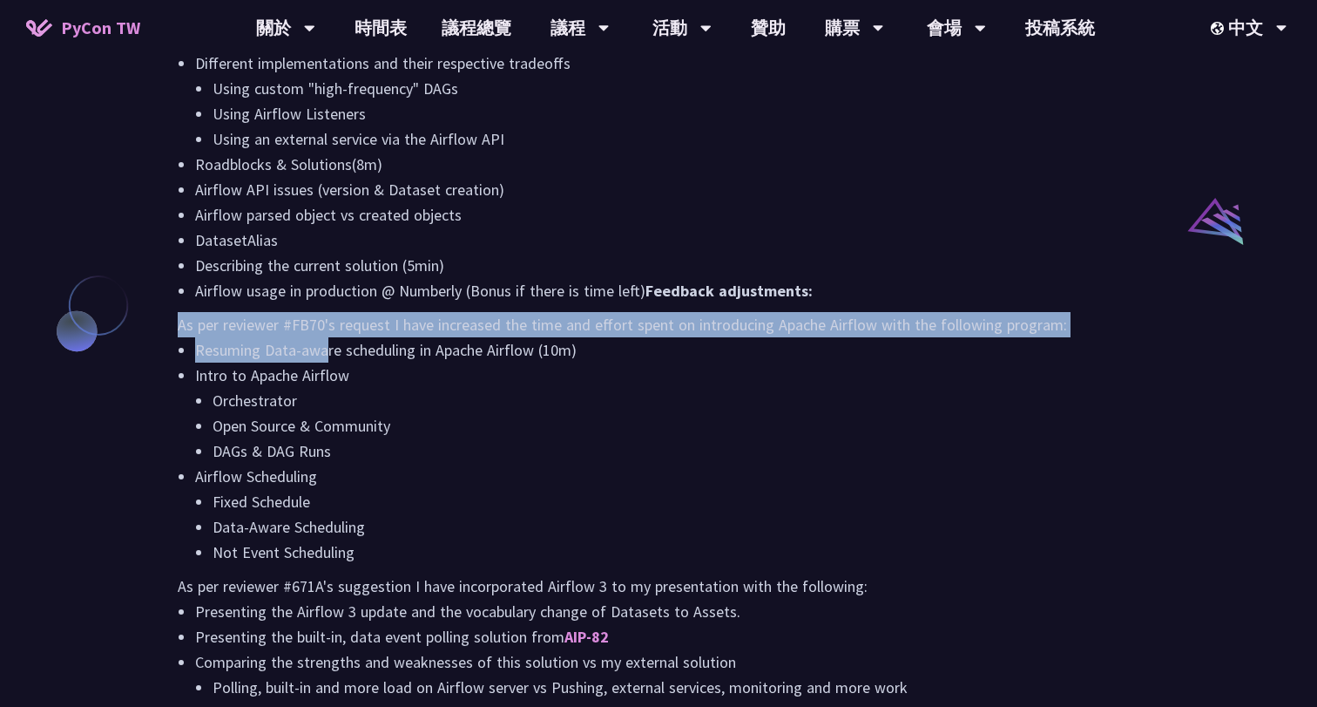
drag, startPoint x: 217, startPoint y: 301, endPoint x: 332, endPoint y: 354, distance: 126.7
click at [332, 354] on div "WhoAmI (30s) Resuming Data-aware scheduling in Apache Airflow (10m) Intro to Ap…" at bounding box center [659, 148] width 962 height 1104
click at [333, 355] on li "Resuming Data-aware scheduling in Apache Airflow (10m)" at bounding box center [667, 349] width 945 height 25
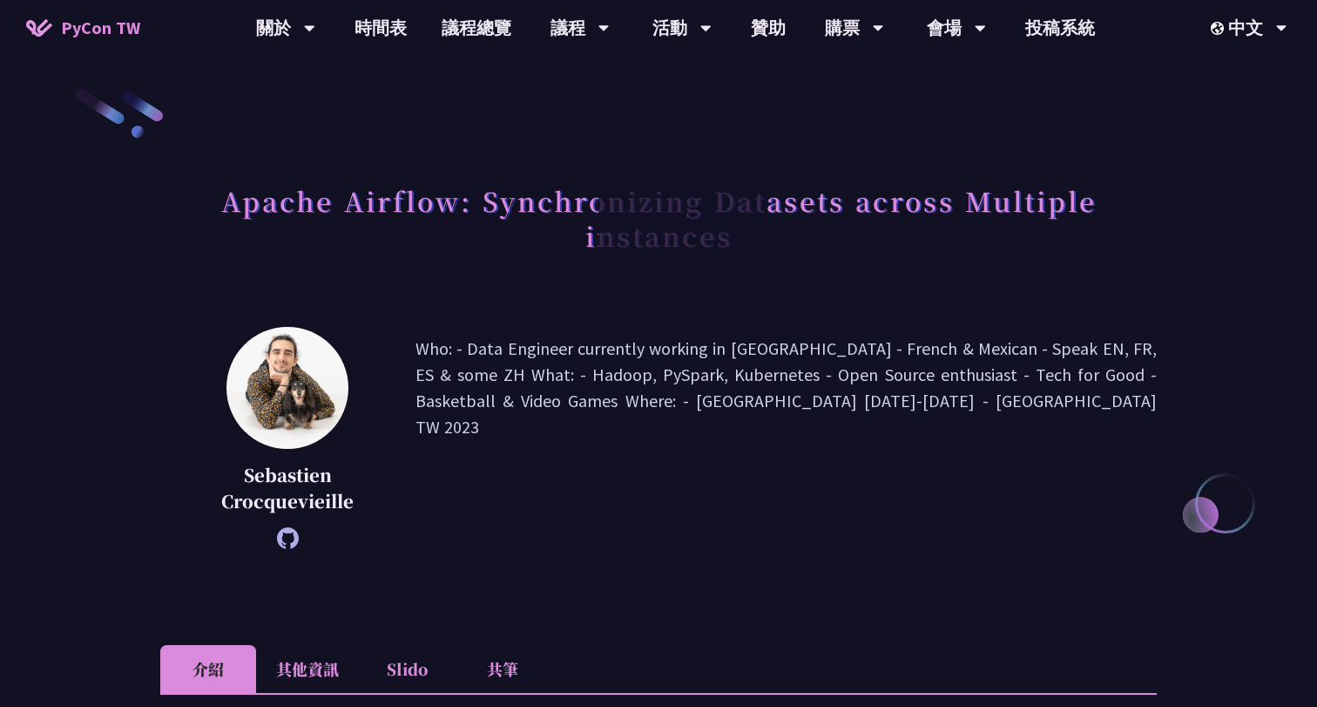
scroll to position [0, 0]
click at [492, 35] on link "議程總覽" at bounding box center [476, 28] width 105 height 56
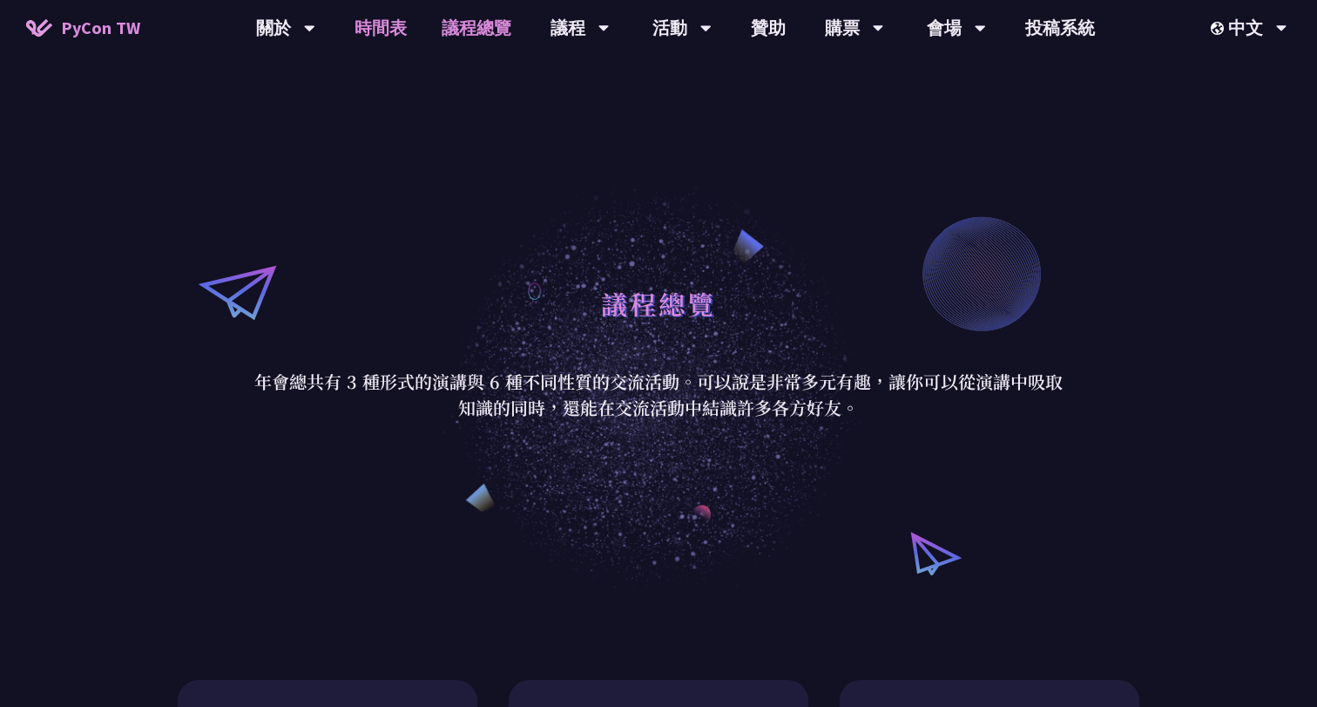
click at [359, 28] on link "時間表" at bounding box center [380, 28] width 87 height 56
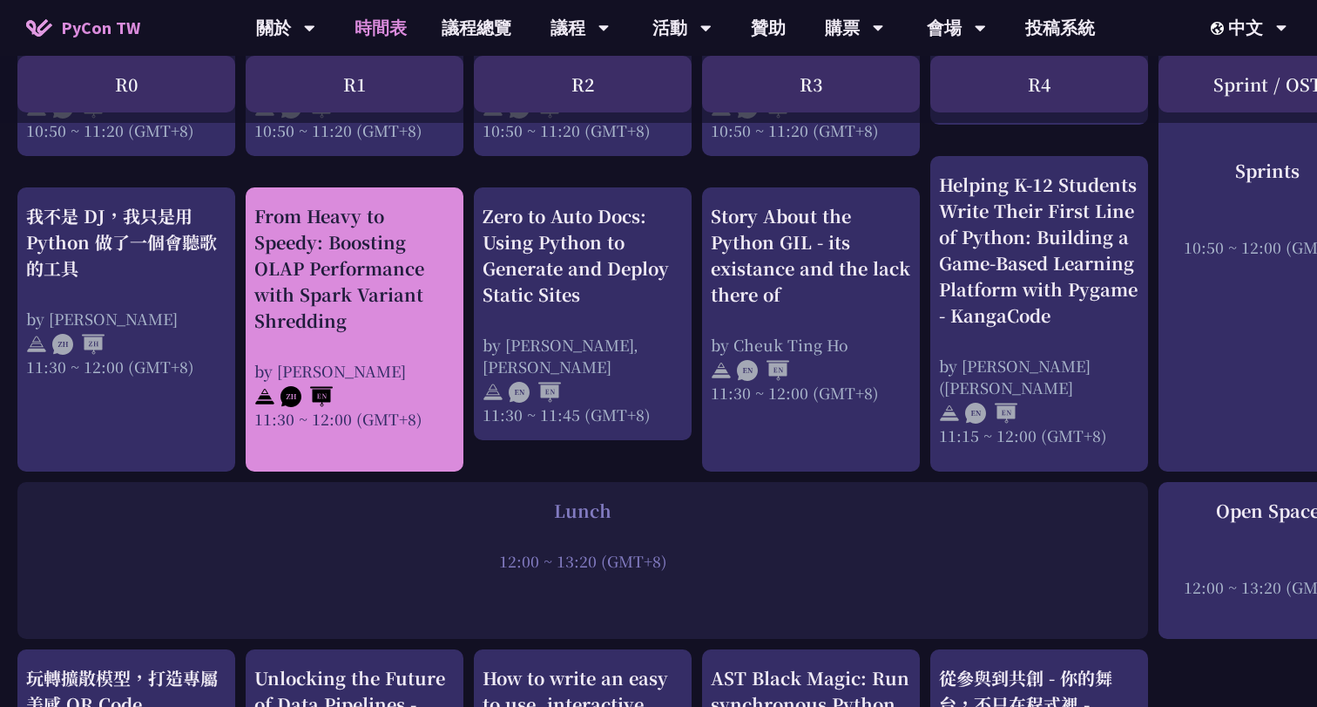
scroll to position [944, 0]
